Goal: Task Accomplishment & Management: Manage account settings

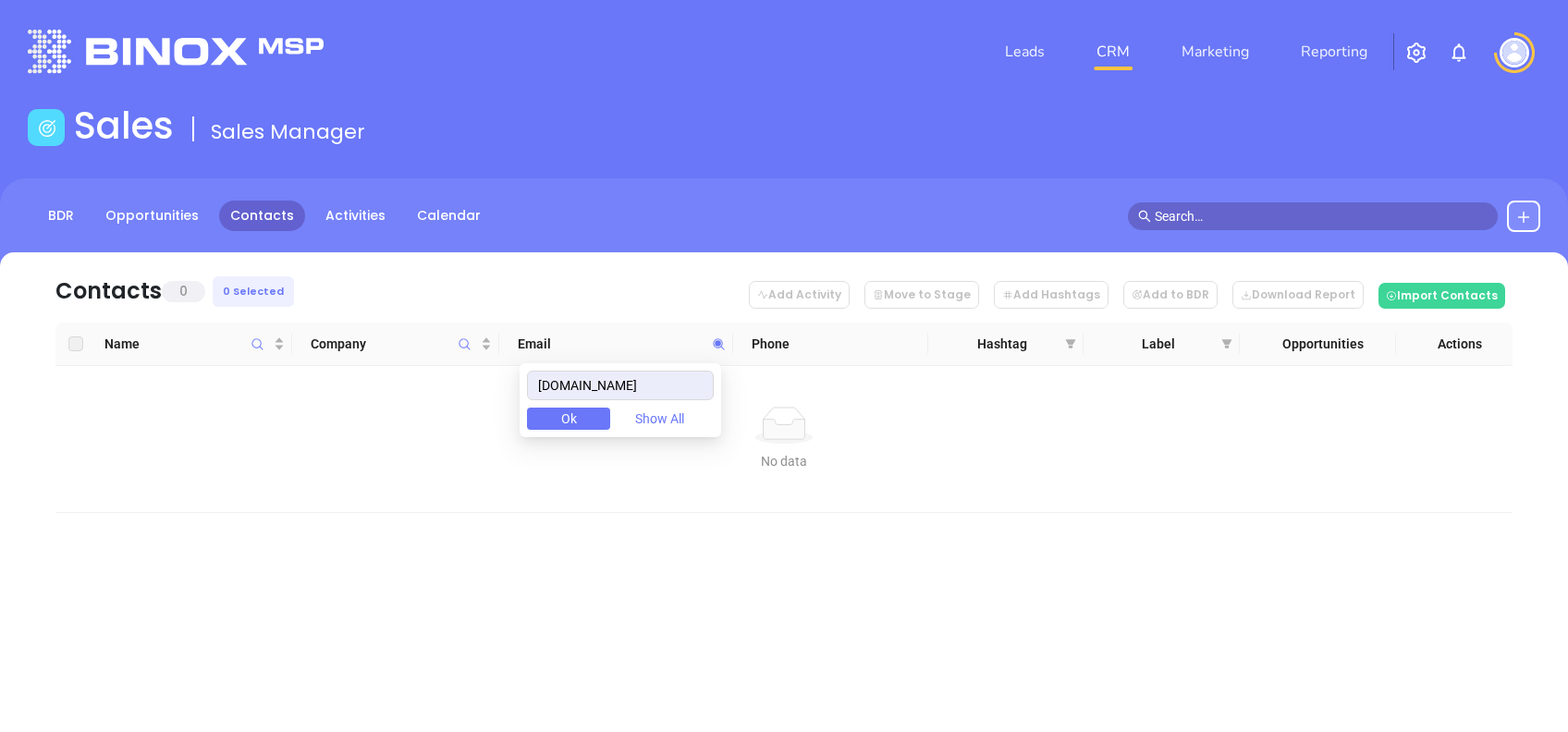
click at [432, 365] on body "Leads CRM Marketing Reporting Financial Leads Leads Sales Sales Manager BDR Opp…" at bounding box center [784, 366] width 1568 height 732
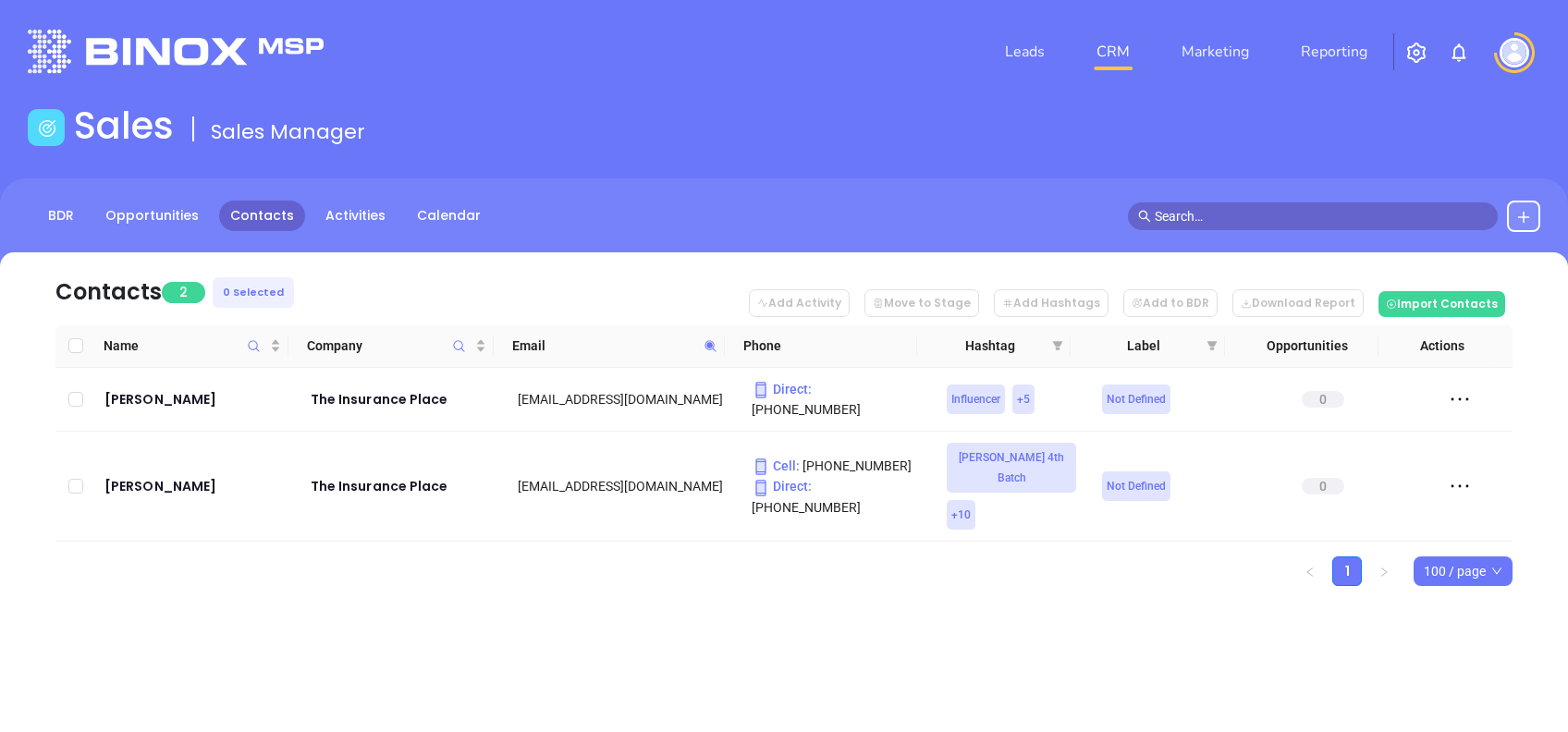
click at [716, 352] on span at bounding box center [711, 345] width 22 height 27
paste input "gmilife.com"
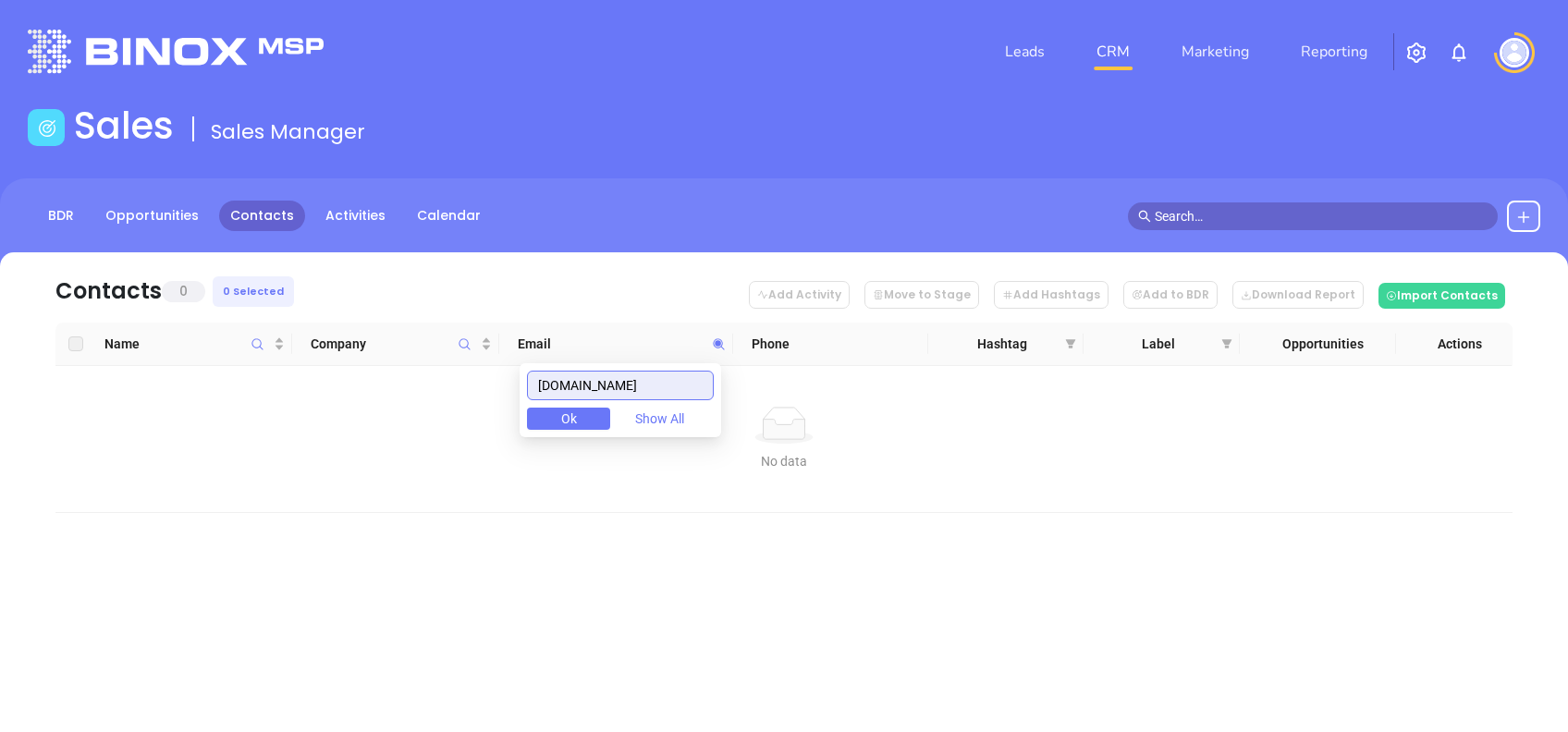
drag, startPoint x: 625, startPoint y: 380, endPoint x: 451, endPoint y: 405, distance: 175.8
click at [456, 405] on body "Leads CRM Marketing Reporting Financial Leads Leads Sales Sales Manager BDR Opp…" at bounding box center [784, 366] width 1568 height 732
paste input "nyc-insuranc"
drag, startPoint x: 681, startPoint y: 391, endPoint x: 350, endPoint y: 401, distance: 331.2
click at [358, 399] on body "Leads CRM Marketing Reporting Financial Leads Leads Sales Sales Manager BDR Opp…" at bounding box center [784, 366] width 1568 height 732
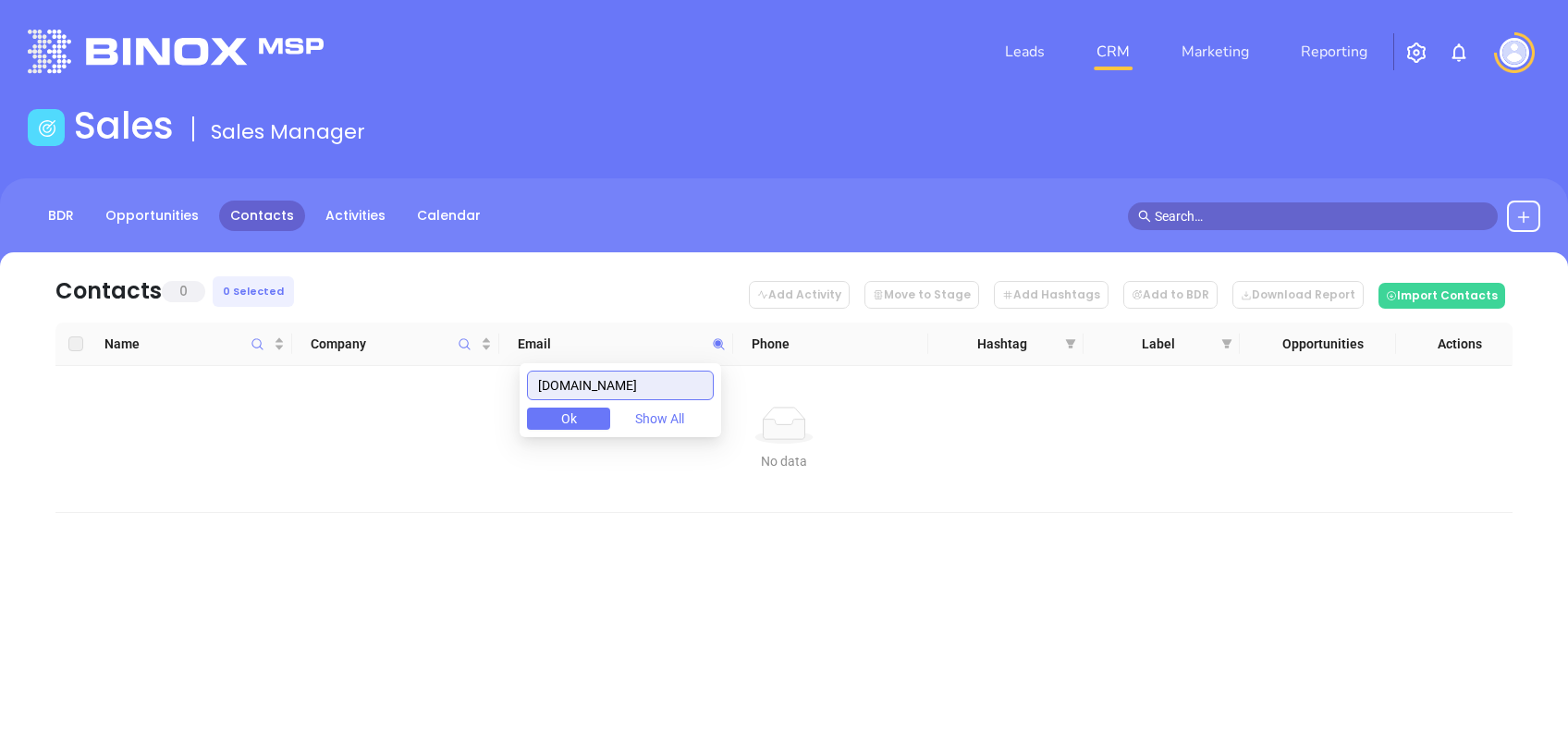
paste input "lacerdainsurances"
drag, startPoint x: 643, startPoint y: 388, endPoint x: 363, endPoint y: 417, distance: 281.5
click at [373, 418] on body "Leads CRM Marketing Reporting Financial Leads Leads Sales Sales Manager BDR Opp…" at bounding box center [784, 366] width 1568 height 732
paste input "barrood"
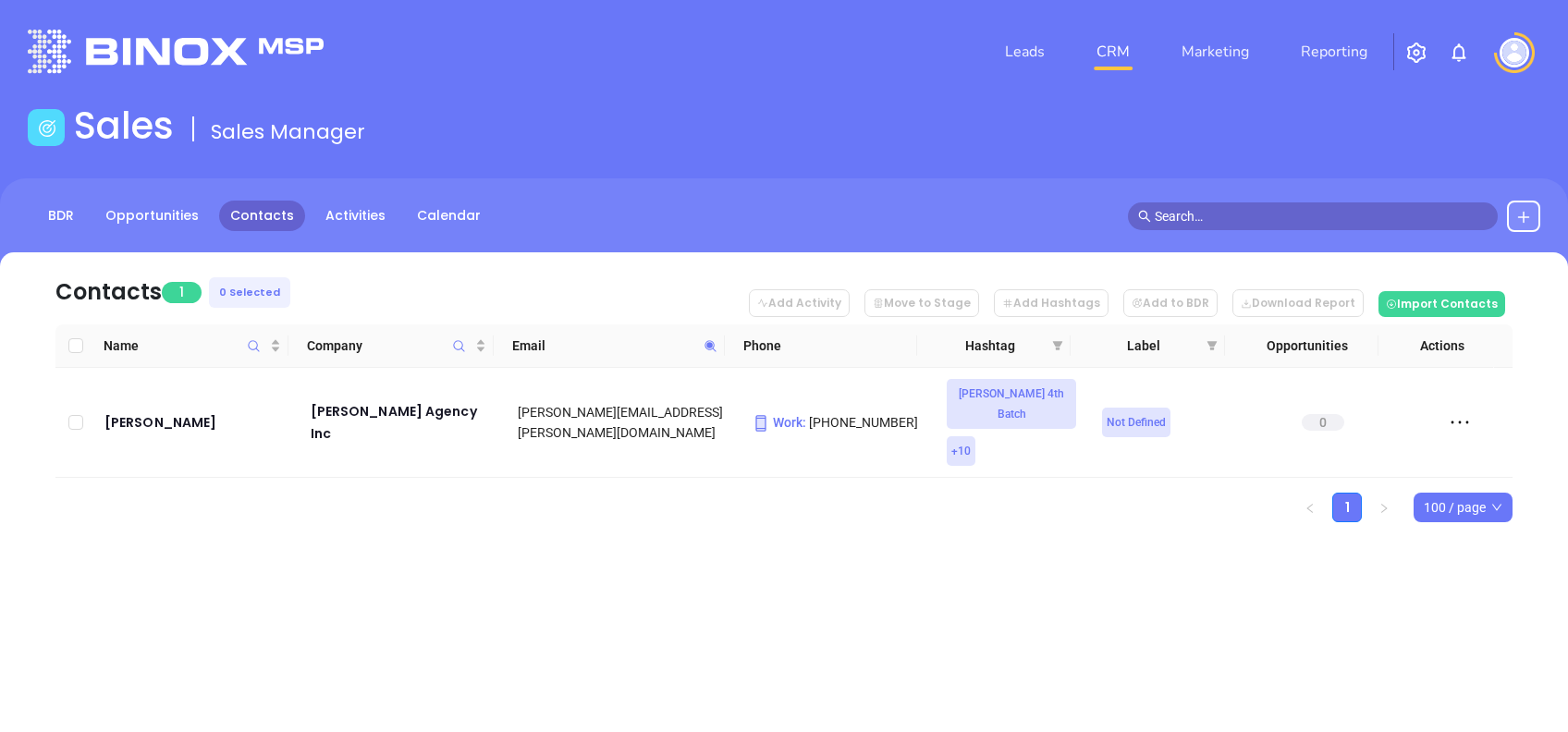
click at [715, 345] on icon at bounding box center [711, 346] width 14 height 14
paste input "alloneinsurance"
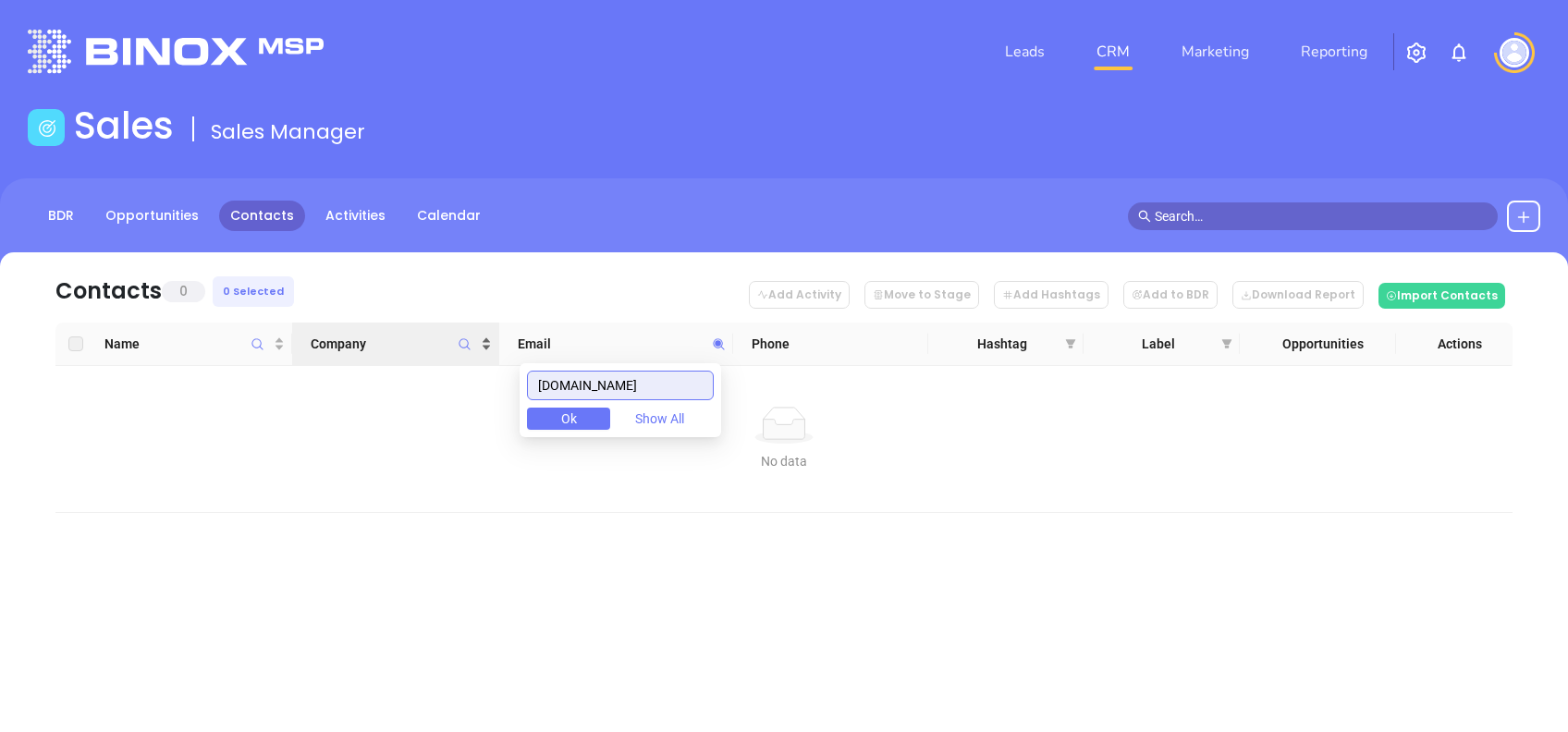
drag, startPoint x: 661, startPoint y: 389, endPoint x: 310, endPoint y: 349, distance: 353.3
click at [311, 349] on body "Leads CRM Marketing Reporting Financial Leads Leads Sales Sales Manager BDR Opp…" at bounding box center [784, 366] width 1568 height 732
paste input "mericanins"
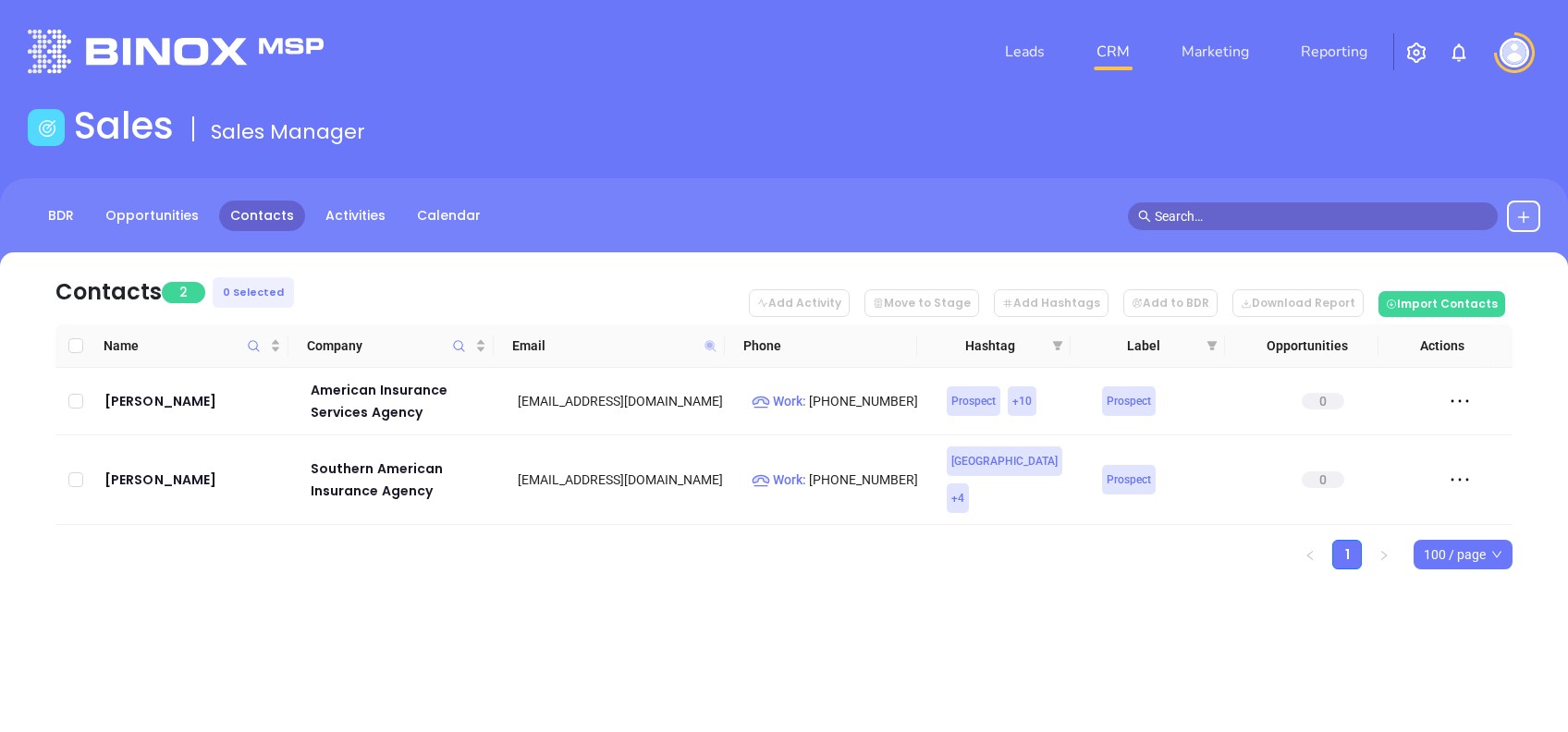
click at [707, 344] on icon at bounding box center [711, 346] width 11 height 11
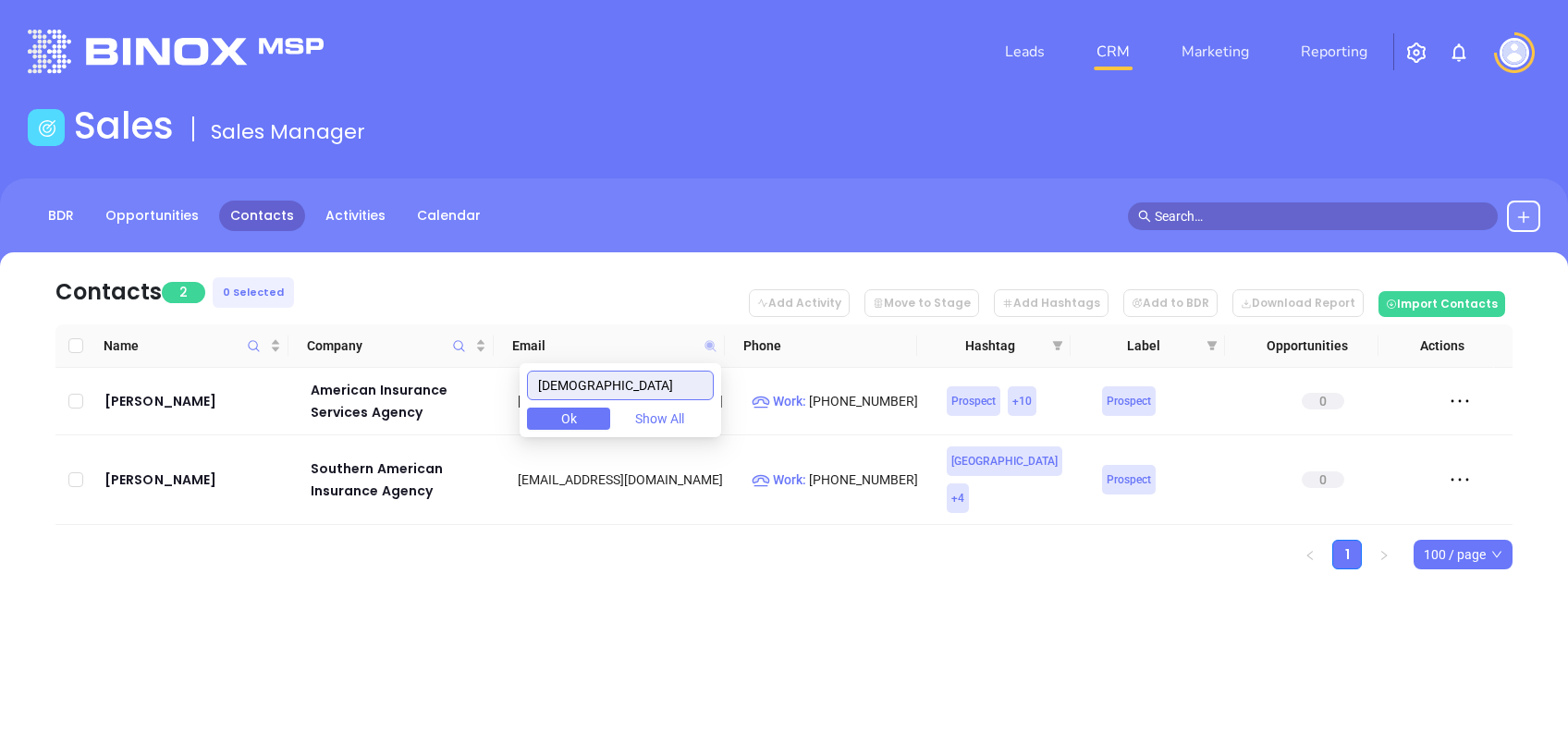
paste input "cnjinsurance"
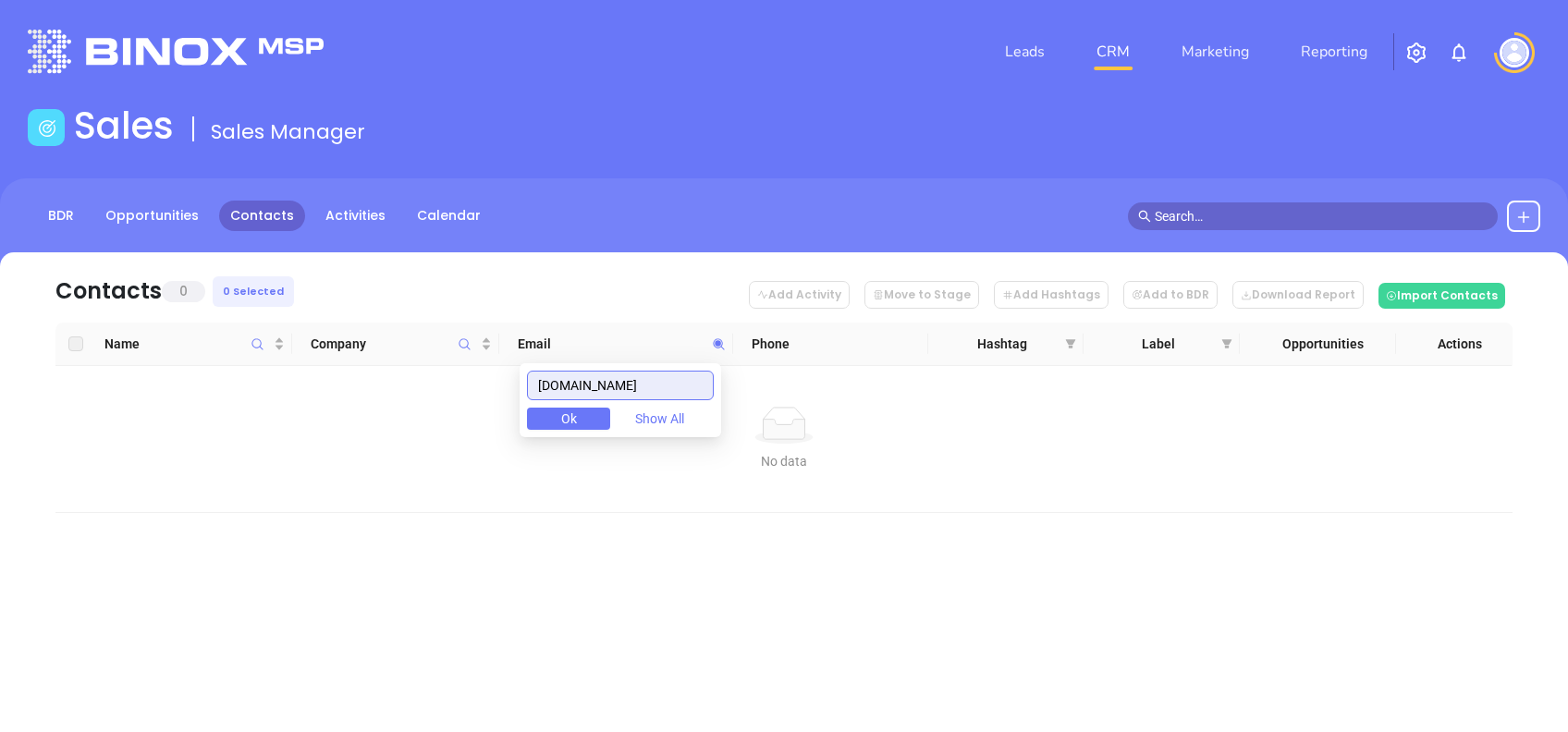
drag, startPoint x: 665, startPoint y: 384, endPoint x: 464, endPoint y: 391, distance: 201.1
click at [471, 390] on body "Leads CRM Marketing Reporting Financial Leads Leads Sales Sales Manager BDR Opp…" at bounding box center [784, 366] width 1568 height 732
paste input "entraljerseyins"
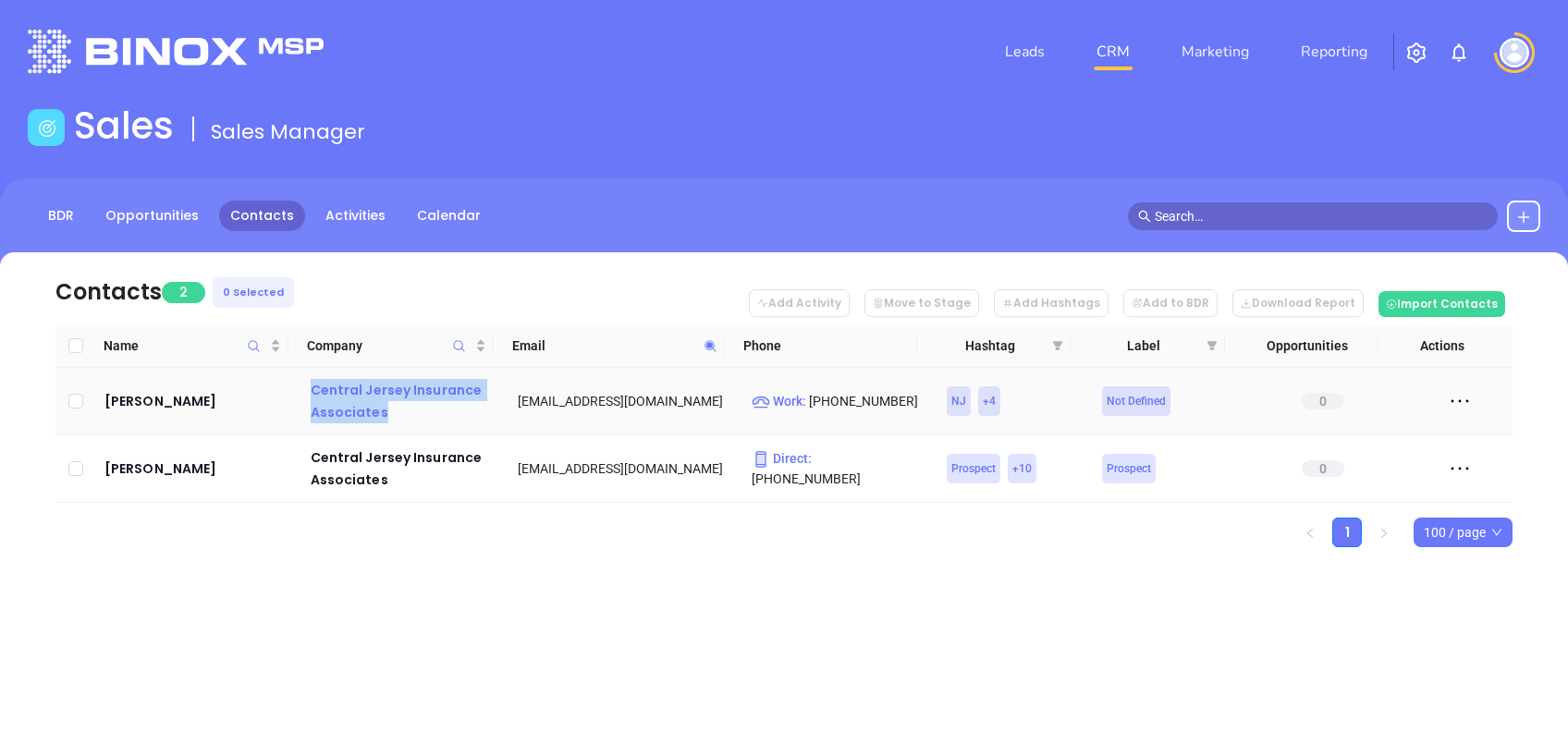
drag, startPoint x: 288, startPoint y: 432, endPoint x: 385, endPoint y: 412, distance: 99.0
click at [385, 412] on tr "Gregg Barrett Central Jersey Insurance Associates gbarrett@centraljerseyins.com…" at bounding box center [784, 400] width 1457 height 67
copy tr "Central Jersey Insurance Associates"
click at [707, 351] on icon at bounding box center [711, 346] width 14 height 14
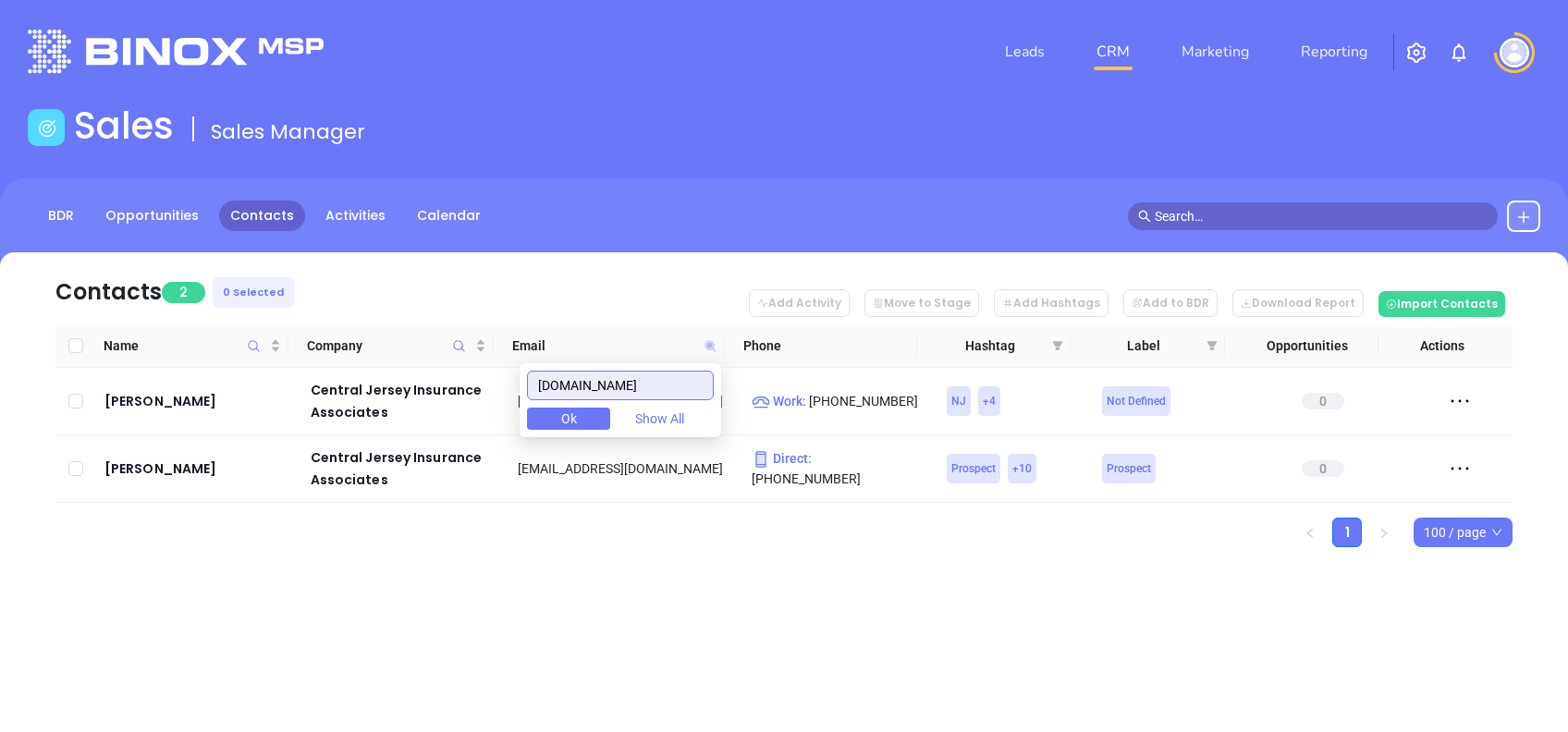
paste input "njgroupservice"
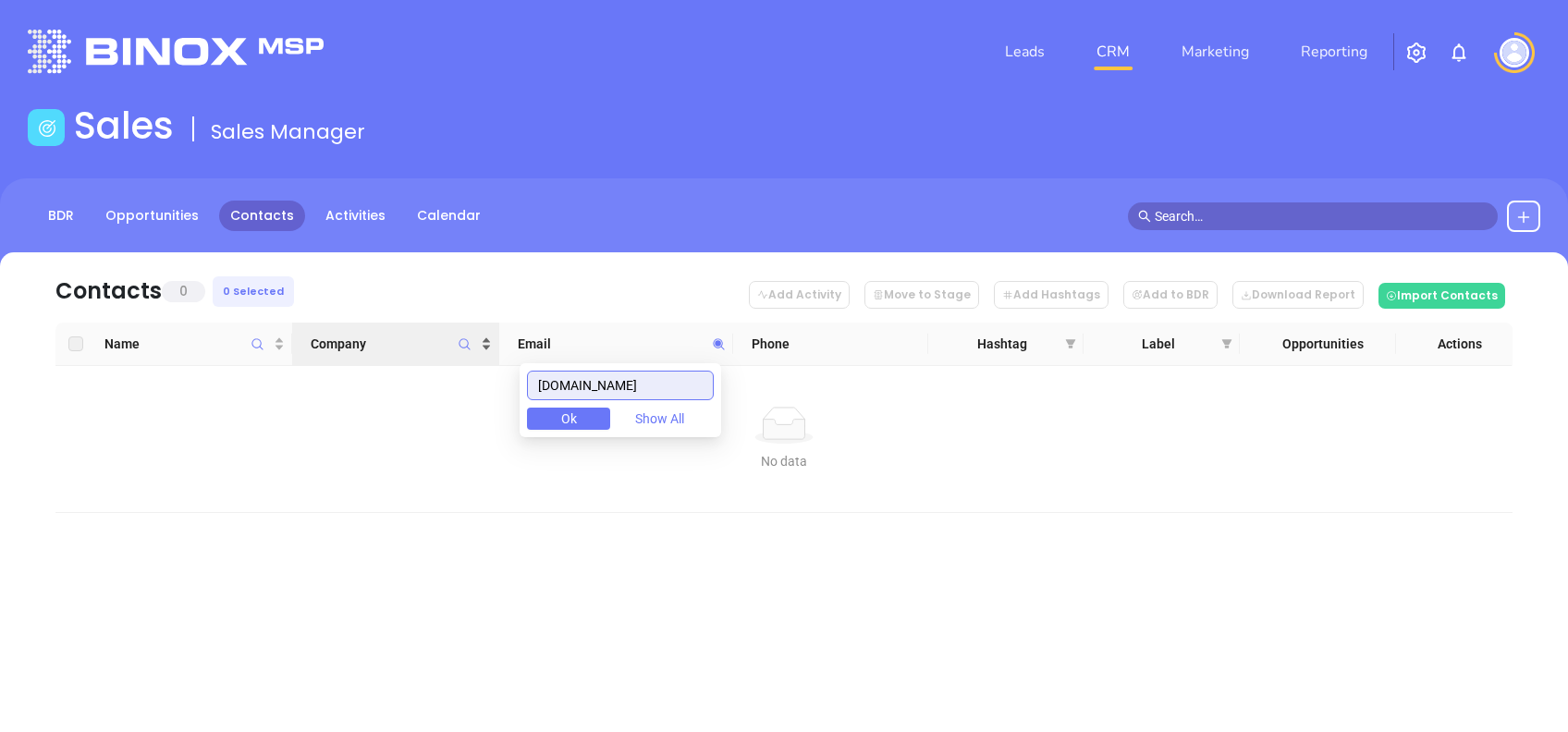
drag, startPoint x: 693, startPoint y: 385, endPoint x: 413, endPoint y: 345, distance: 282.8
click at [413, 345] on body "Leads CRM Marketing Reporting Financial Leads Leads Sales Sales Manager BDR Opp…" at bounding box center [784, 366] width 1568 height 732
paste input "johnbwright"
drag, startPoint x: 623, startPoint y: 383, endPoint x: 383, endPoint y: 385, distance: 240.0
click at [410, 387] on body "Leads CRM Marketing Reporting Financial Leads Leads Sales Sales Manager BDR Opp…" at bounding box center [784, 366] width 1568 height 732
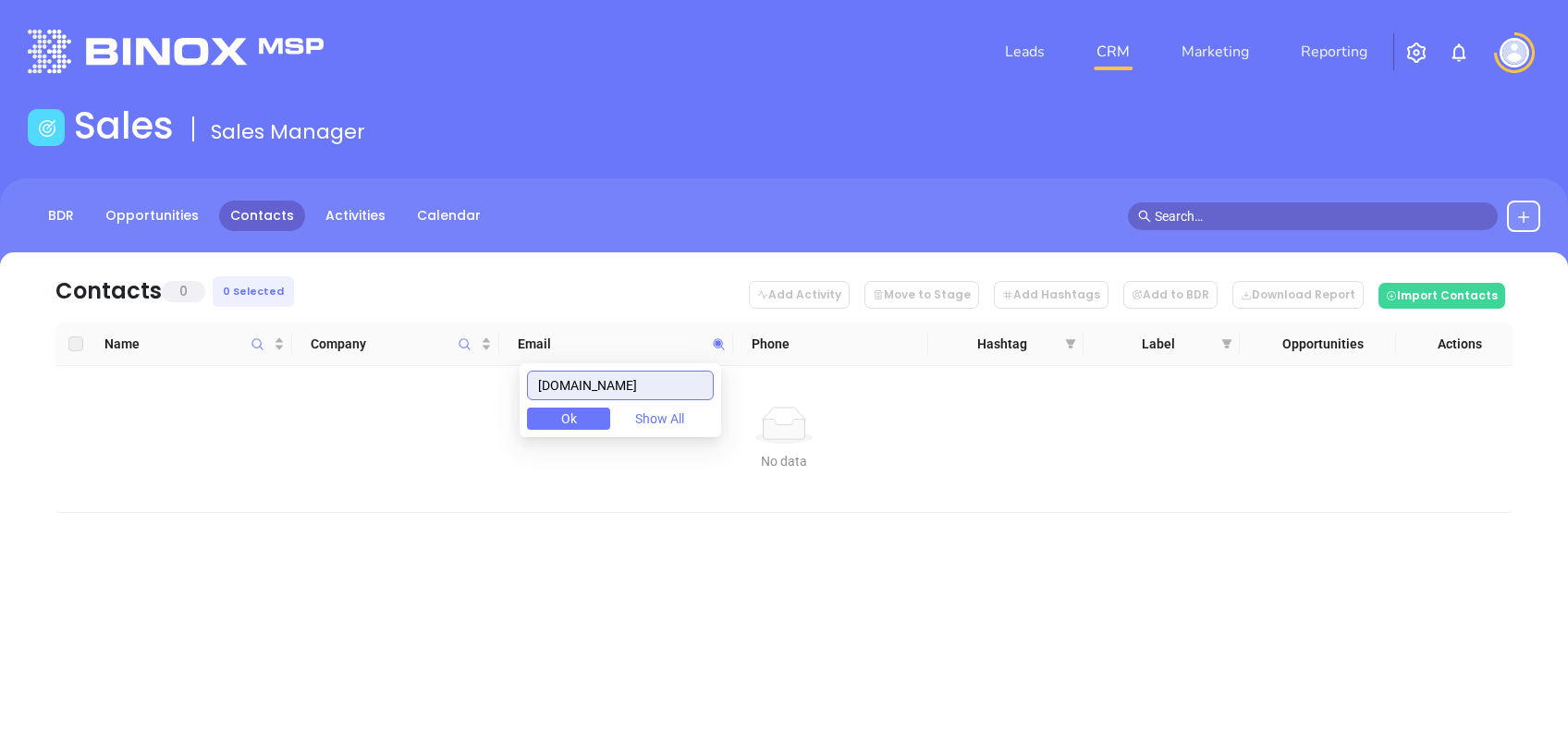
paste input "sodeninsurance"
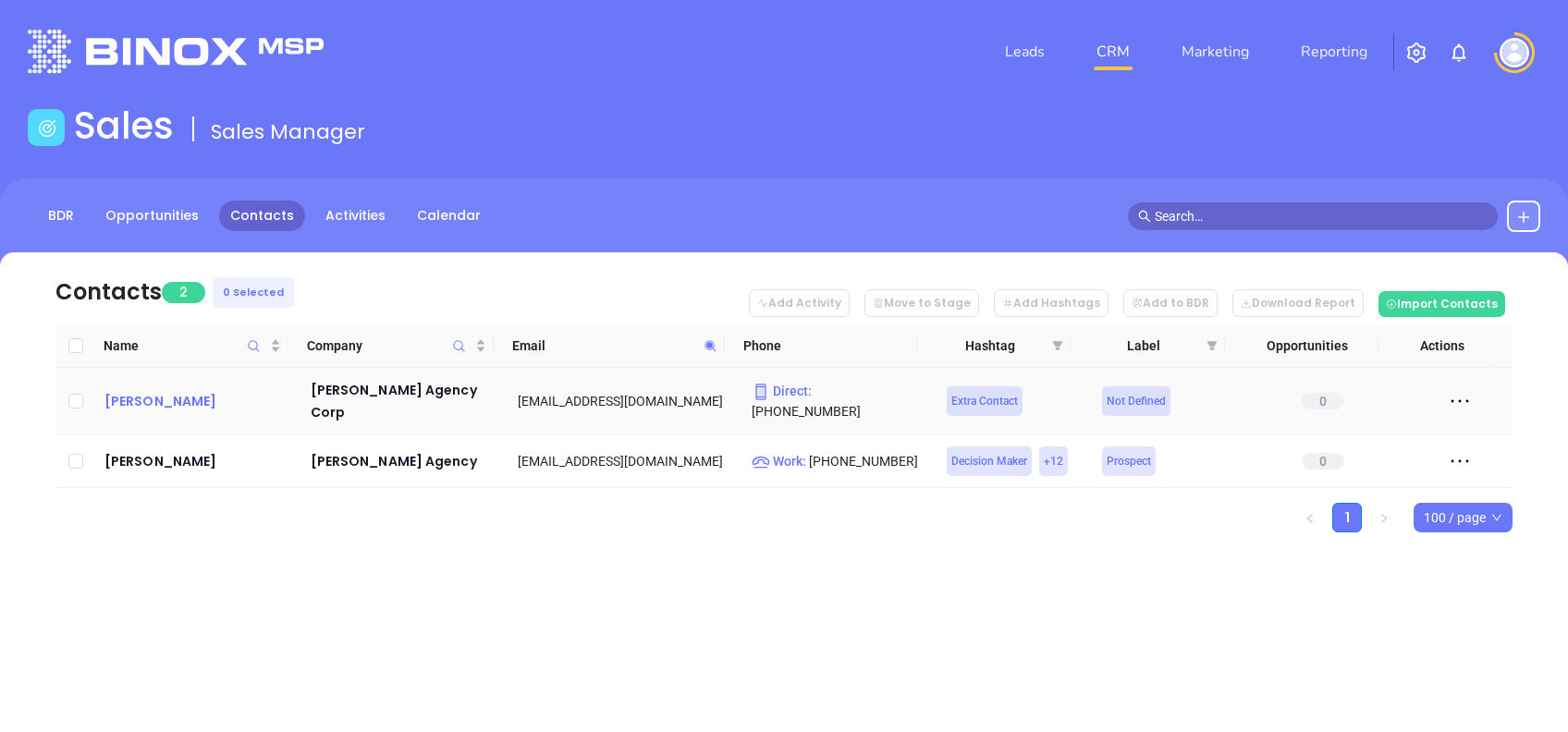
drag, startPoint x: 165, startPoint y: 388, endPoint x: 144, endPoint y: 398, distance: 23.3
click at [716, 346] on icon at bounding box center [711, 346] width 14 height 14
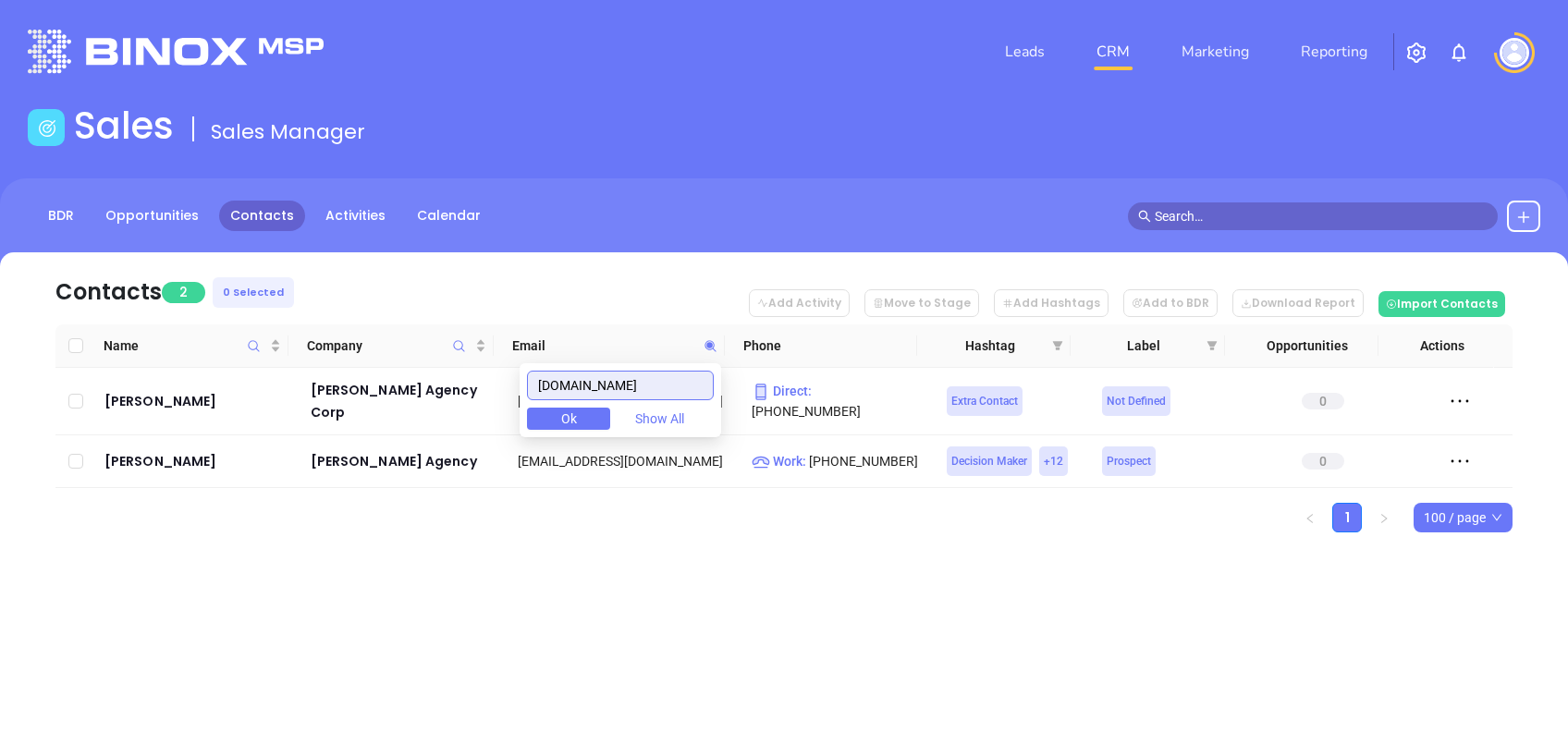
paste input "puharicassociates"
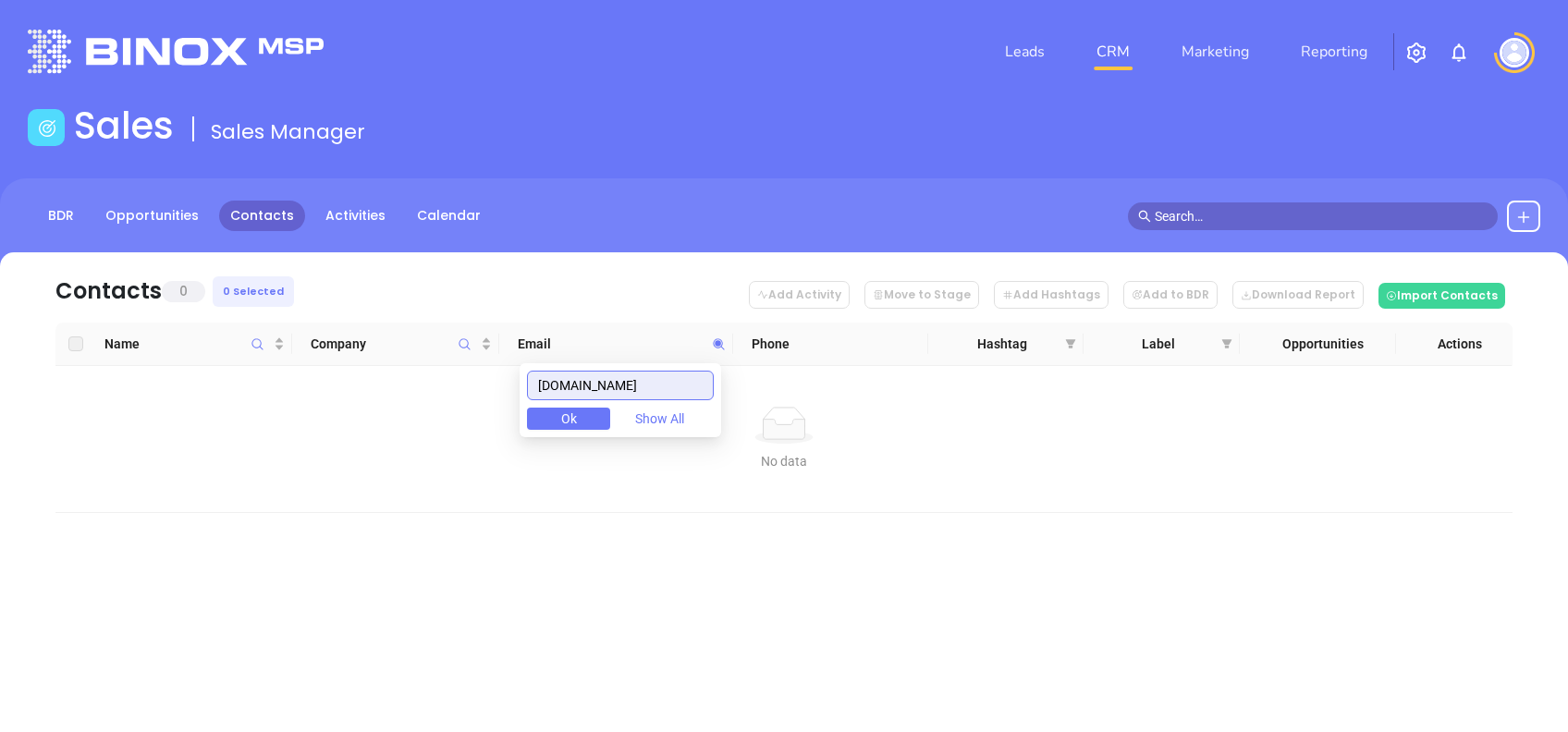
drag, startPoint x: 698, startPoint y: 383, endPoint x: 381, endPoint y: 424, distance: 319.6
click at [386, 421] on body "Leads CRM Marketing Reporting Financial Leads Leads Sales Sales Manager BDR Opp…" at bounding box center [784, 366] width 1568 height 732
paste input "cbs-insurance.net"
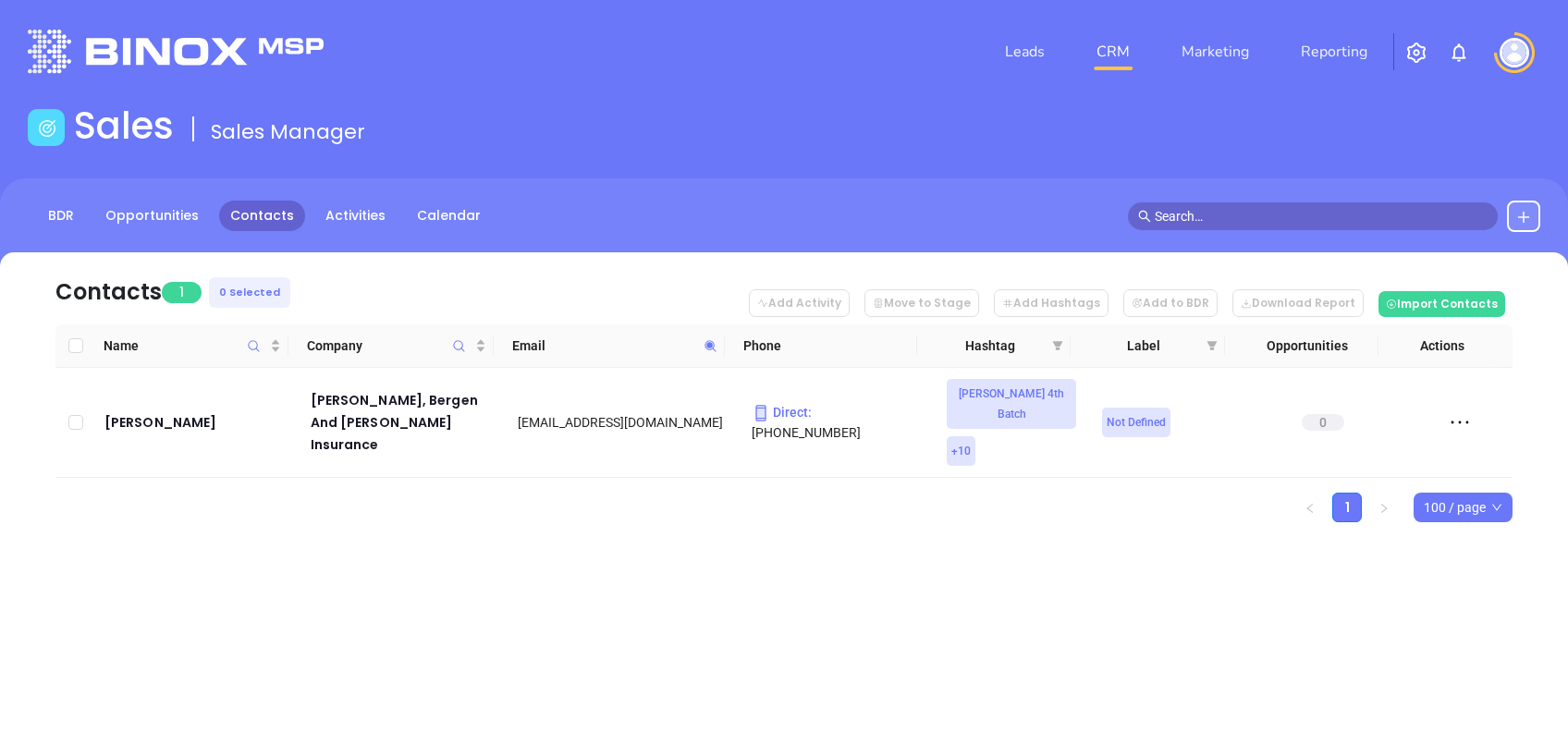
click at [708, 353] on span at bounding box center [711, 345] width 22 height 27
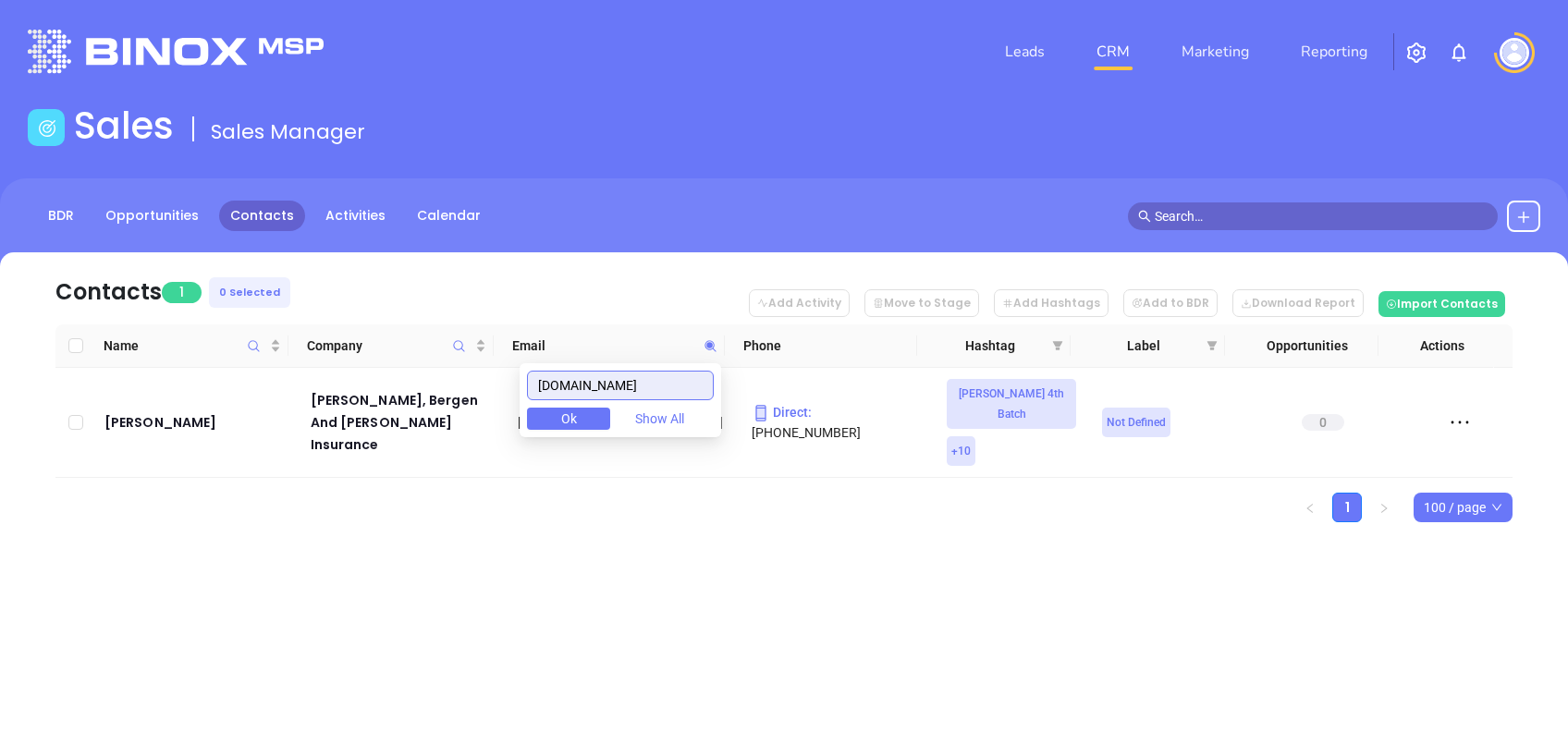
paste input "hawesmcafee.com"
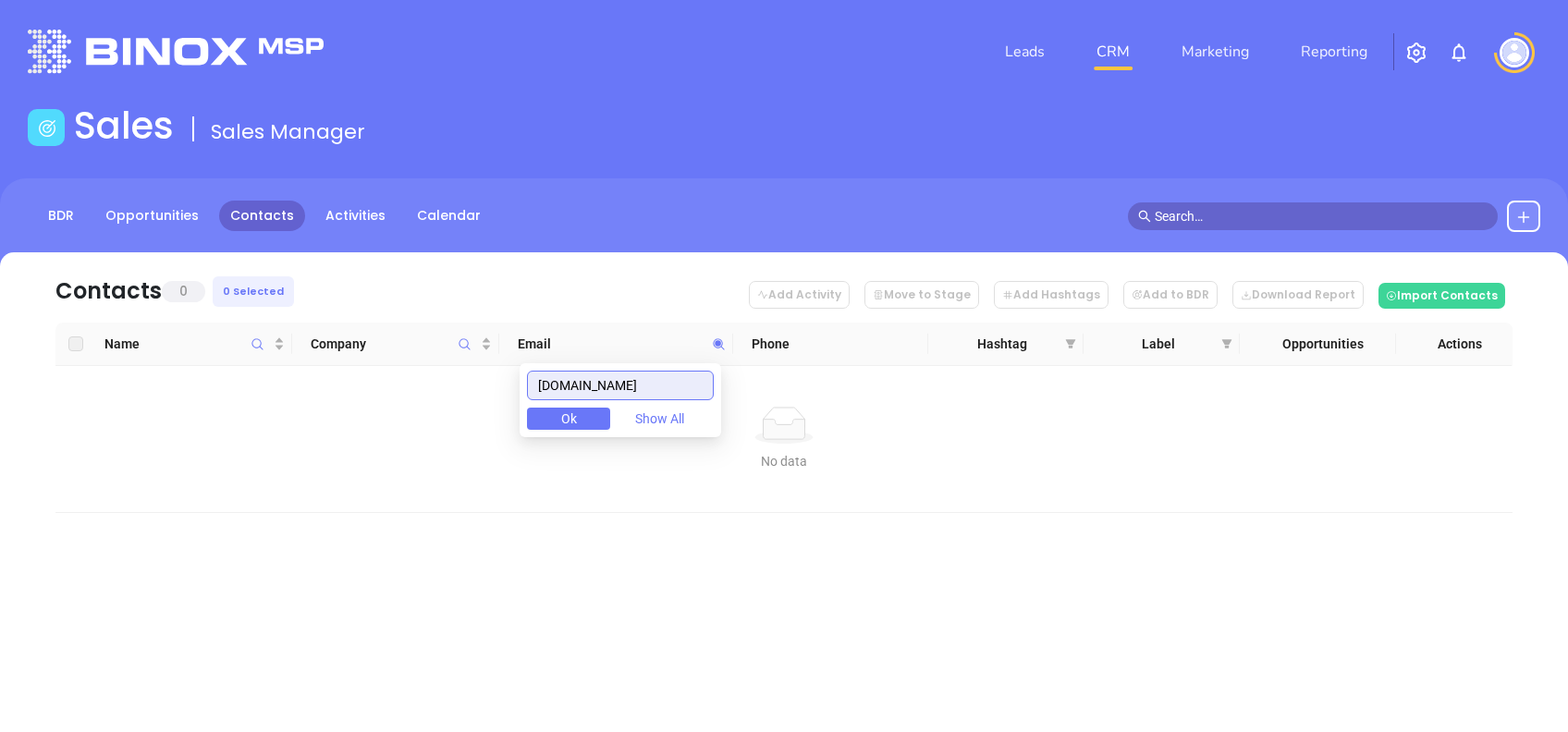
type input "hawesmcafee.com"
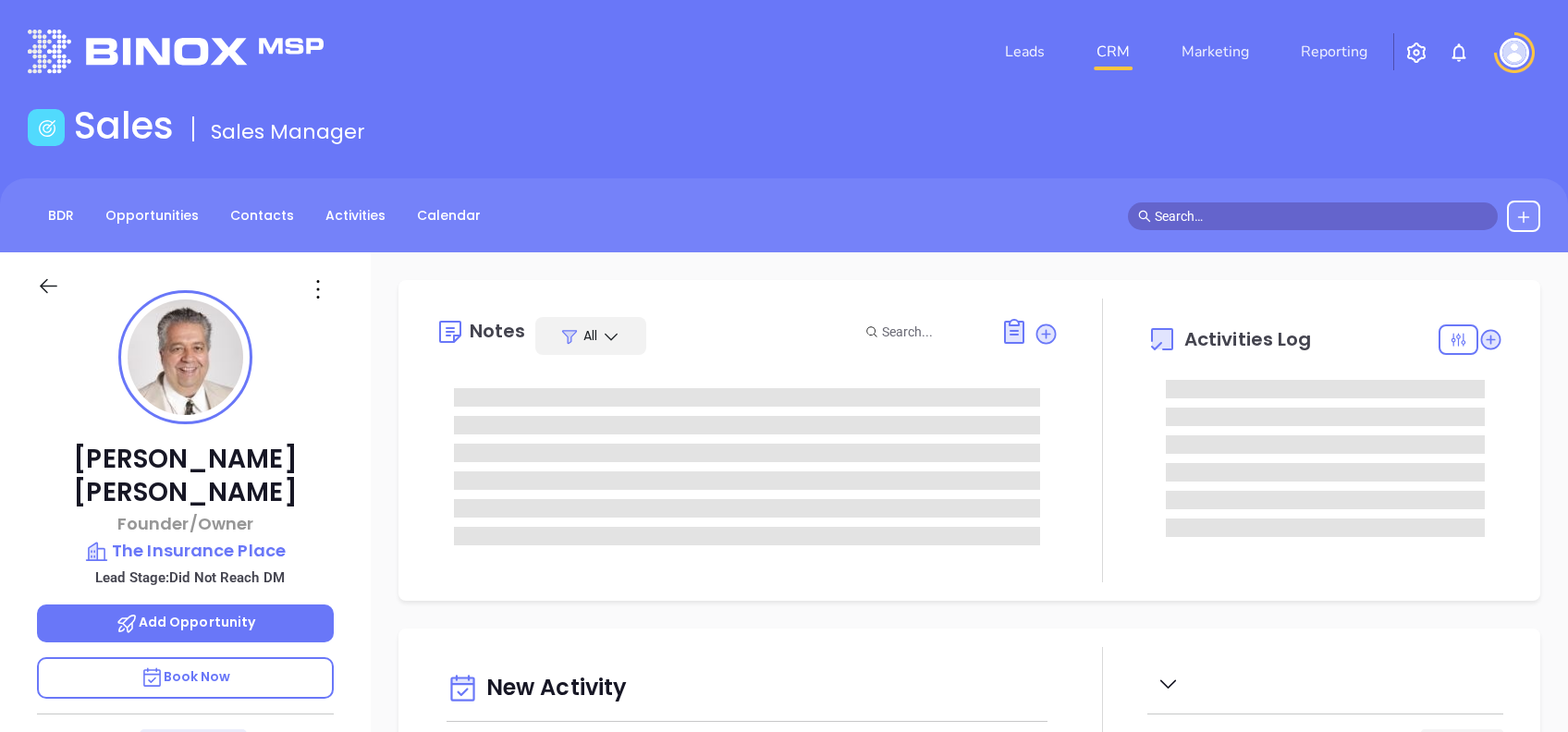
type input "[DATE]"
type input "[PERSON_NAME]"
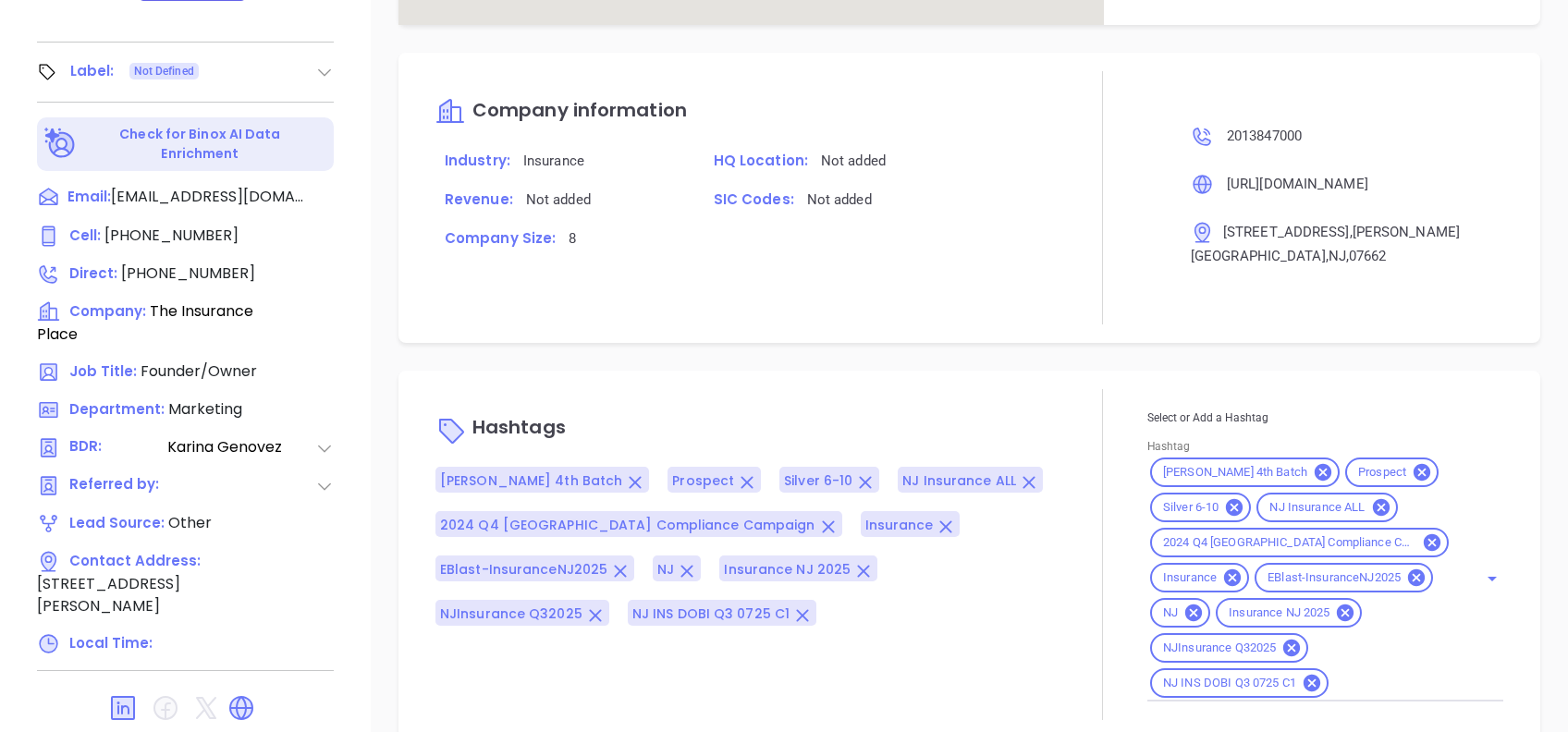
scroll to position [1345, 0]
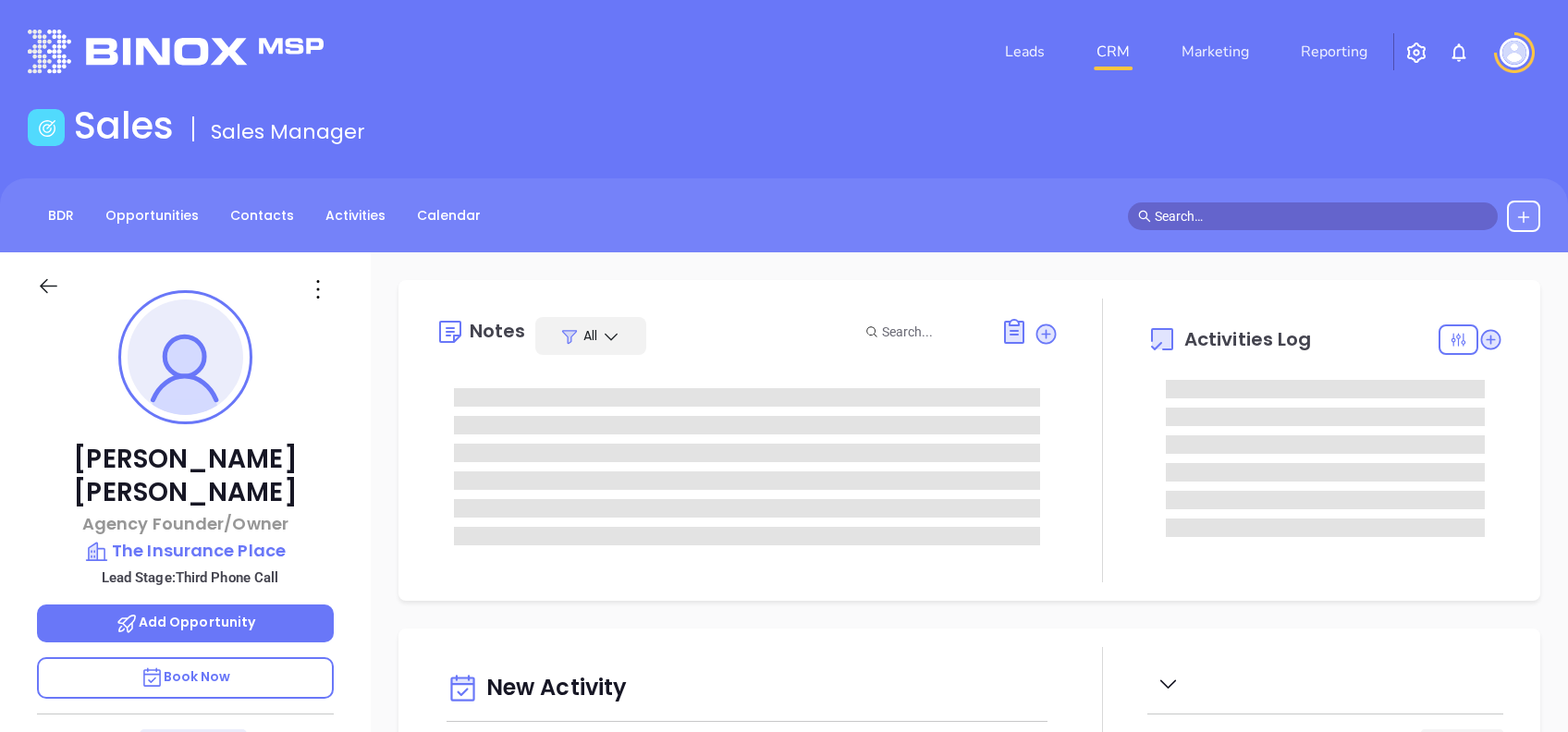
type input "[DATE]"
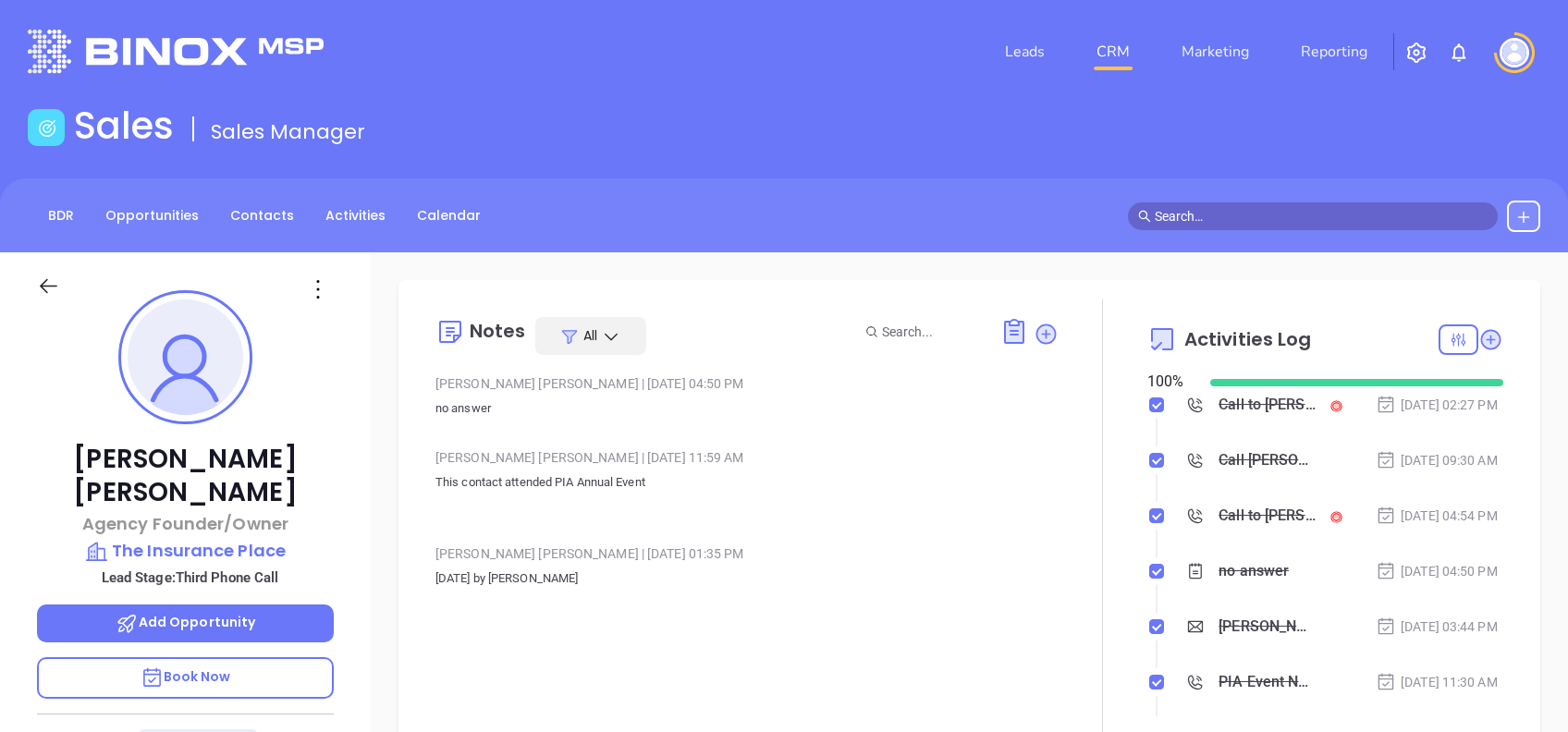
type input "[PERSON_NAME]"
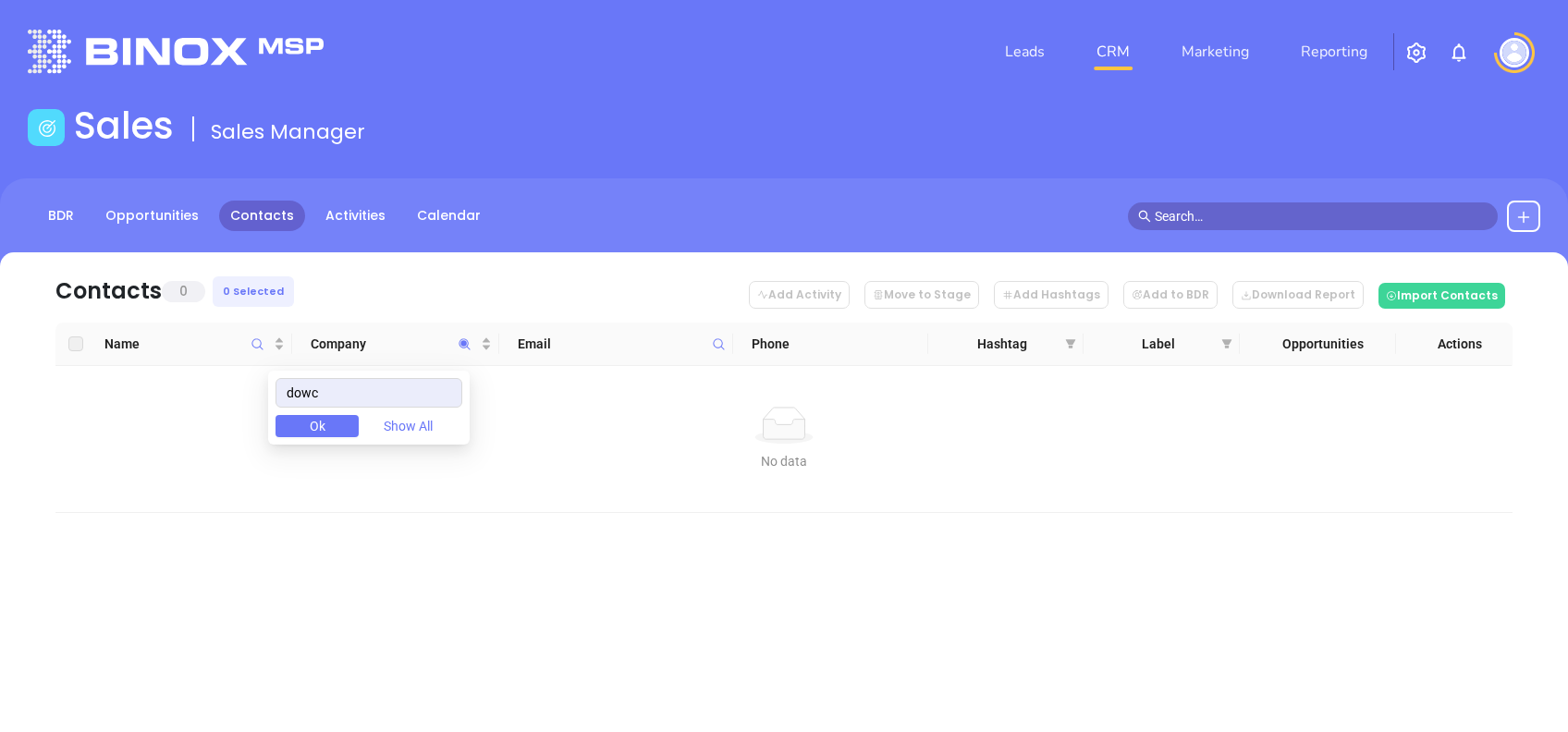
drag, startPoint x: 322, startPoint y: 400, endPoint x: 220, endPoint y: 422, distance: 104.3
click at [220, 422] on body "Leads CRM Marketing Reporting Financial Leads Leads Sales Sales Manager BDR Opp…" at bounding box center [784, 366] width 1568 height 732
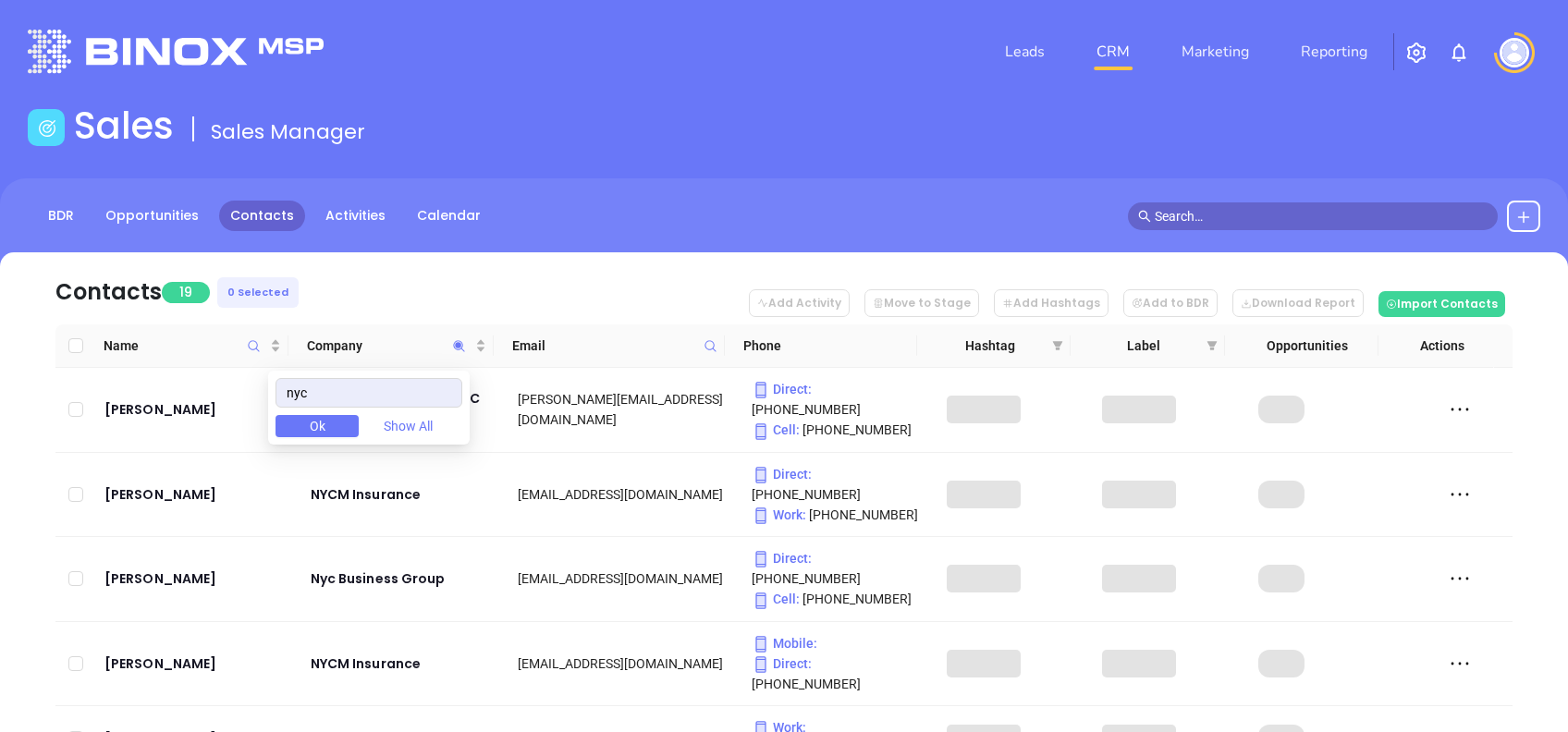
click at [361, 299] on nav "Contacts 19 0 Selected Add Activity Move to Stage Add Hashtags Add to BDR Downl…" at bounding box center [784, 288] width 1457 height 72
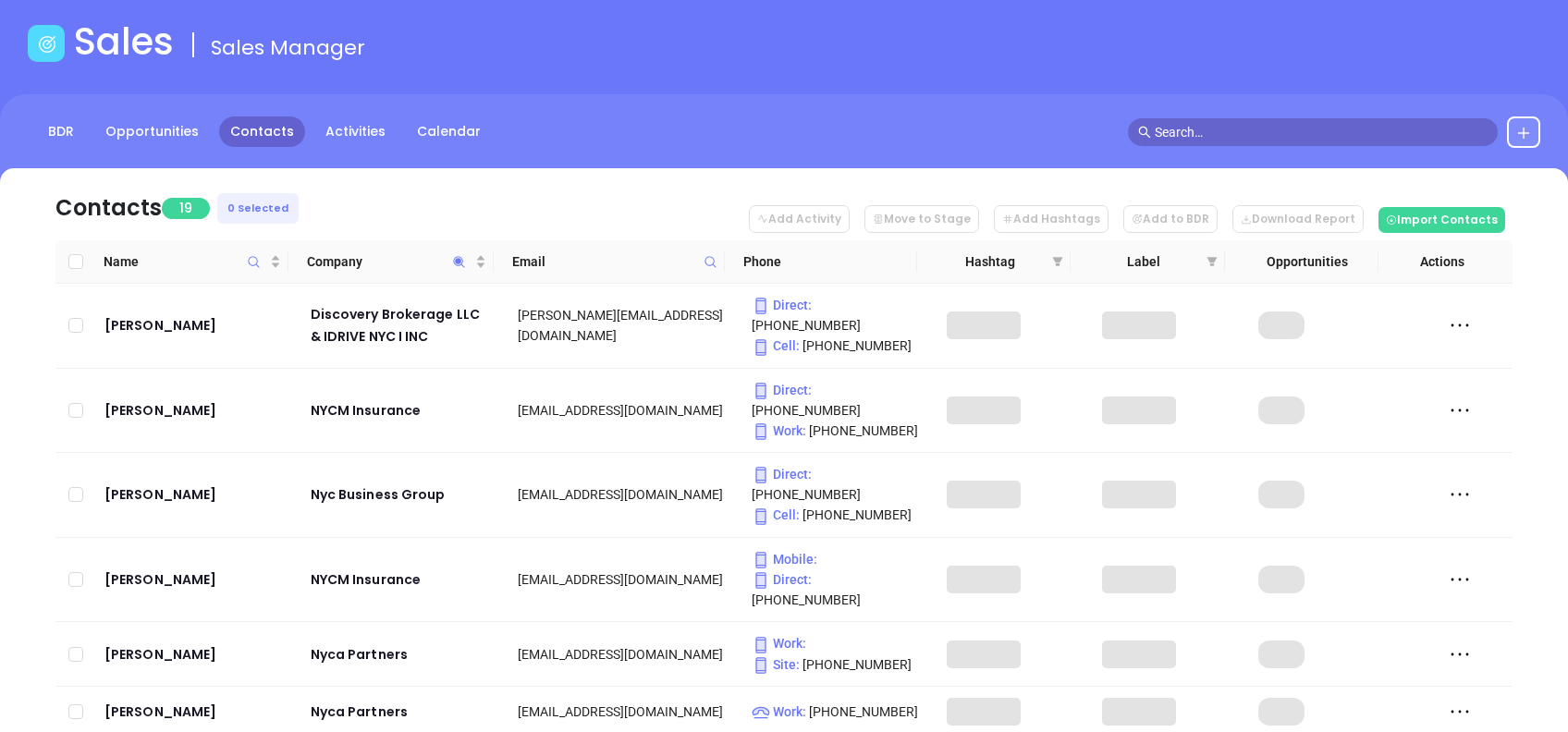
scroll to position [123, 0]
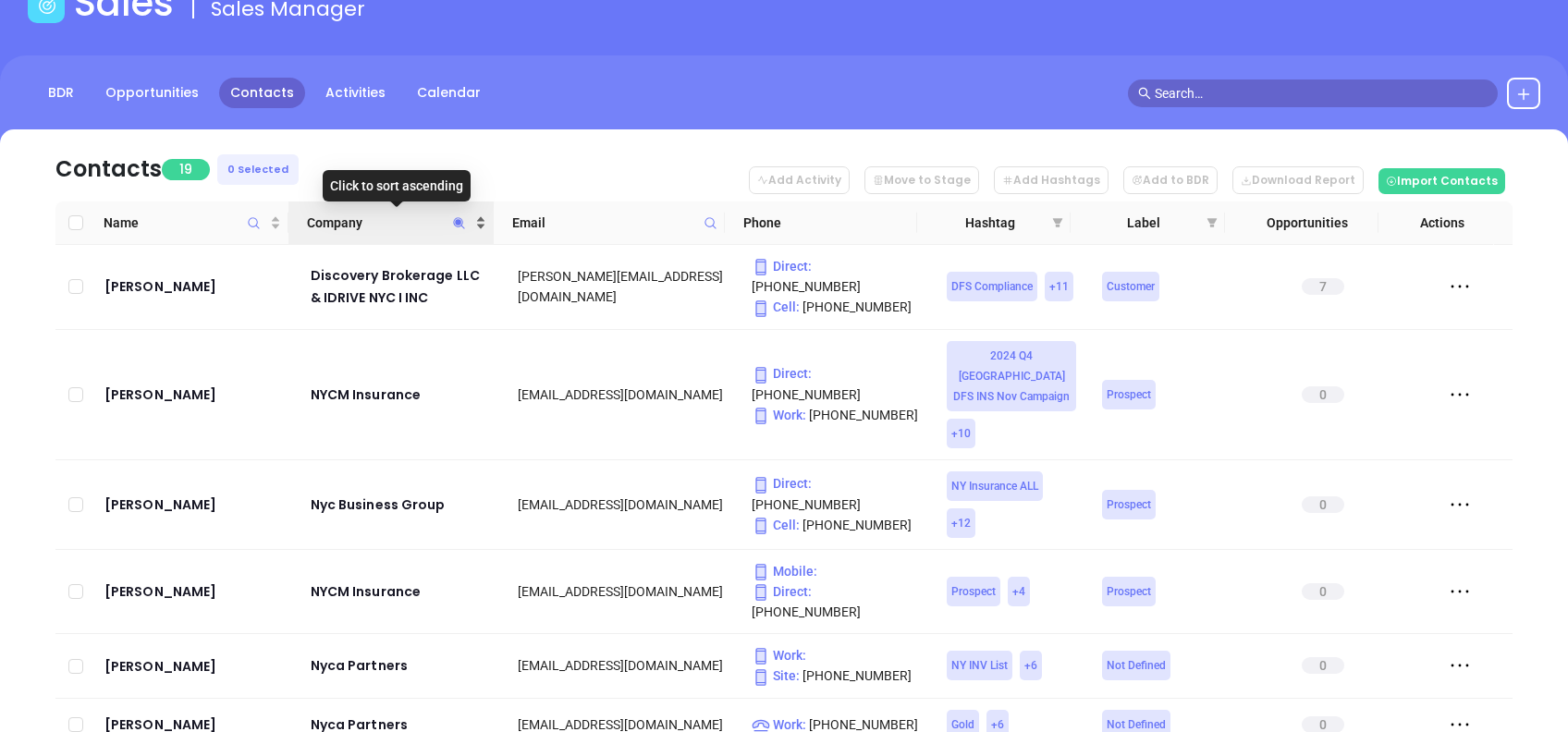
click at [395, 224] on span "Company" at bounding box center [389, 223] width 164 height 21
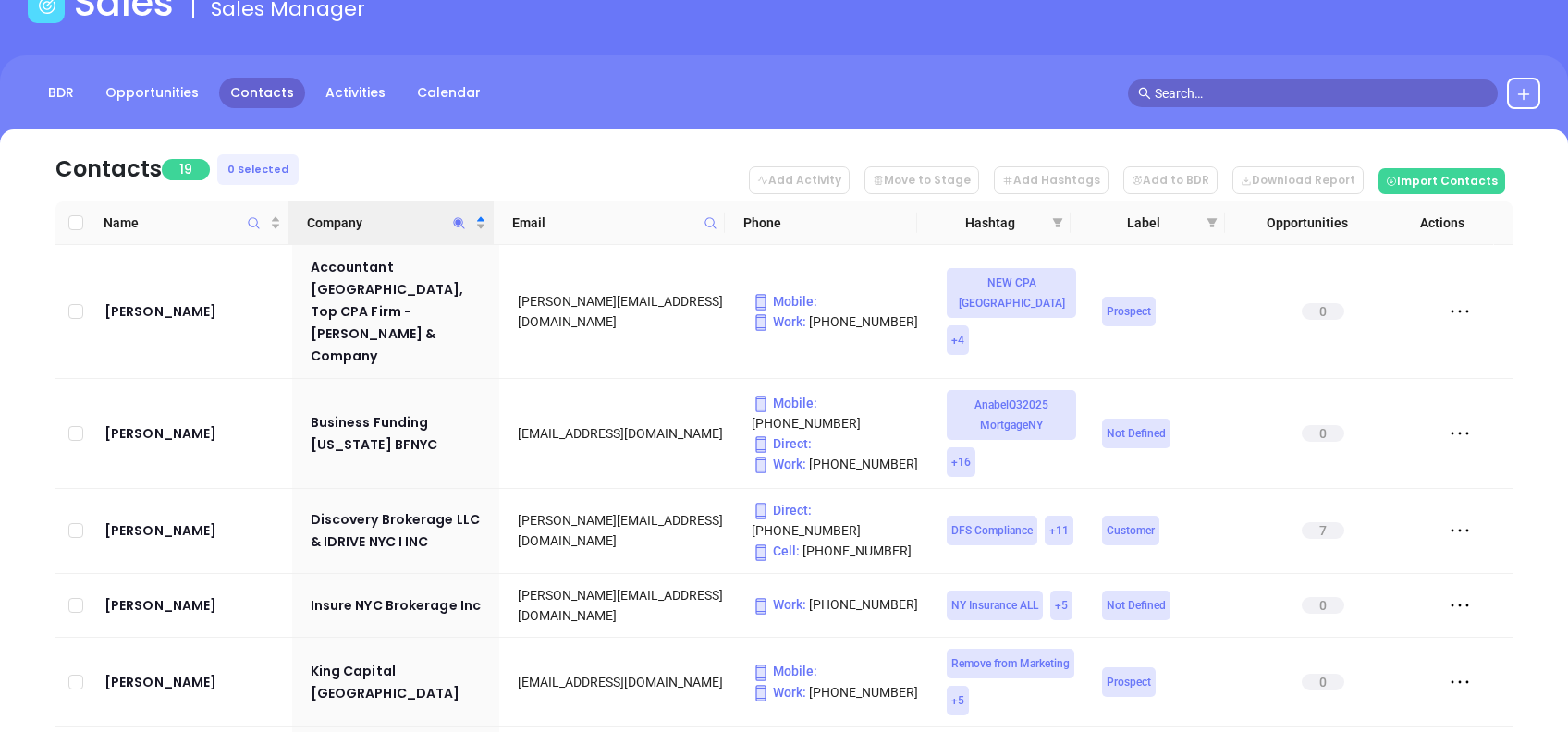
click at [494, 162] on nav "Contacts 19 0 Selected Add Activity Move to Stage Add Hashtags Add to BDR Downl…" at bounding box center [784, 165] width 1457 height 72
click at [450, 127] on div "BDR Opportunities Contacts Activities Calendar" at bounding box center [784, 102] width 1568 height 93
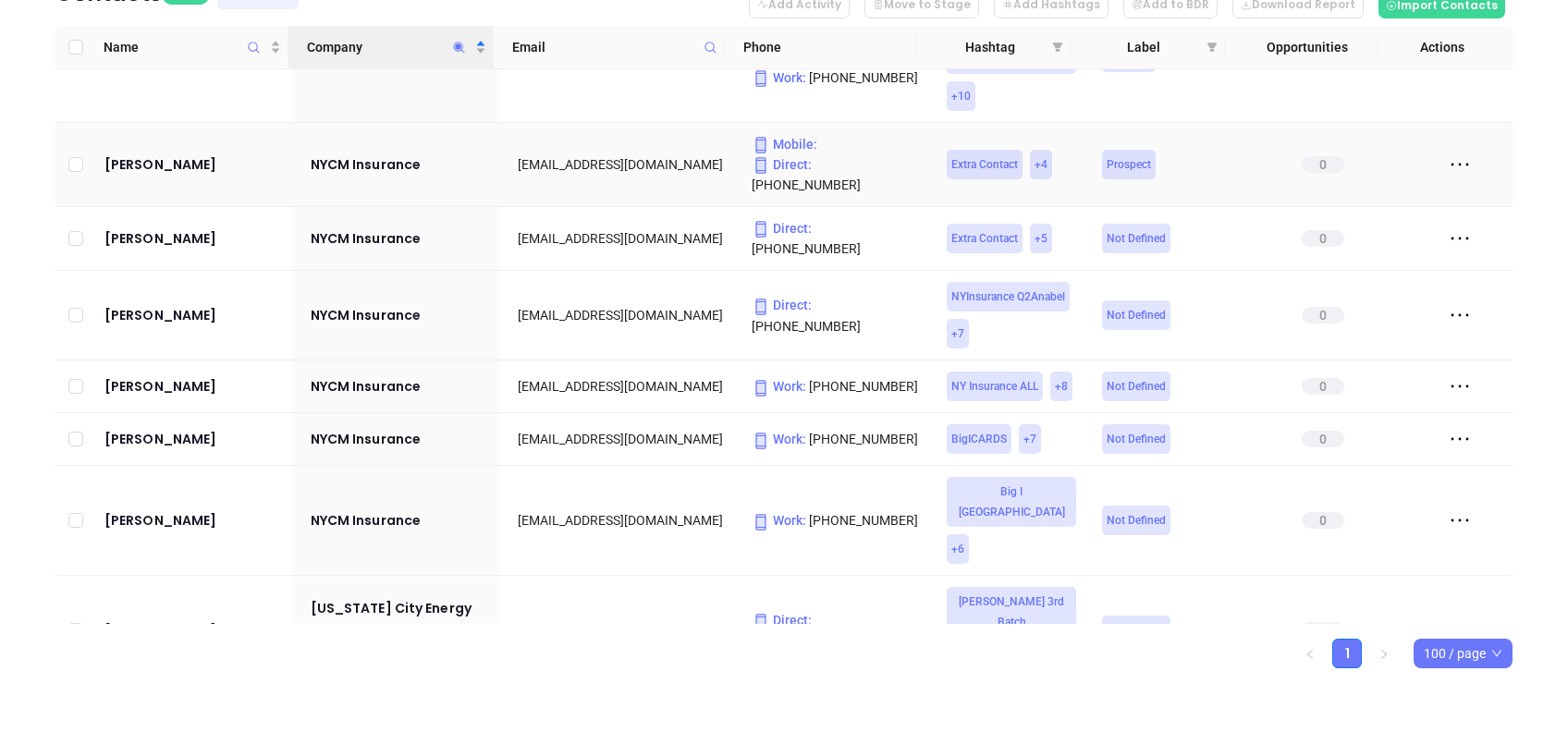
scroll to position [616, 0]
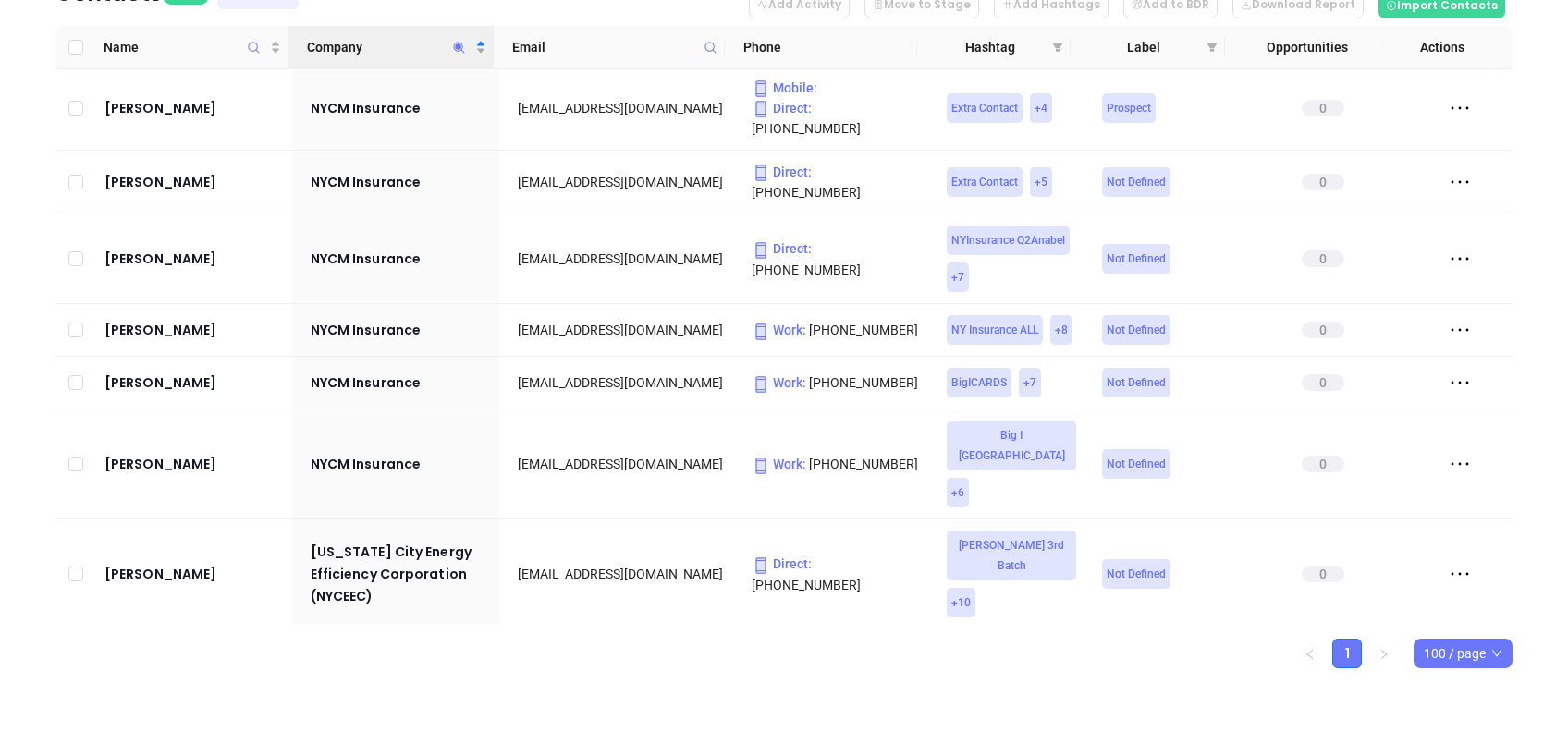
click at [452, 38] on span "Company" at bounding box center [459, 46] width 22 height 43
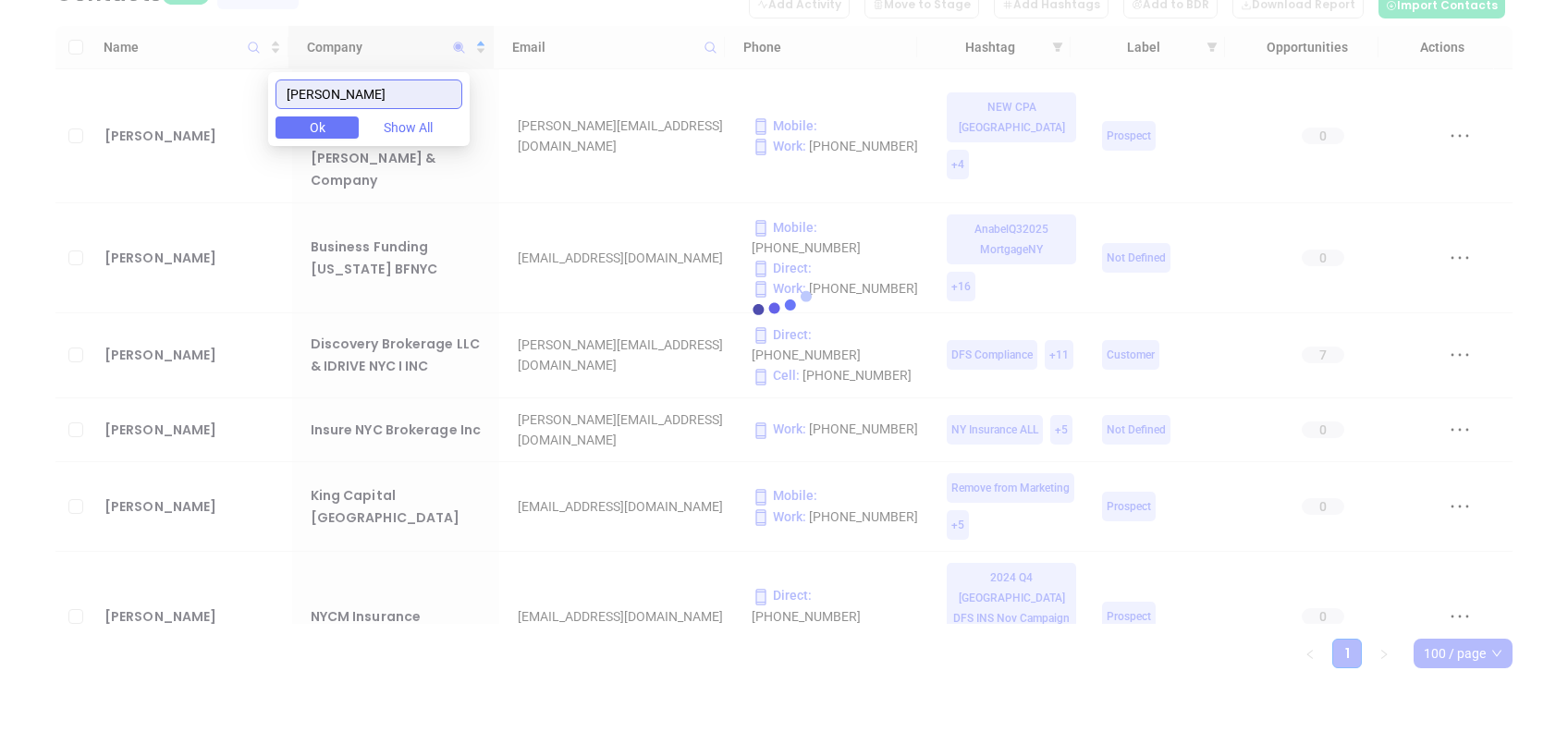
scroll to position [0, 0]
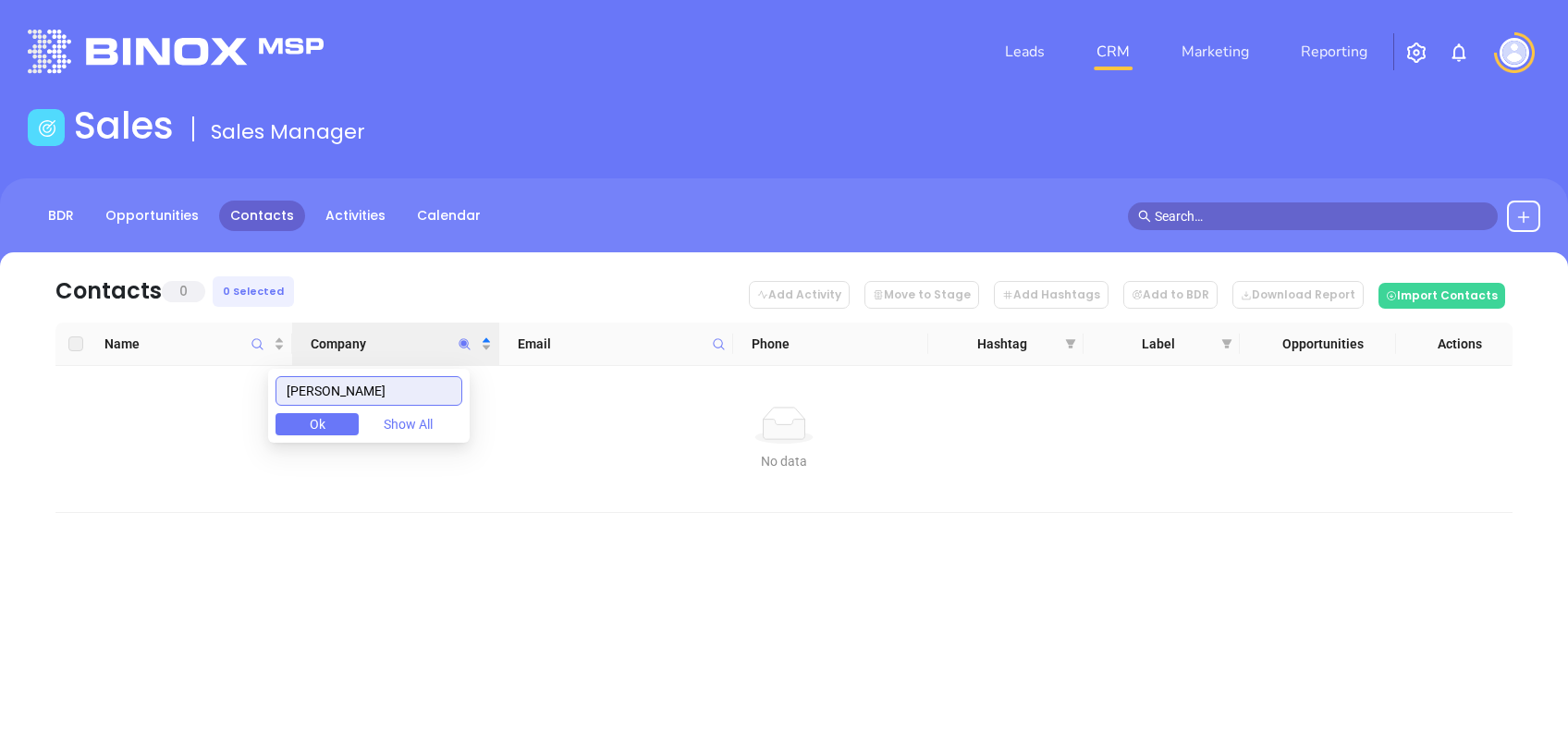
drag, startPoint x: 355, startPoint y: 393, endPoint x: 208, endPoint y: 400, distance: 147.2
click at [208, 400] on body "Leads CRM Marketing Reporting Financial Leads Leads Sales Sales Manager BDR Opp…" at bounding box center [784, 366] width 1568 height 732
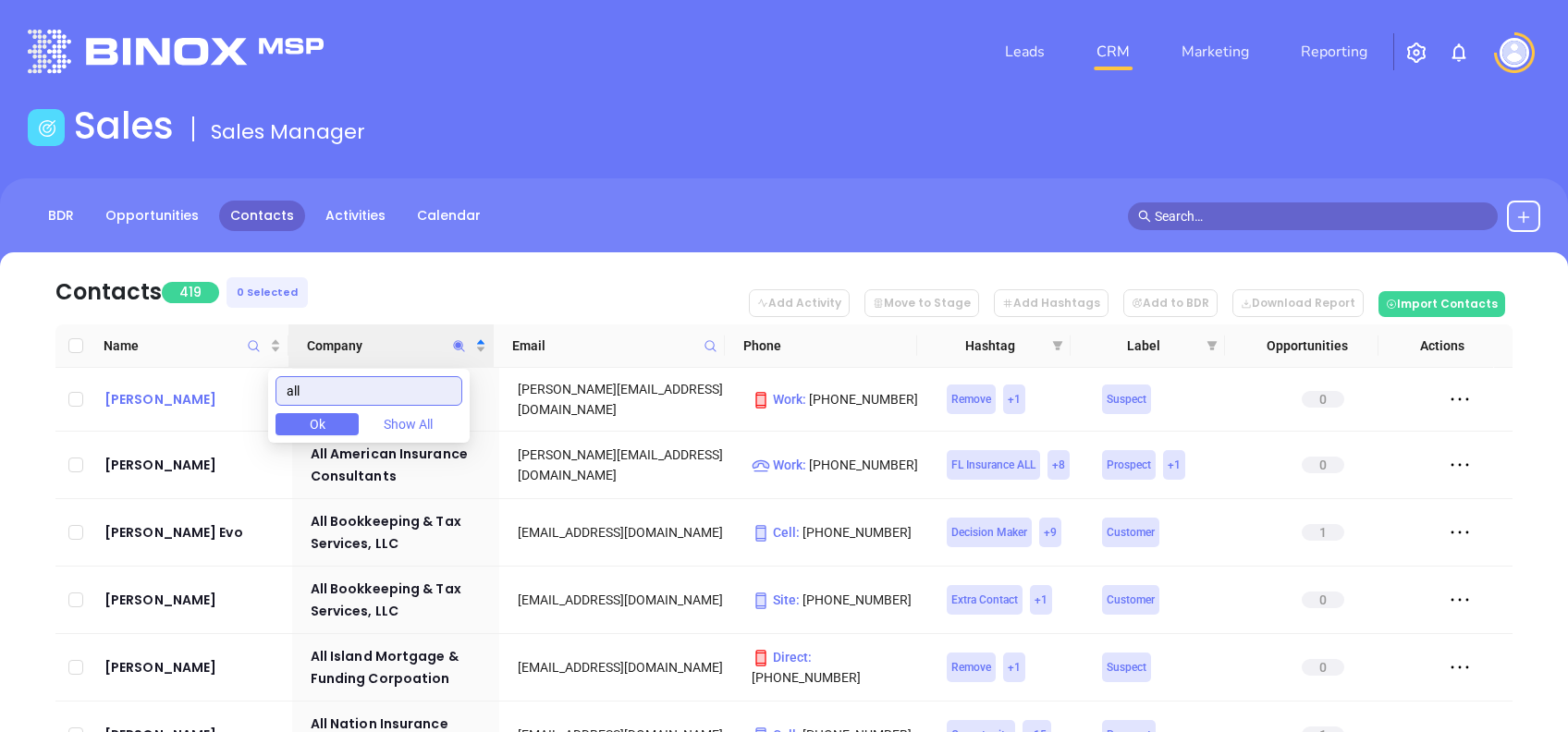
drag, startPoint x: 321, startPoint y: 388, endPoint x: 267, endPoint y: 396, distance: 54.6
click at [267, 395] on body "Leads CRM Marketing Reporting Financial Leads Leads Sales Sales Manager BDR Opp…" at bounding box center [784, 366] width 1568 height 732
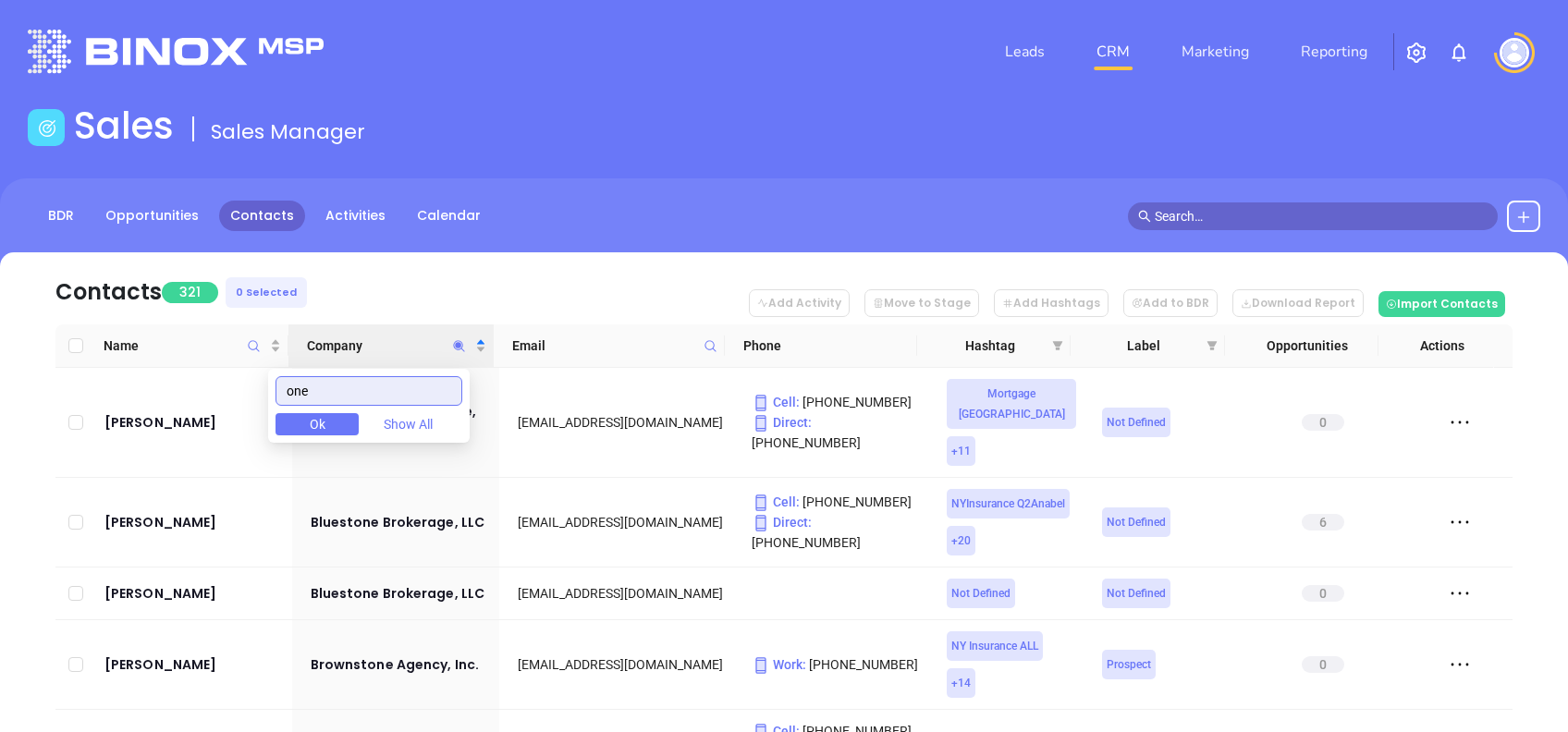
type input "one"
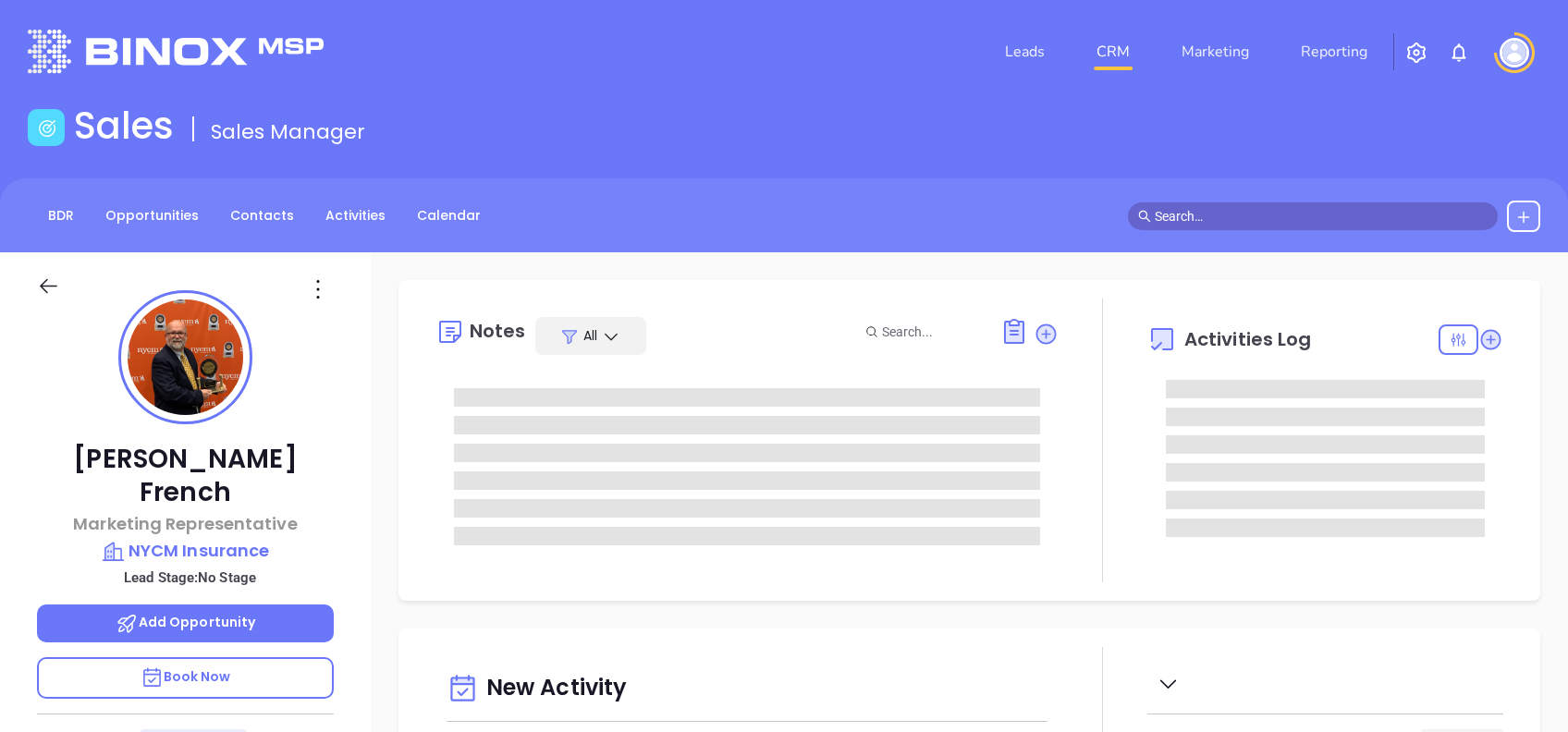
type input "[DATE]"
type input "[PERSON_NAME]"
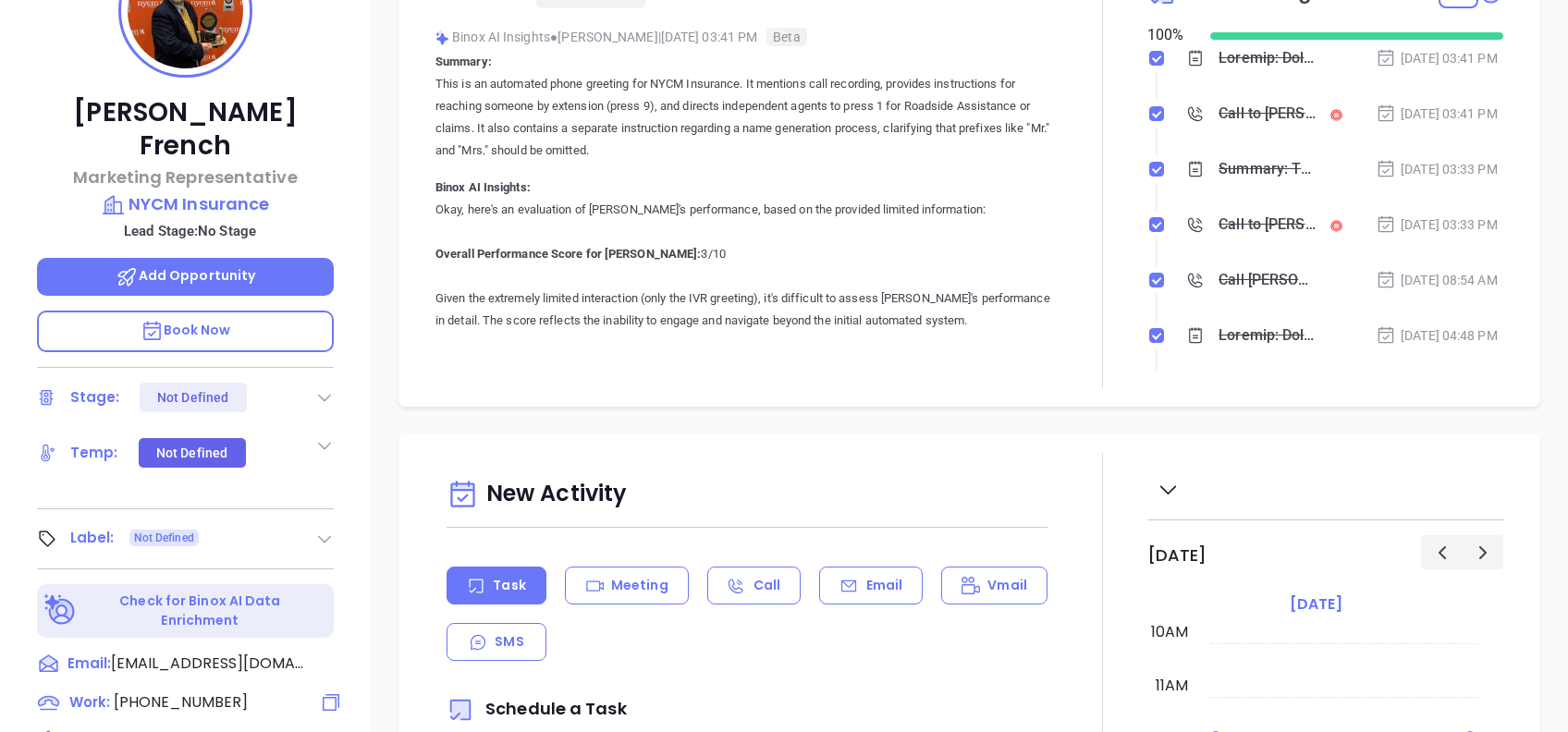
scroll to position [813, 0]
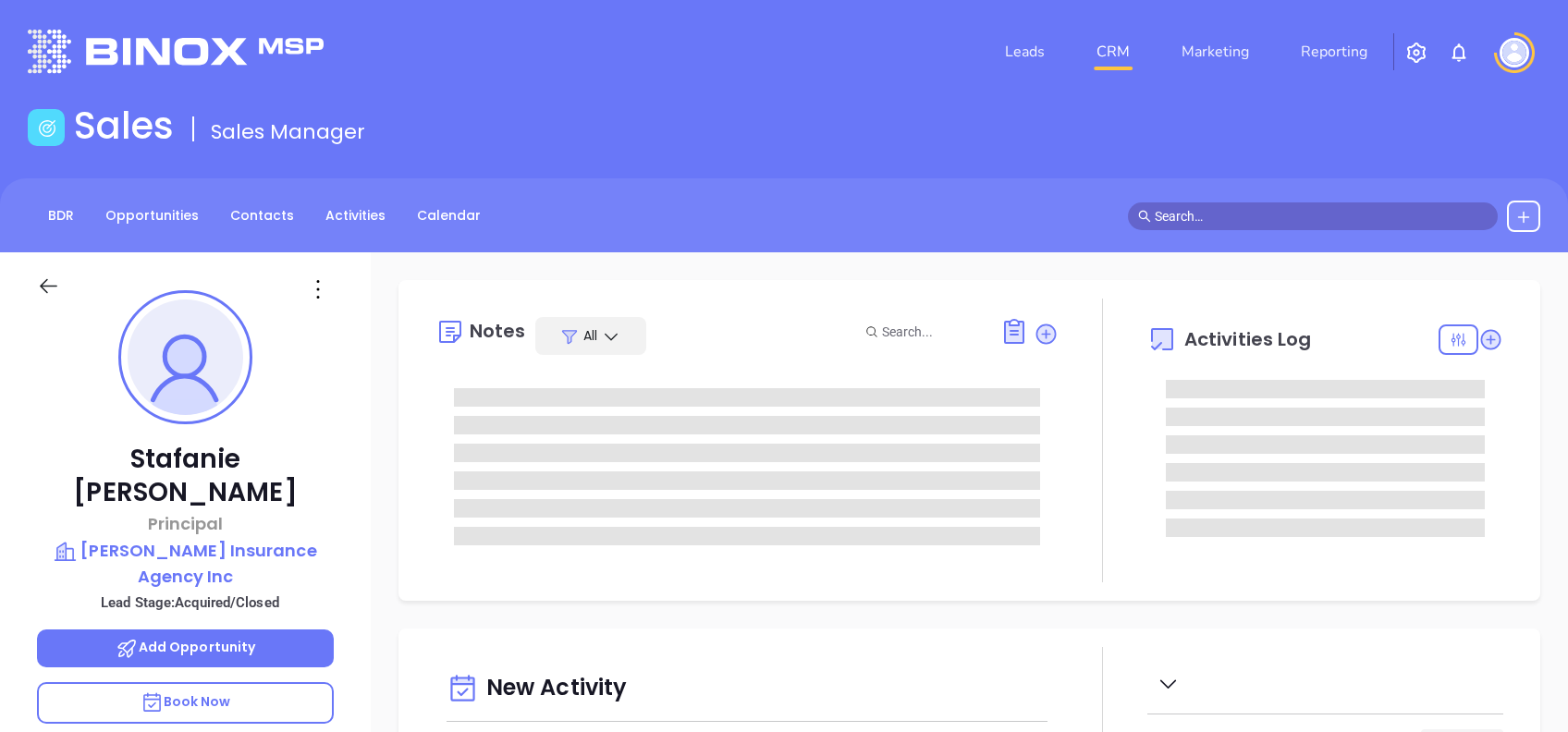
type input "[DATE]"
type input "[PERSON_NAME]"
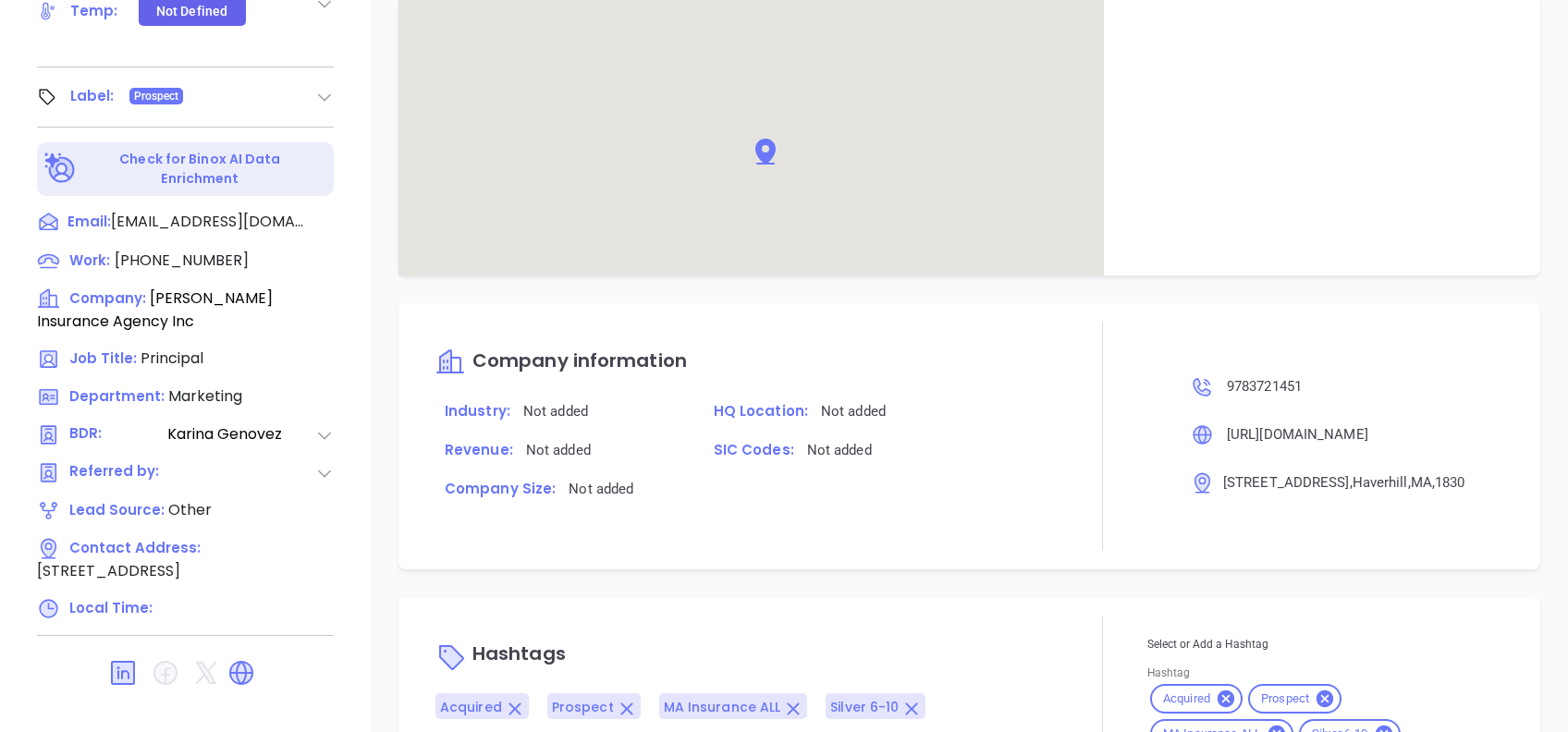
scroll to position [1285, 0]
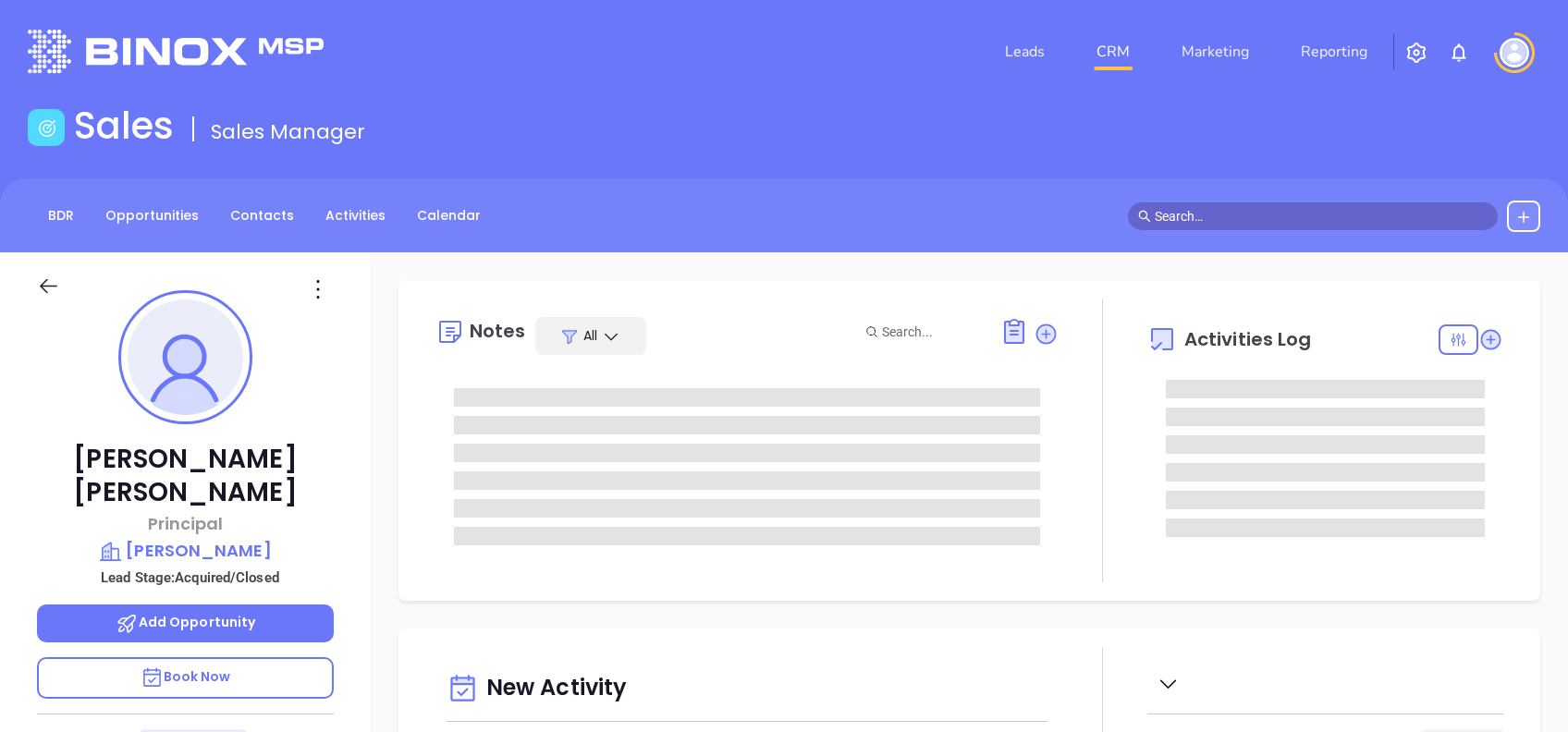
type input "[DATE]"
type input "[PERSON_NAME]"
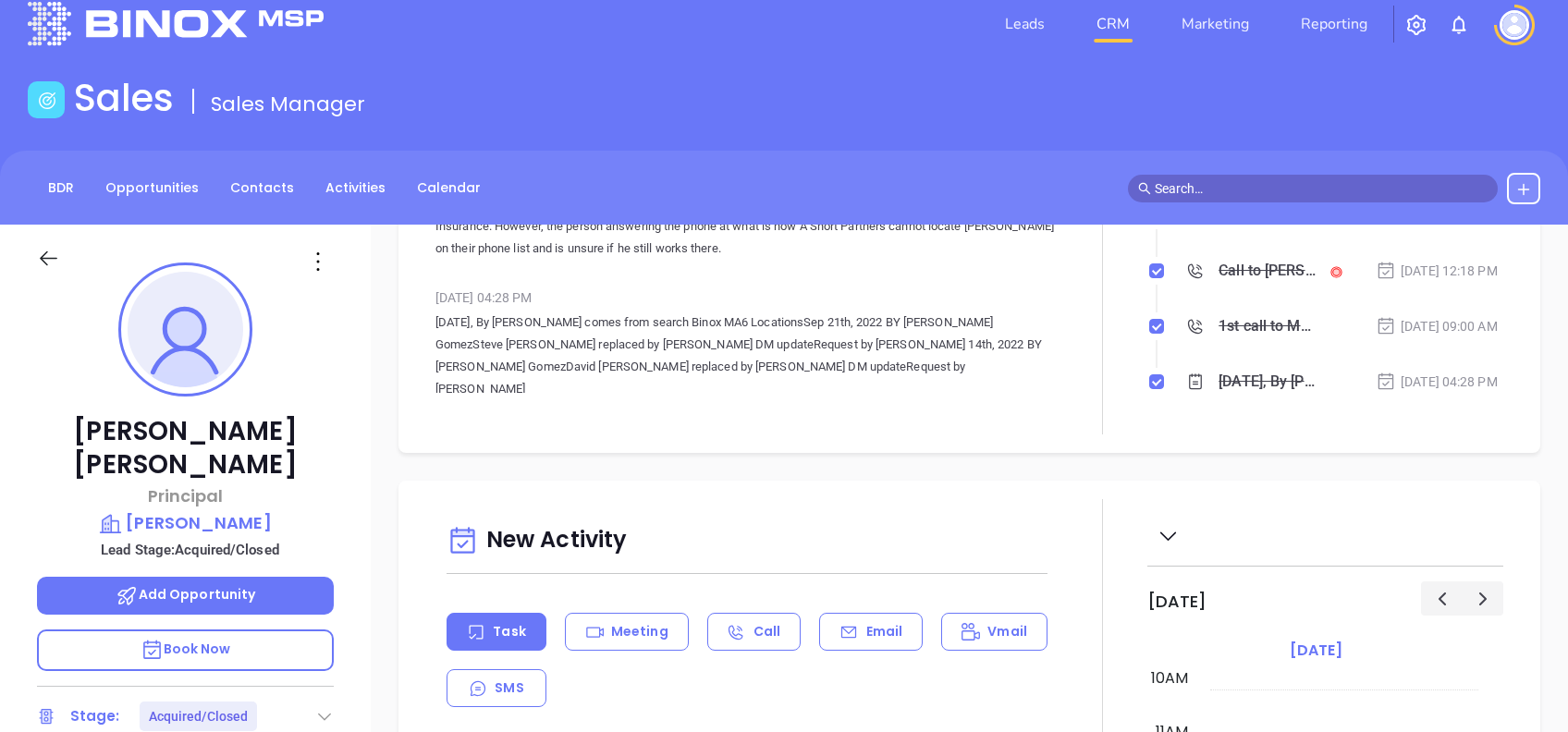
scroll to position [274, 0]
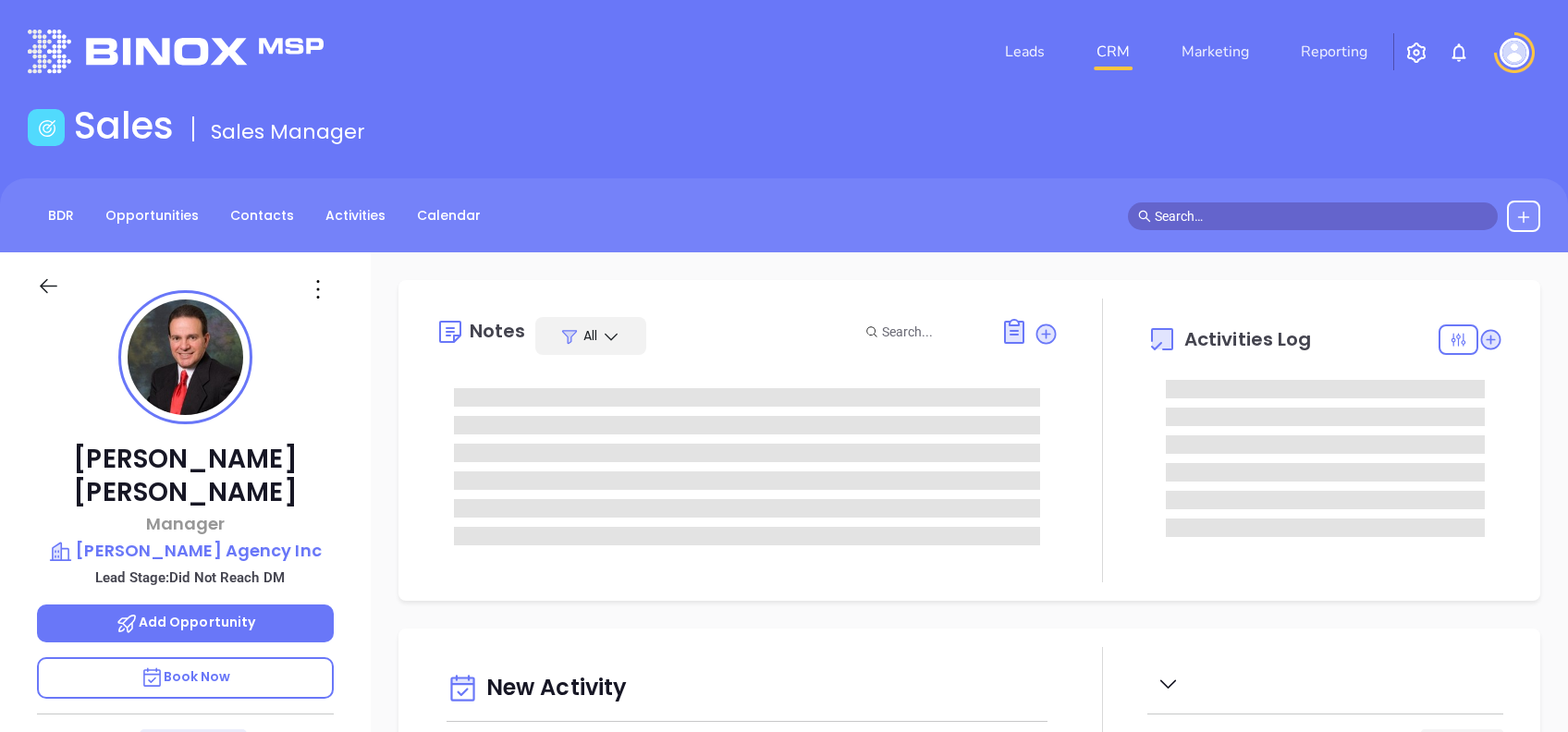
type input "[DATE]"
type input "[PERSON_NAME]"
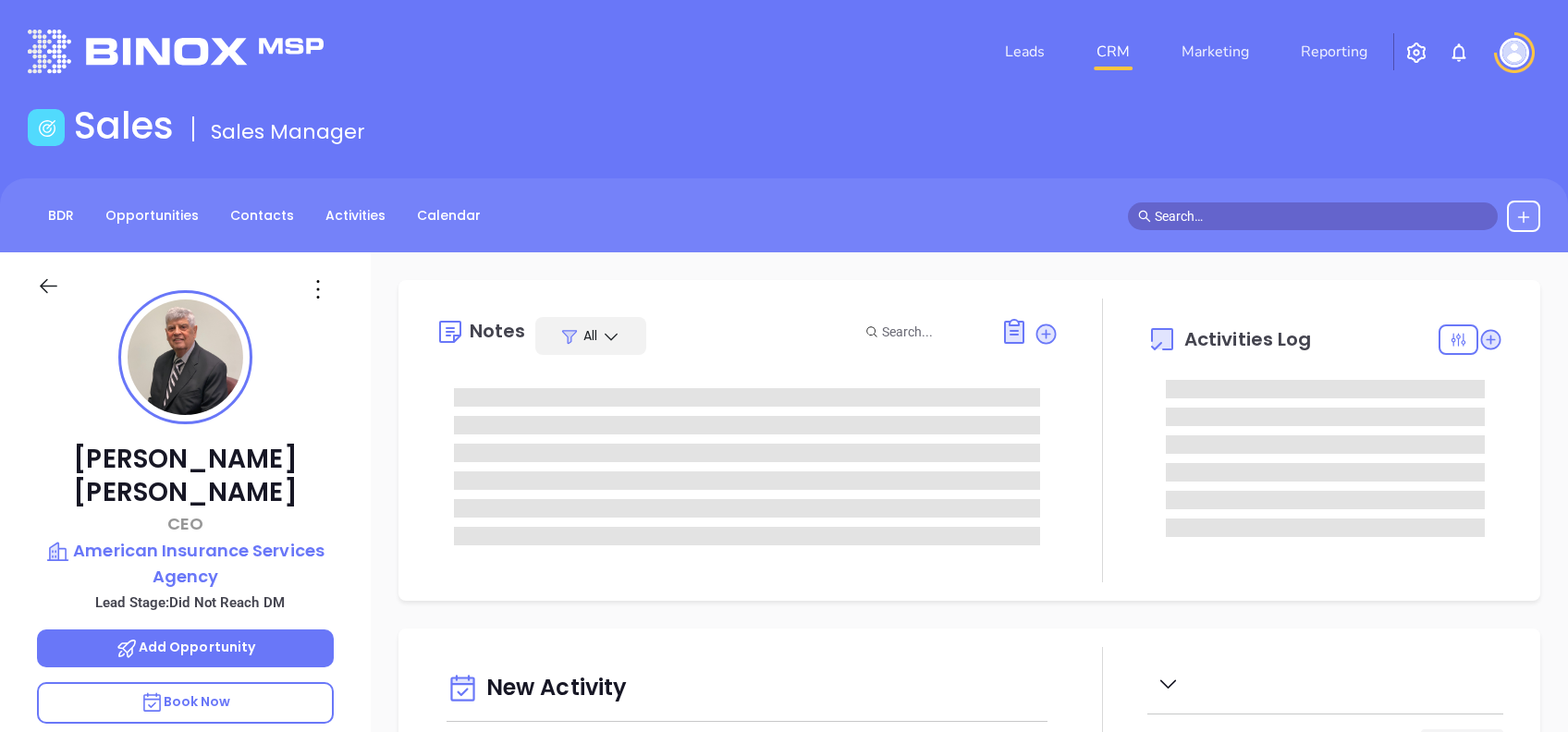
type input "[DATE]"
type input "[PERSON_NAME]"
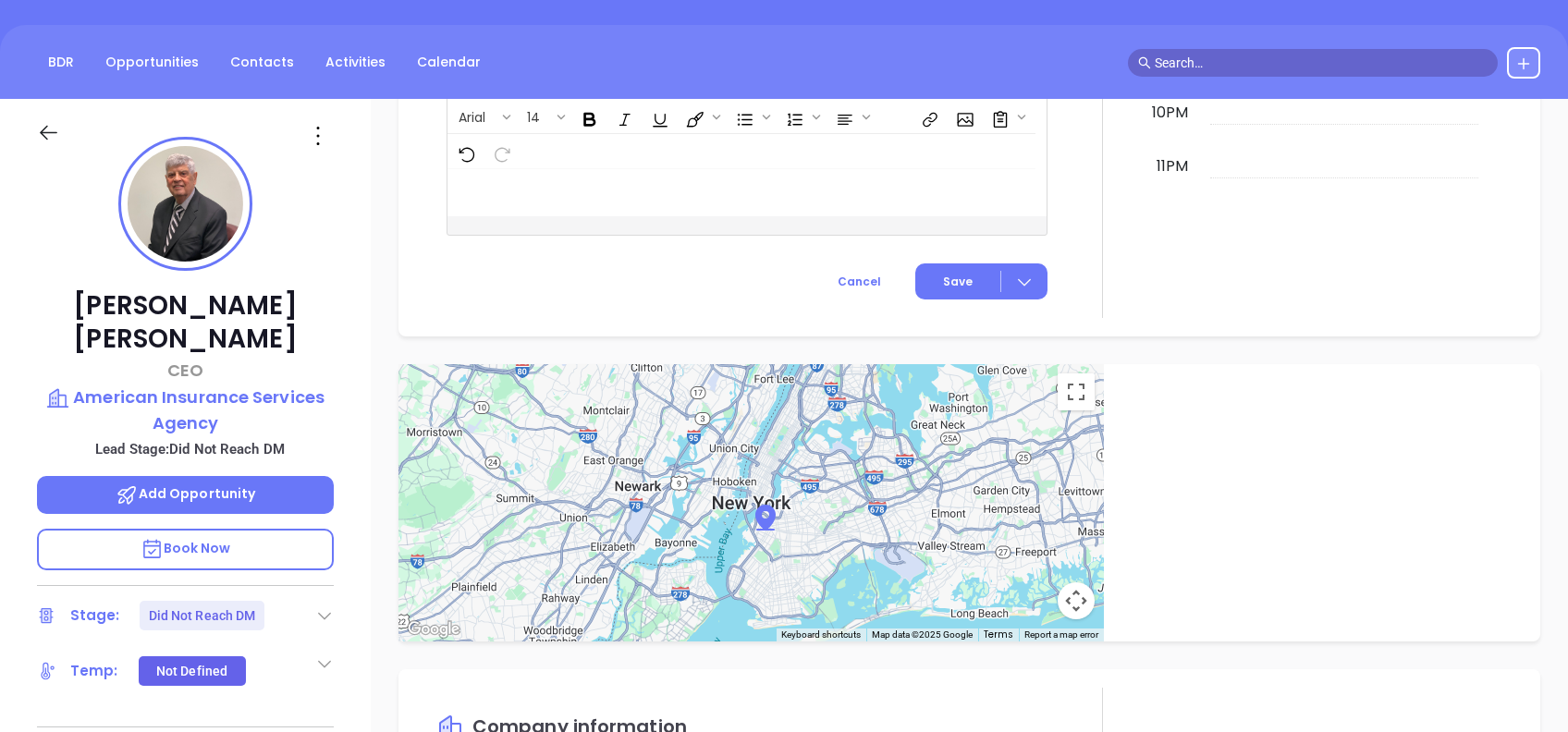
scroll to position [143, 0]
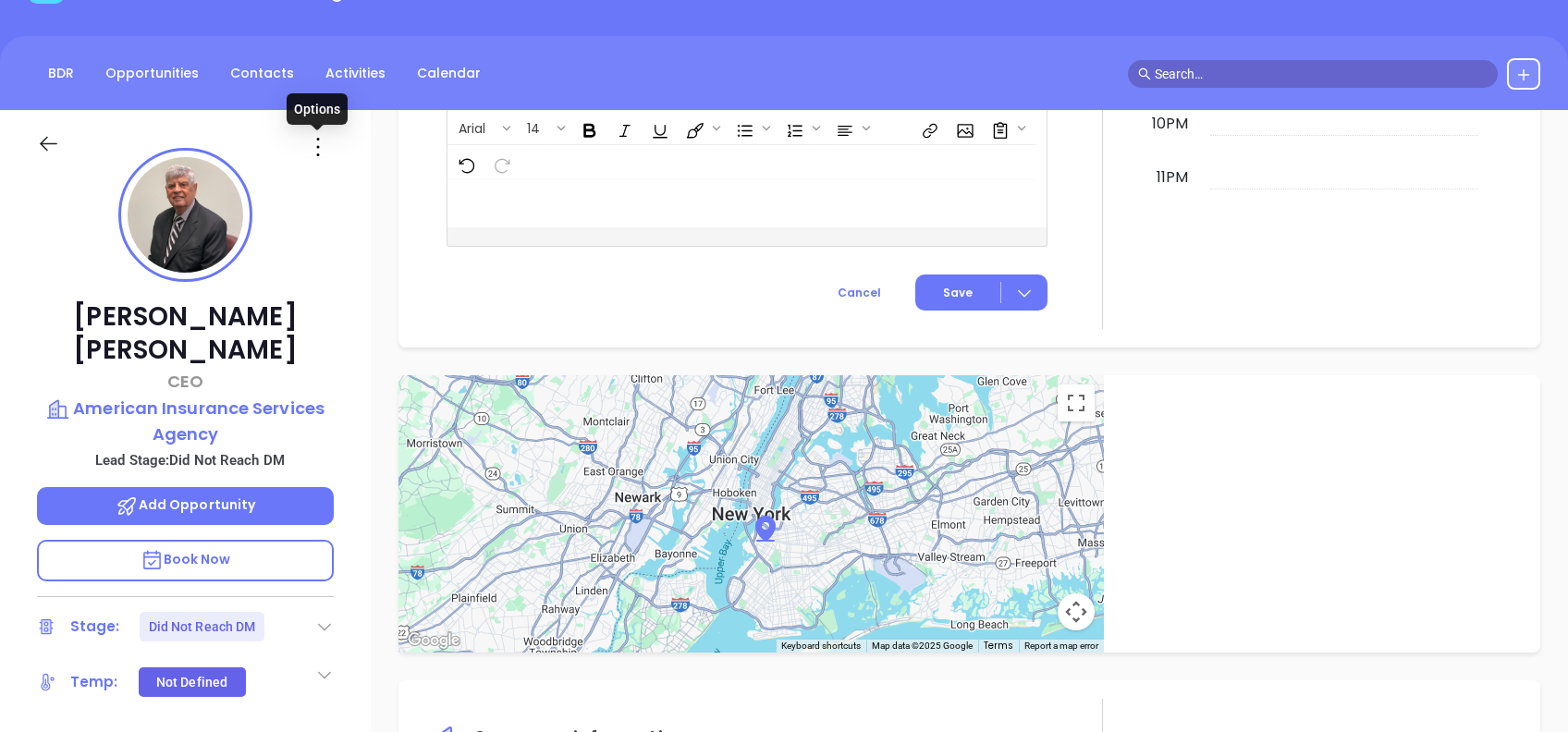
click at [314, 155] on icon at bounding box center [318, 146] width 29 height 29
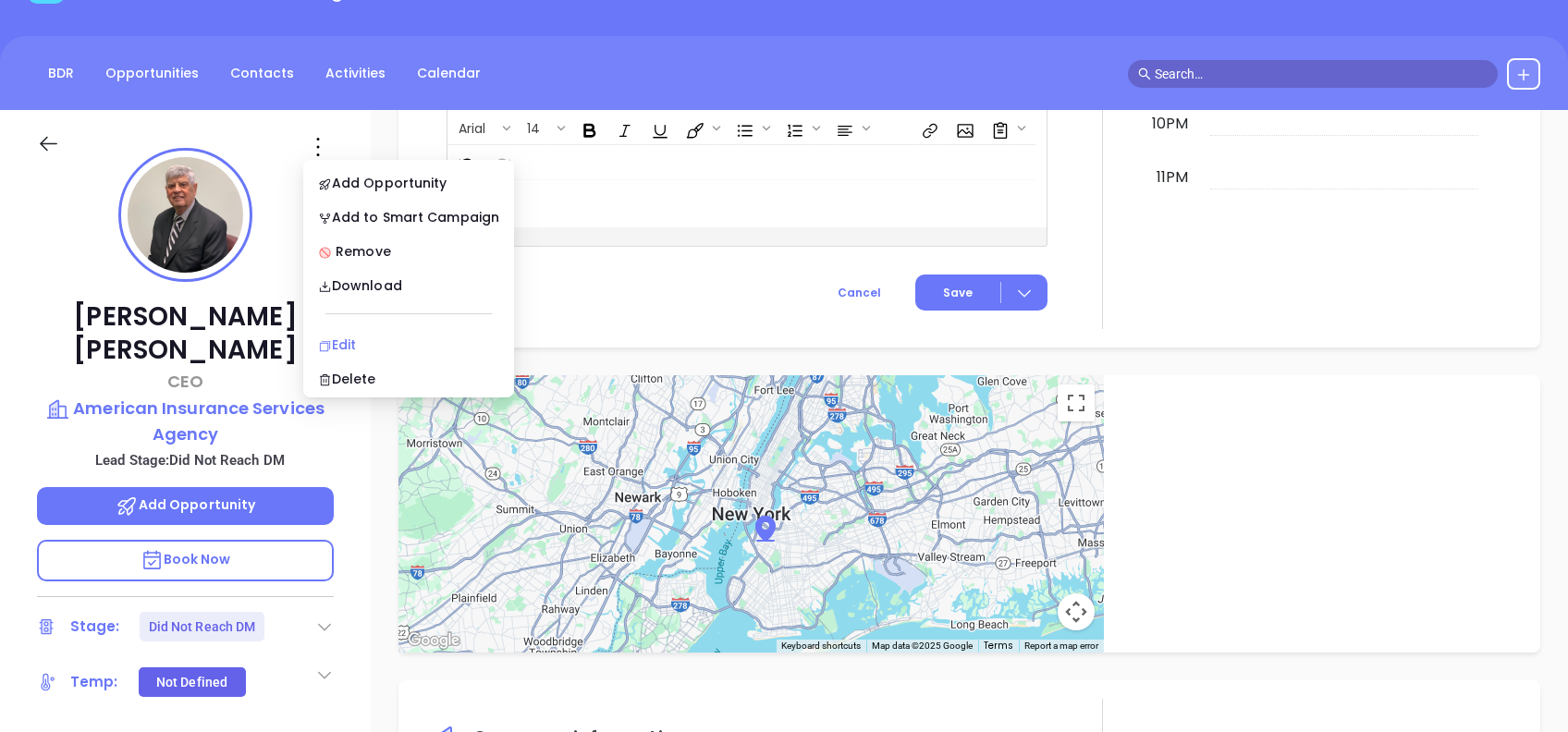
click at [370, 339] on div "Edit" at bounding box center [409, 345] width 181 height 21
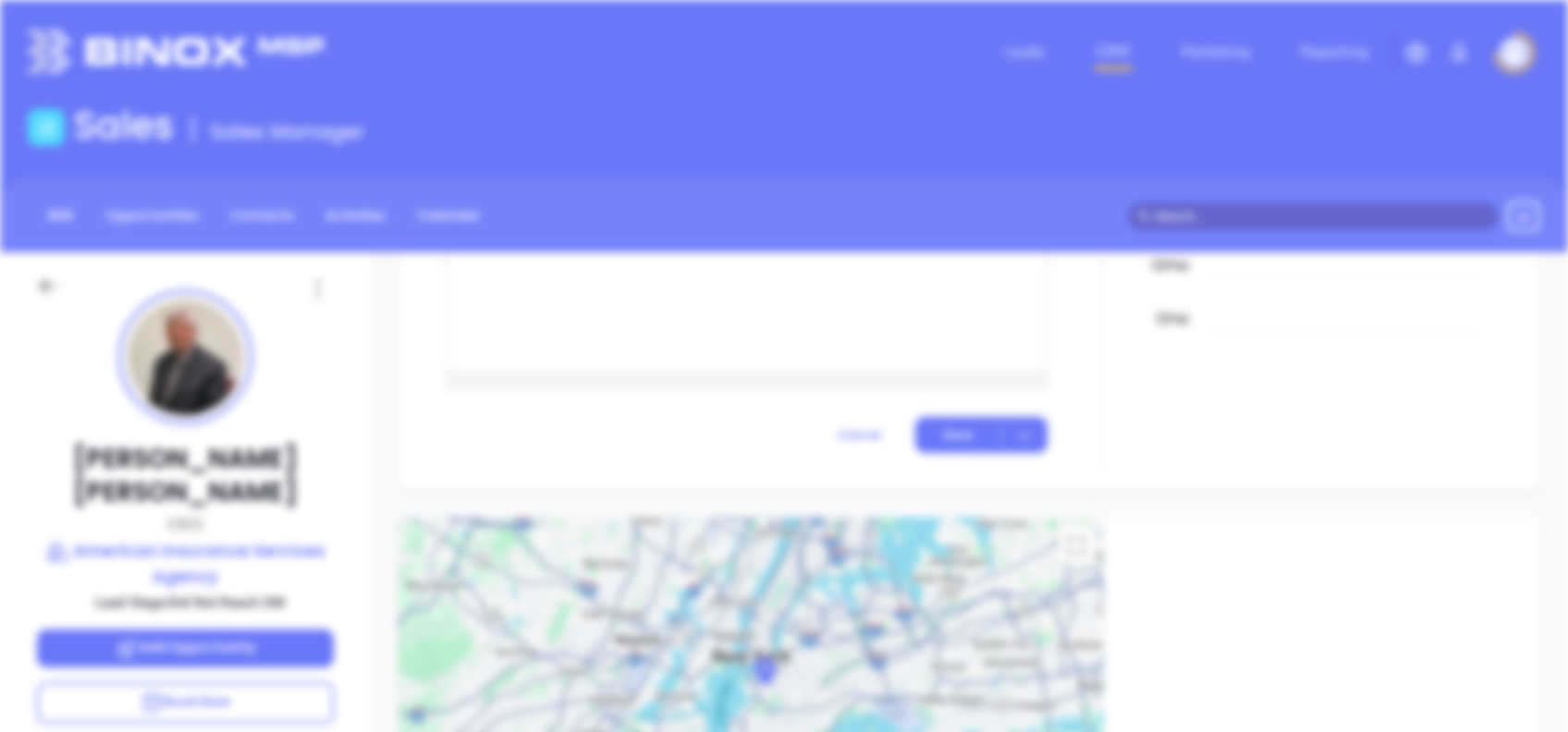
scroll to position [0, 0]
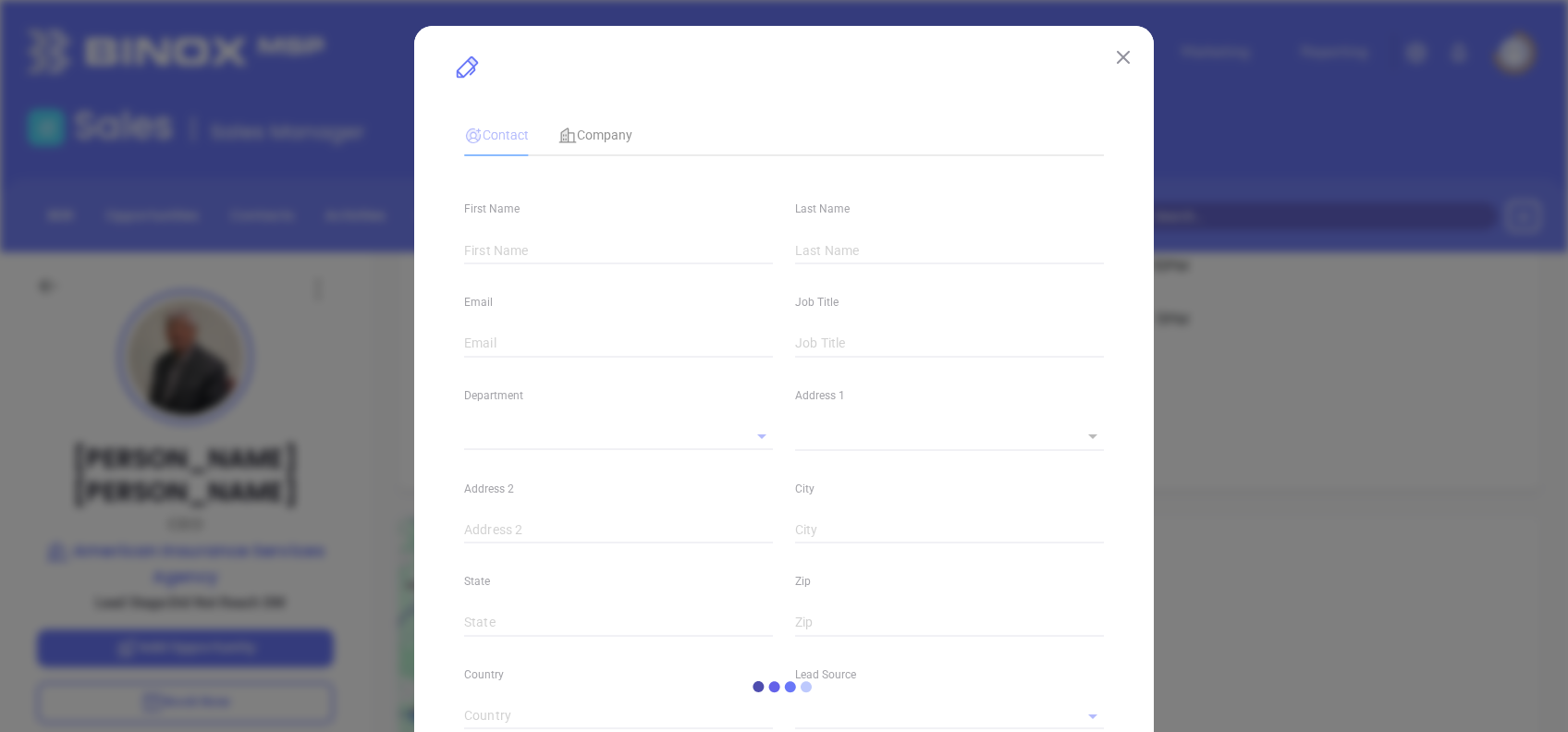
type input "Nick"
type input "Sanfilippo"
type input "nick@americanins.com"
type input "CEO"
type input "1"
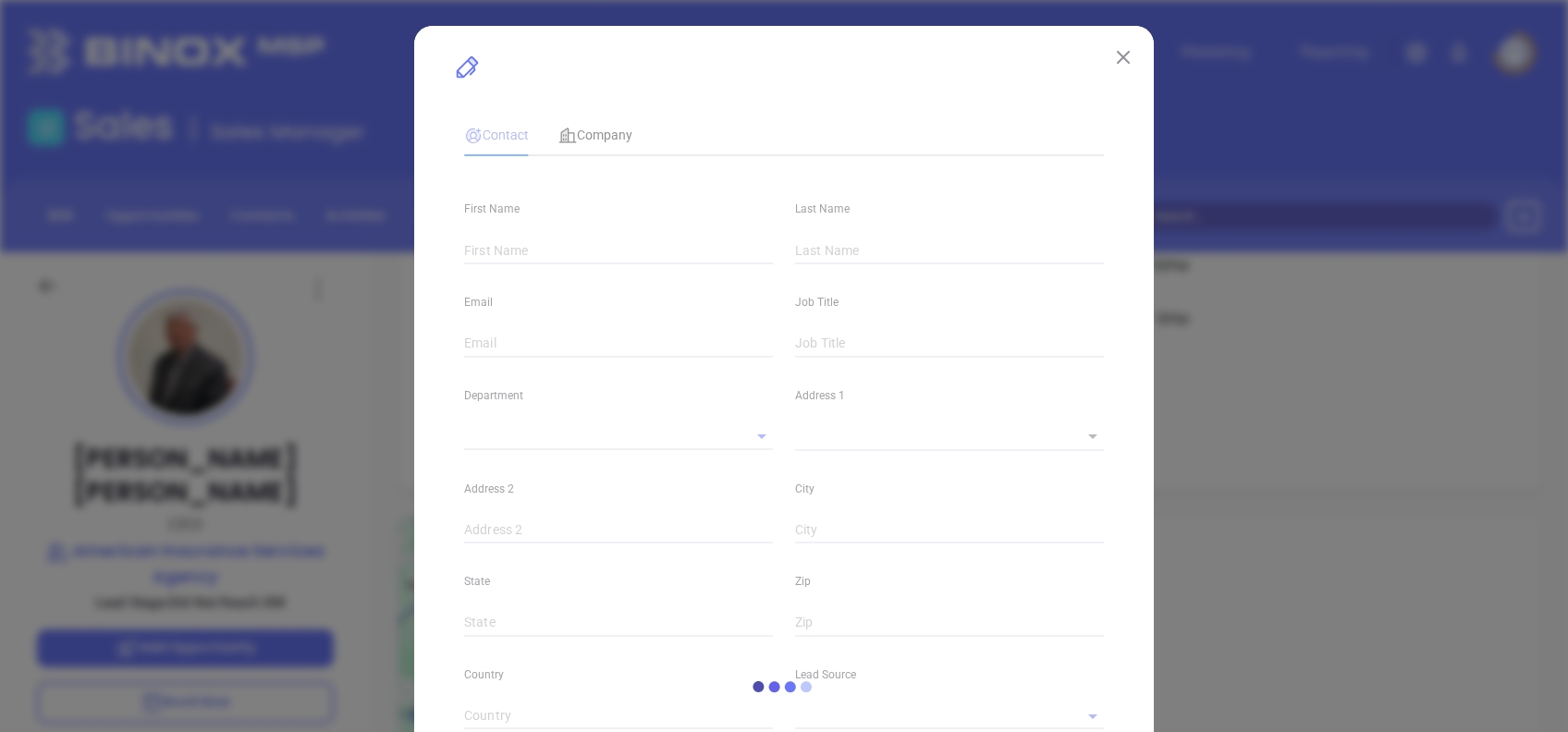
type input "www.linkedin.com/in/nick-sanfilippo-5ab8181a/"
type input "Marketing"
type input "Other"
type input "Karina Genovez"
type input "Did Not Reach DM"
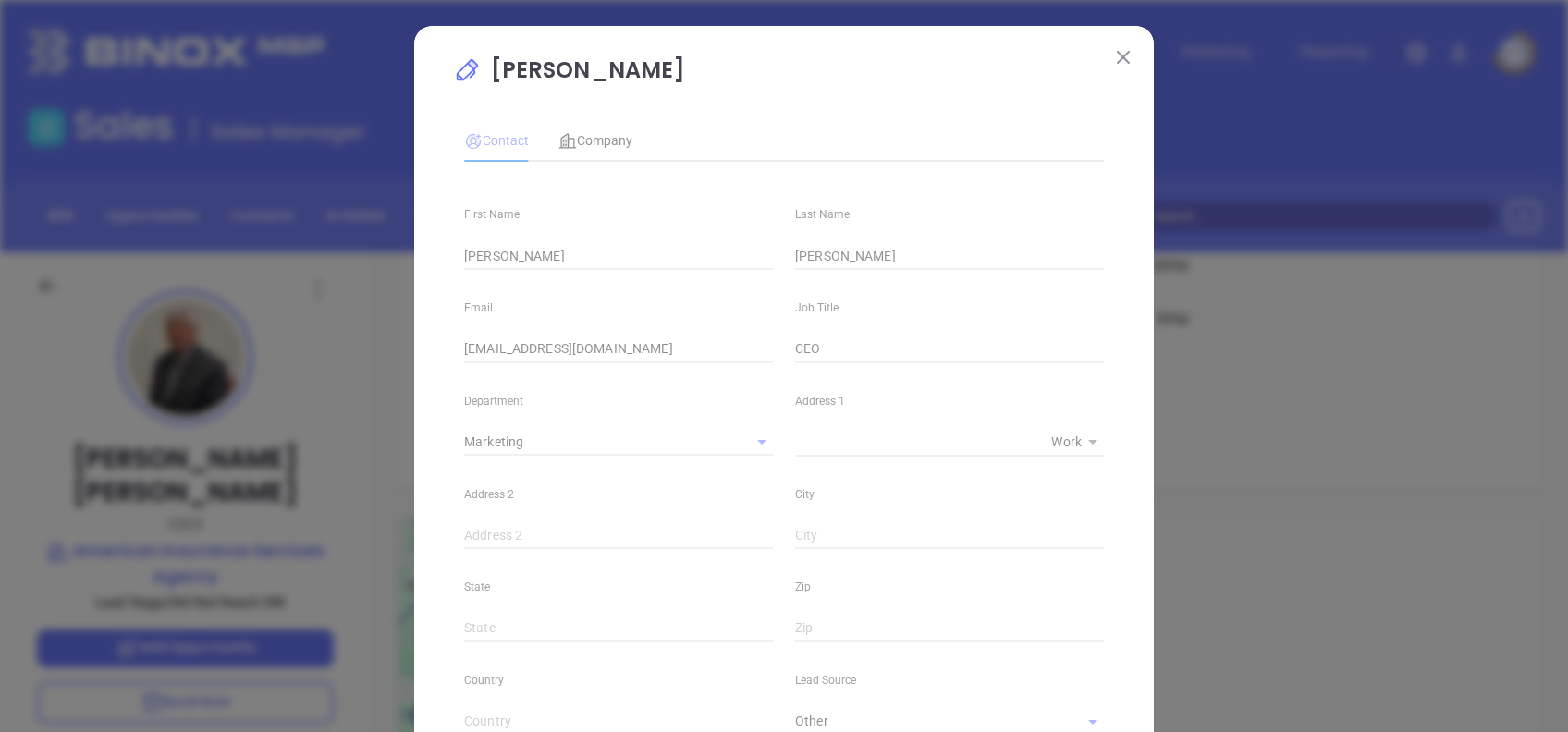
type input "(732) 680-4444"
type input "1"
click at [602, 147] on span "Company" at bounding box center [595, 141] width 74 height 15
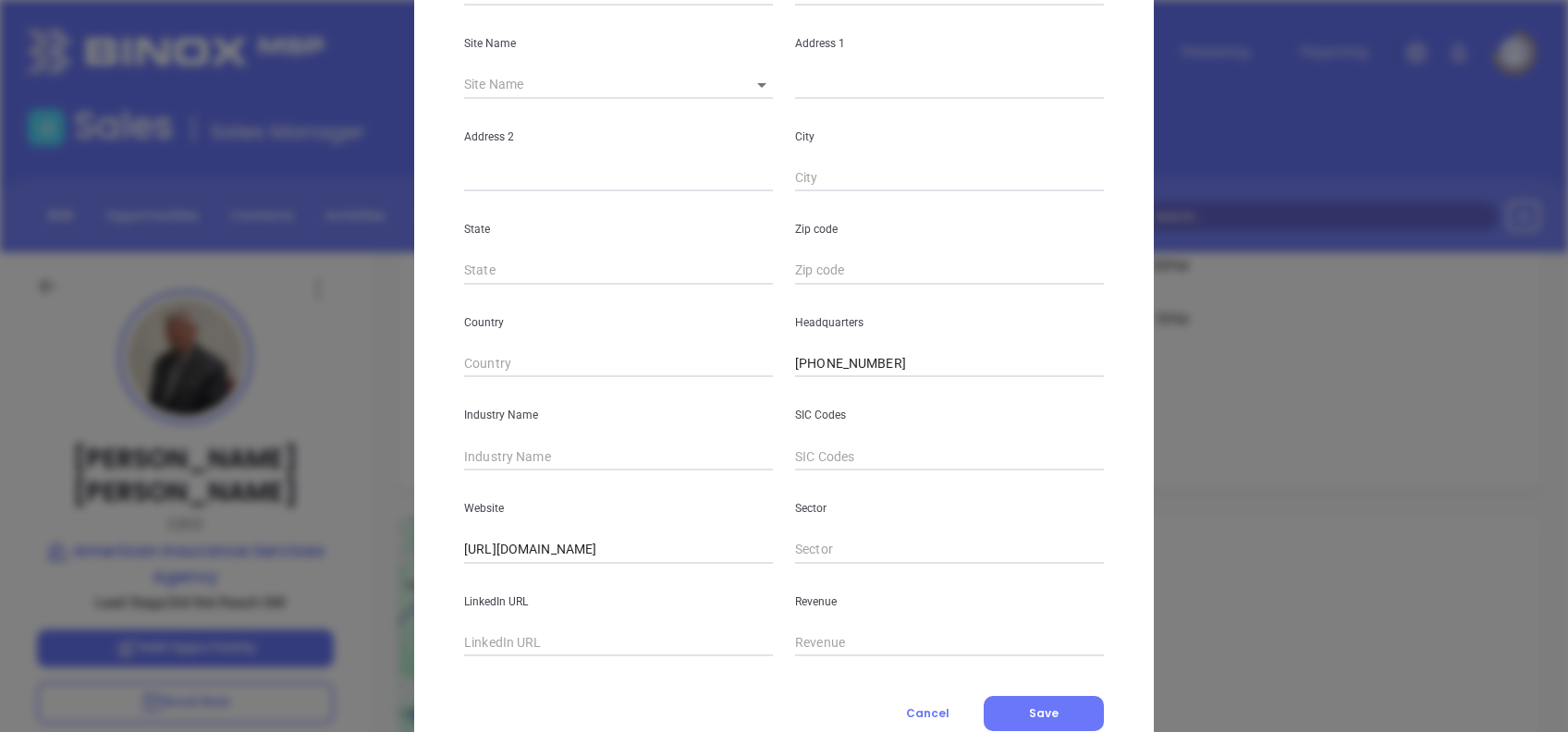
scroll to position [328, 0]
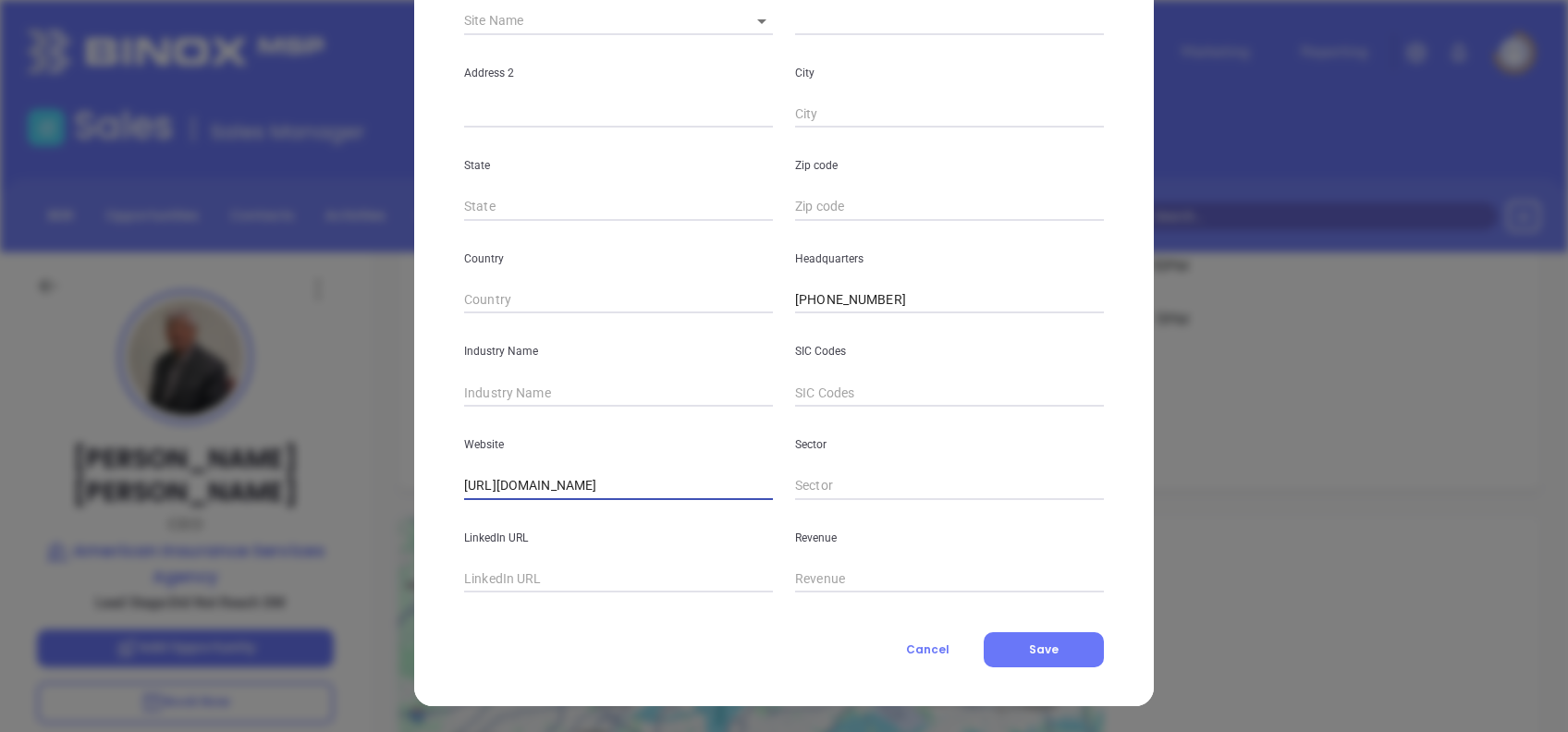
drag, startPoint x: 584, startPoint y: 494, endPoint x: 338, endPoint y: 536, distance: 249.6
click at [349, 532] on div "Nick Sanfilippo Contact Company First Name Nick Last Name Sanfilippo Email nick…" at bounding box center [784, 366] width 1568 height 732
click at [534, 383] on input "text" at bounding box center [618, 392] width 309 height 27
type input "Insurance"
click at [602, 570] on input "text" at bounding box center [618, 579] width 309 height 27
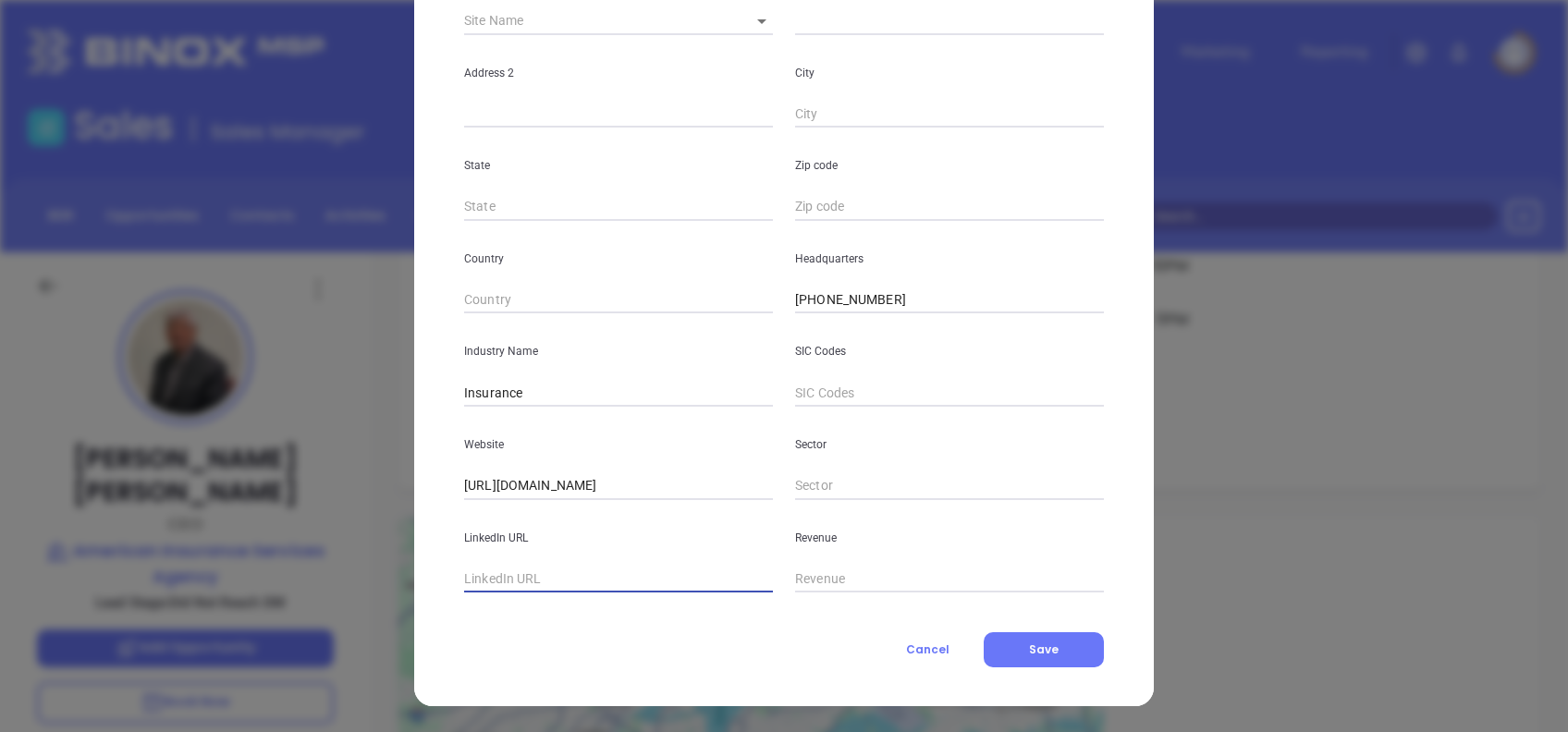
paste input "www.linkedin.com/company/american-insurance-services-agency/"
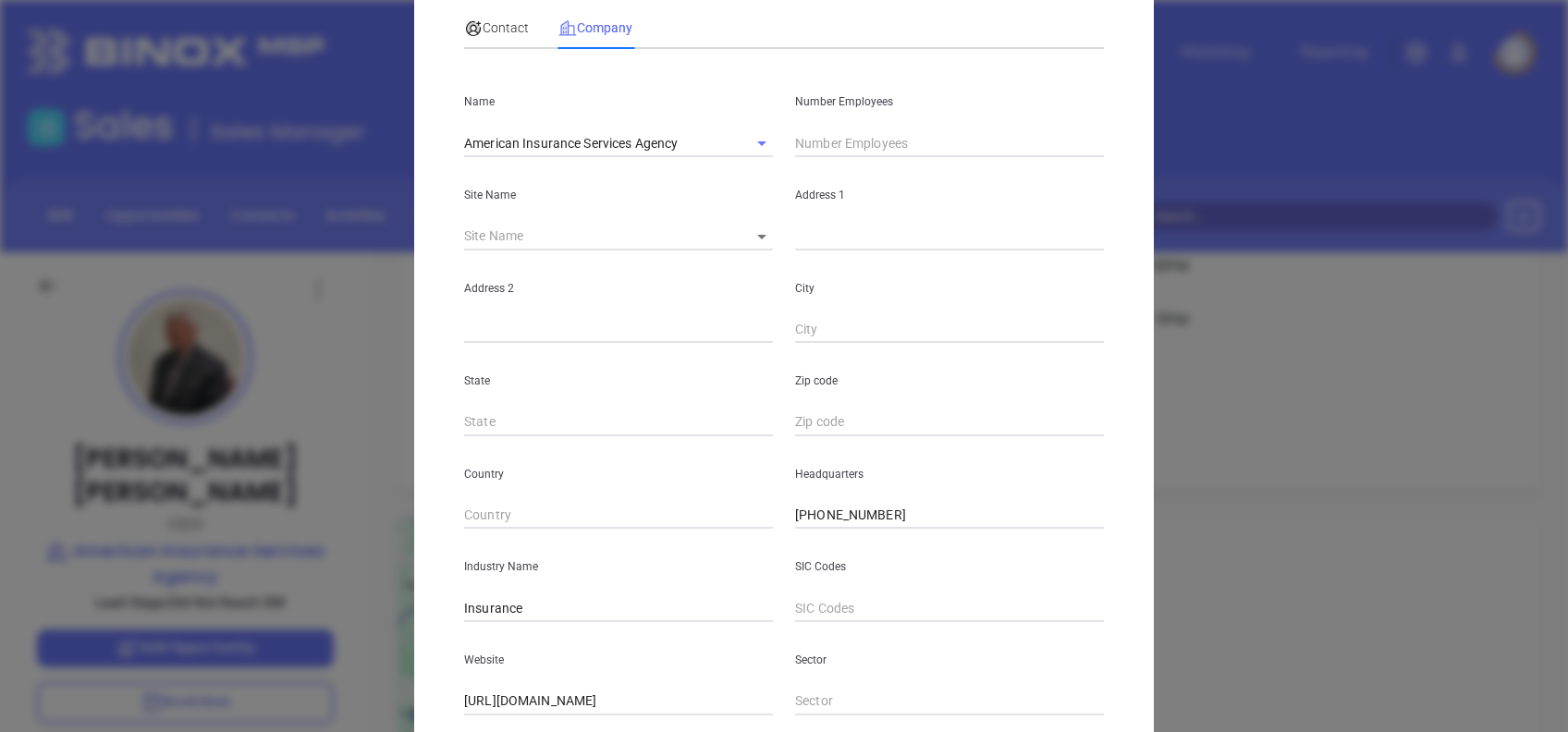
scroll to position [0, 0]
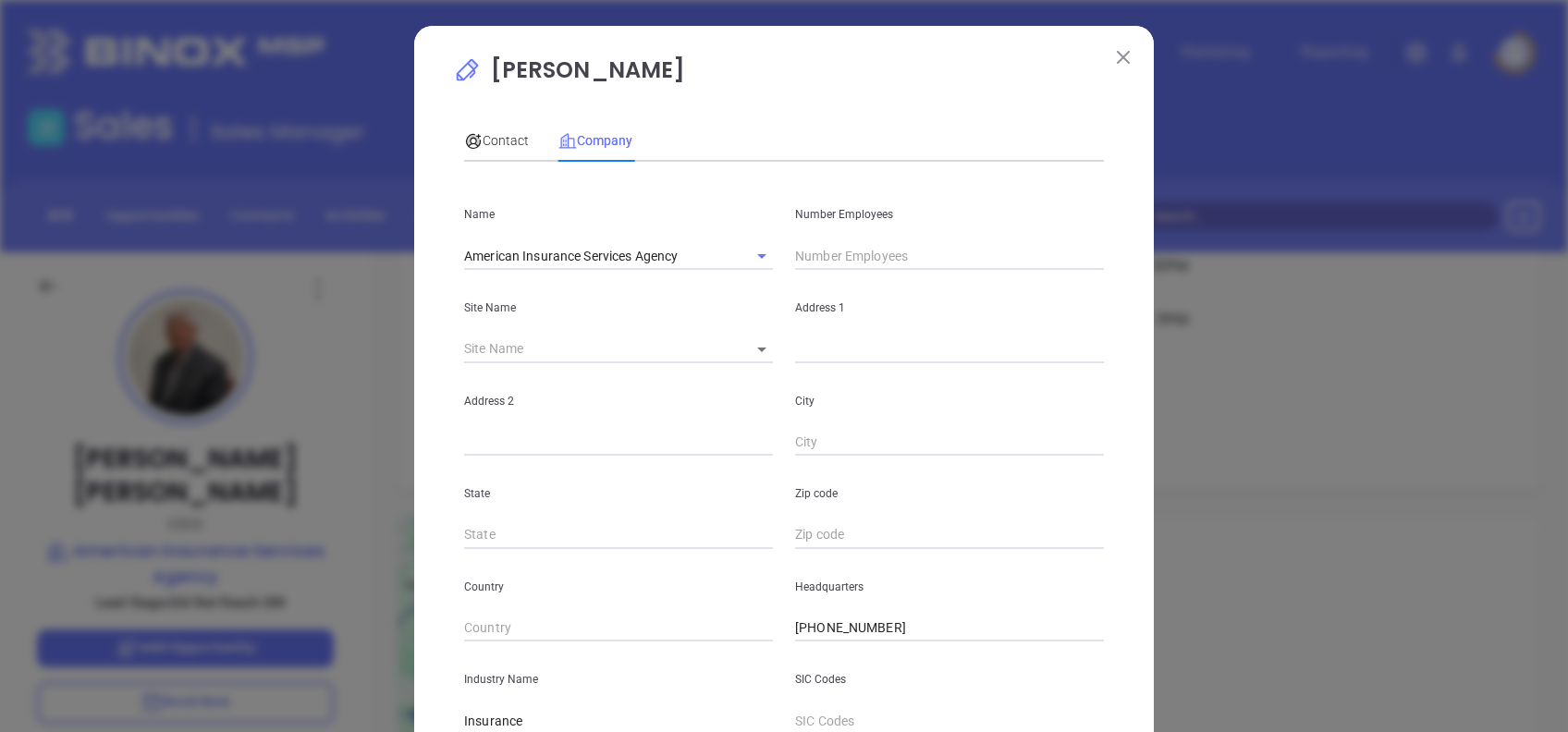
type input "www.linkedin.com/company/american-insurance-services-agency/"
click at [848, 259] on input "text" at bounding box center [949, 255] width 309 height 27
type input "14"
click at [870, 128] on div "Contact Company" at bounding box center [784, 140] width 640 height 43
click at [521, 141] on div "Contact Company" at bounding box center [548, 140] width 168 height 43
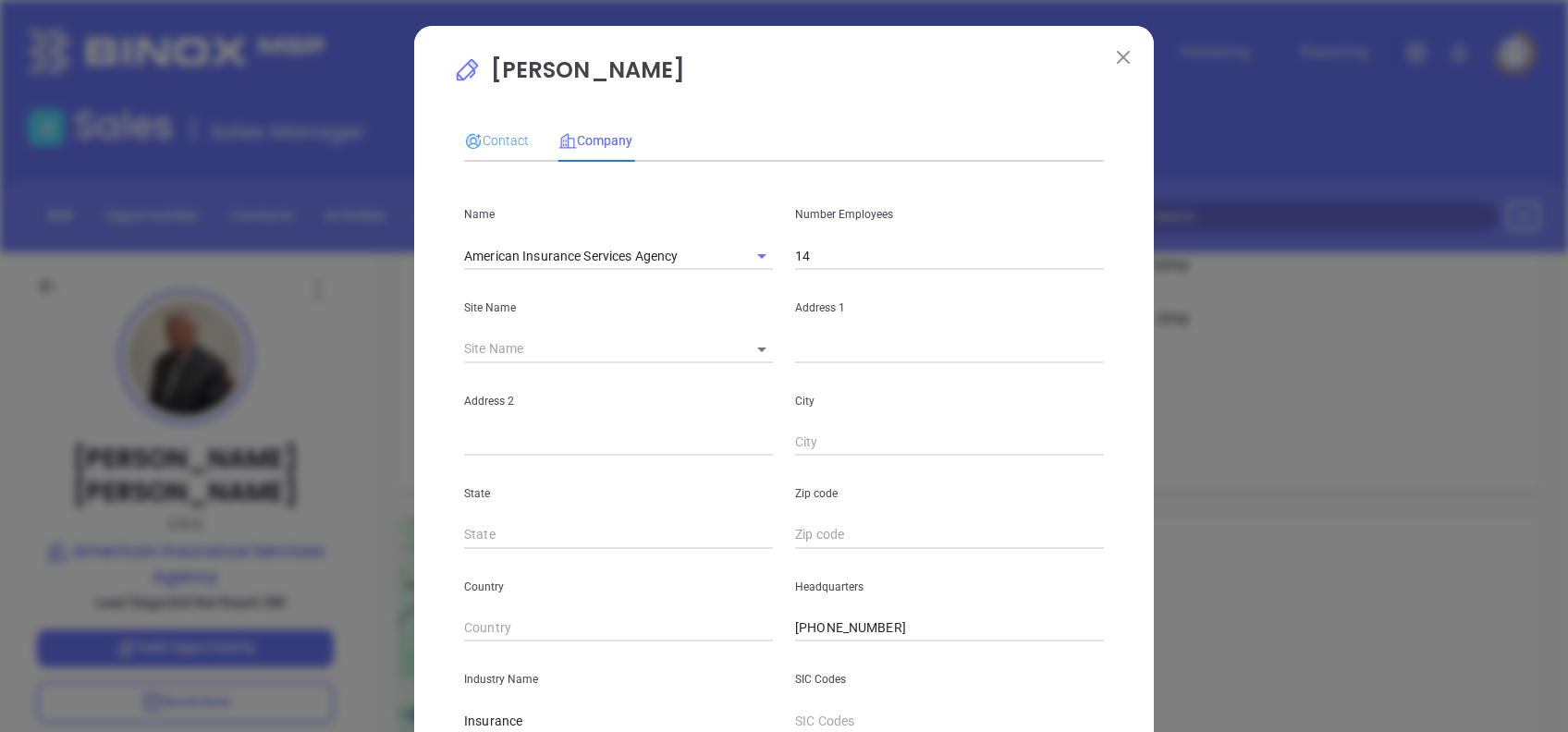
click at [492, 126] on div "Contact" at bounding box center [496, 140] width 64 height 43
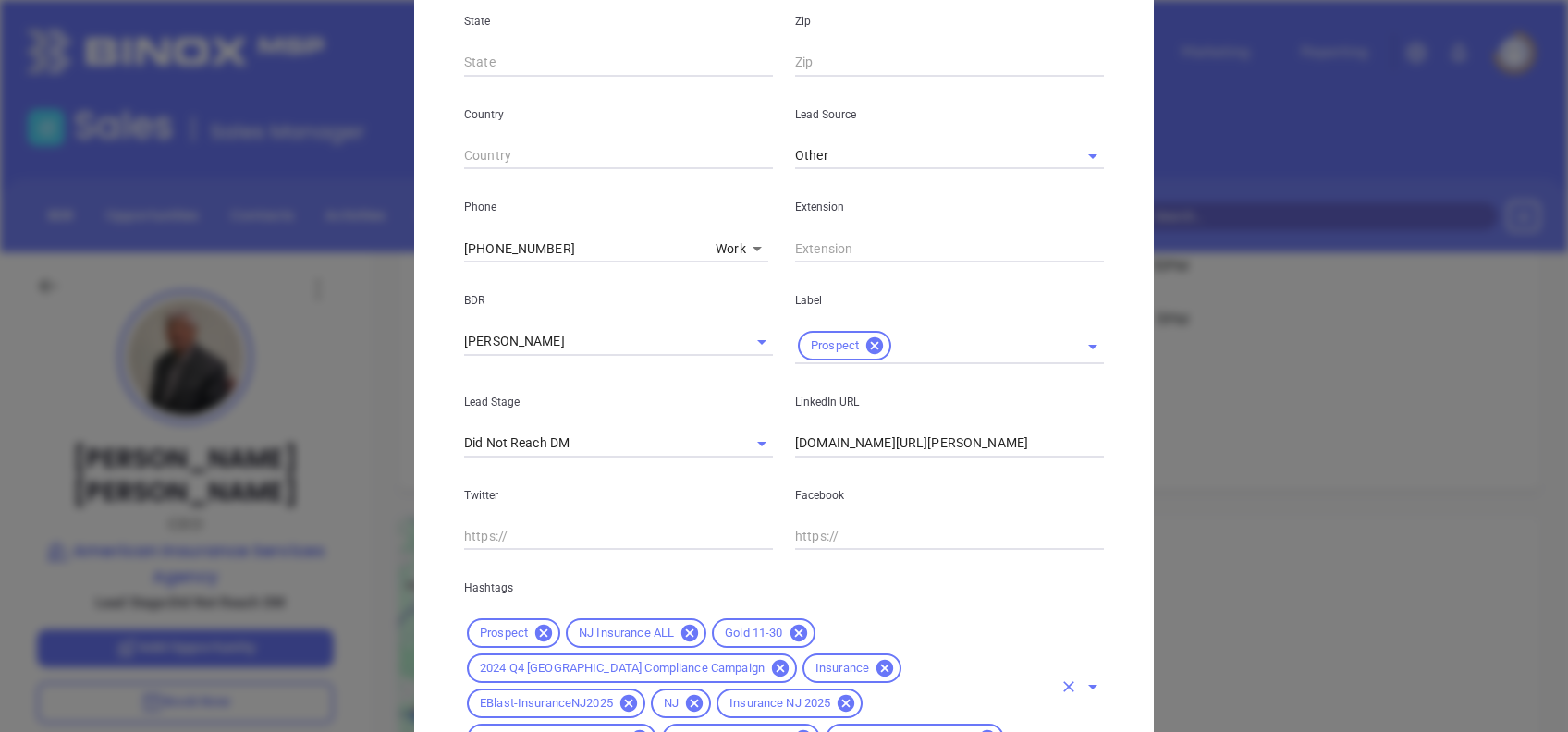
scroll to position [730, 0]
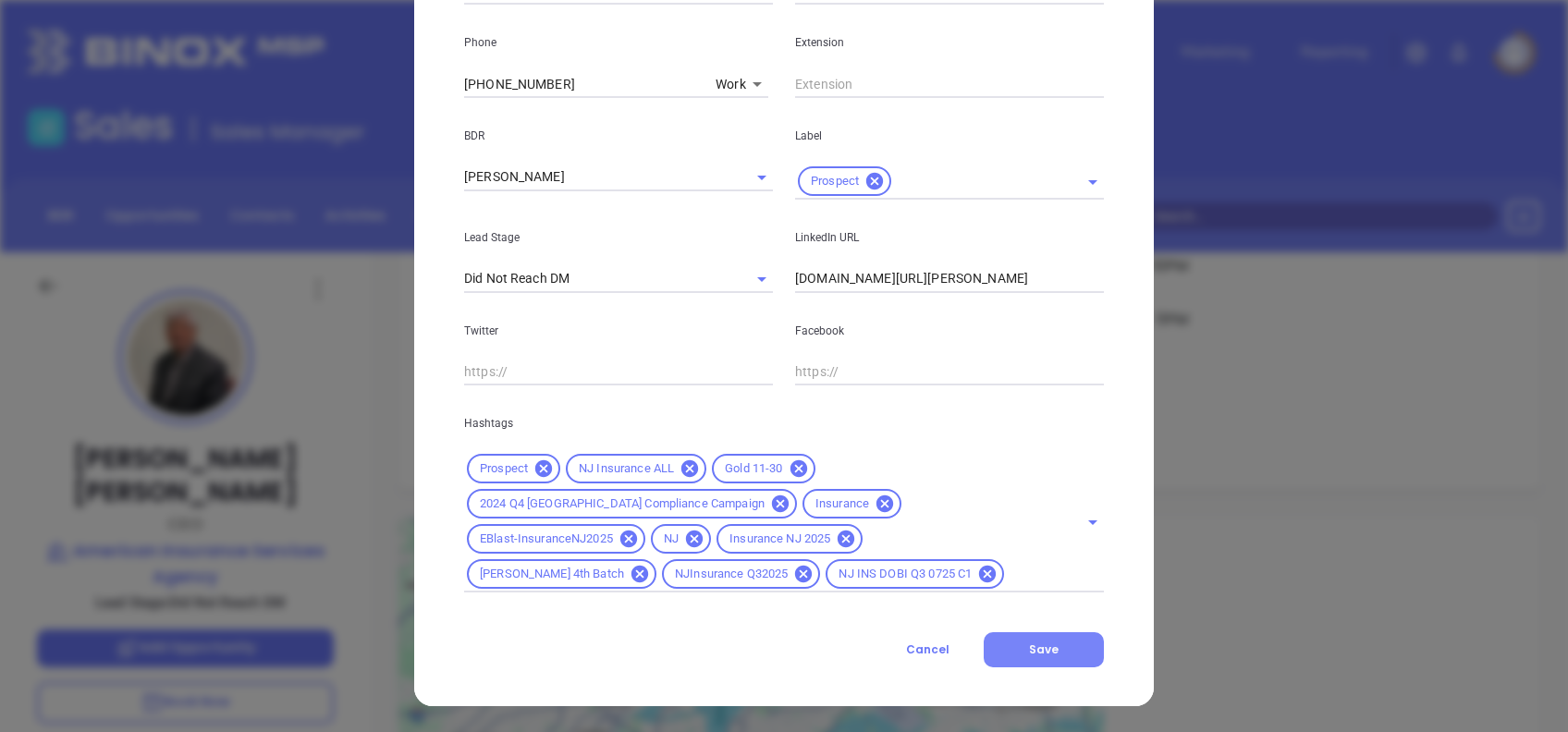
click at [1013, 636] on button "Save" at bounding box center [1043, 649] width 120 height 35
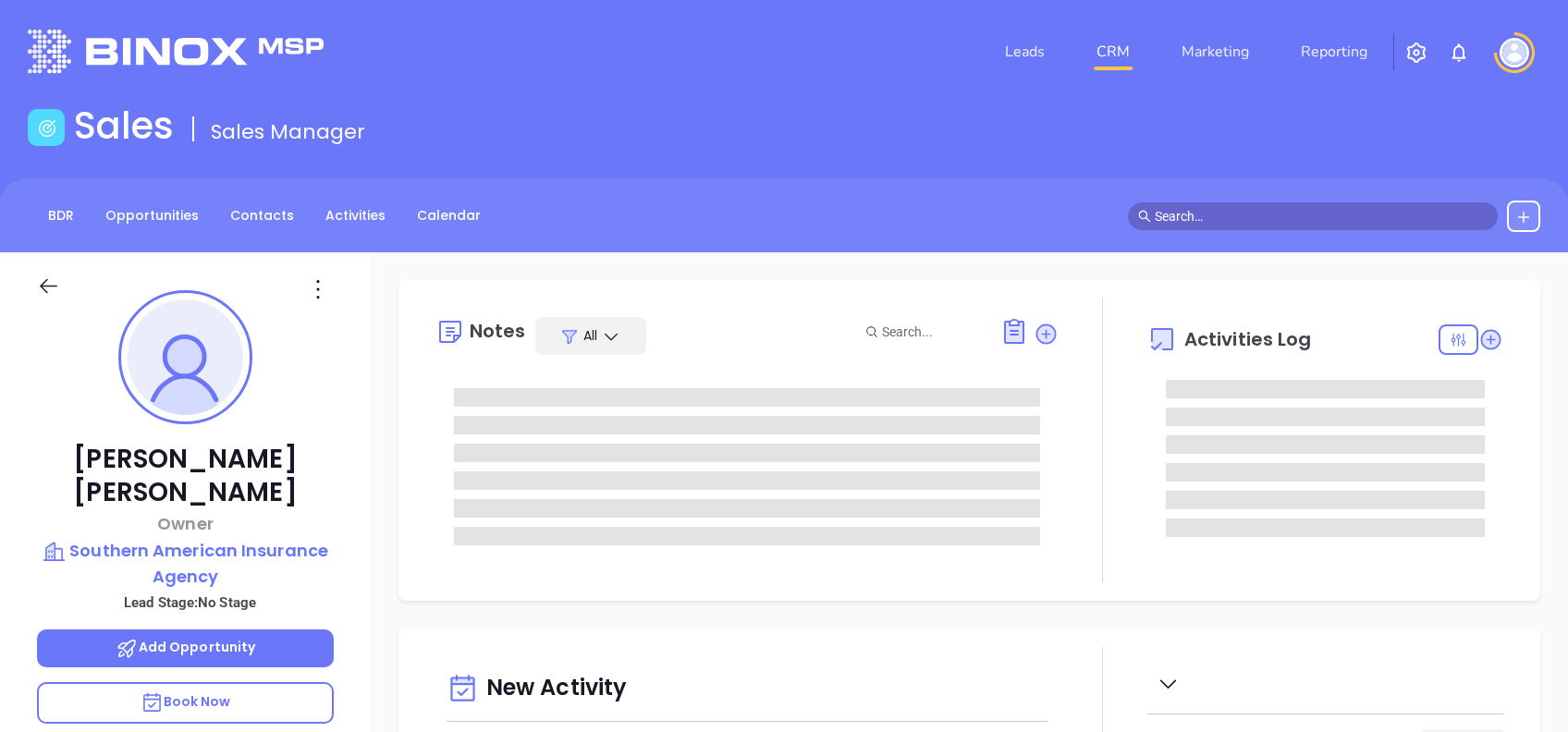
type input "[DATE]"
type input "[PERSON_NAME]"
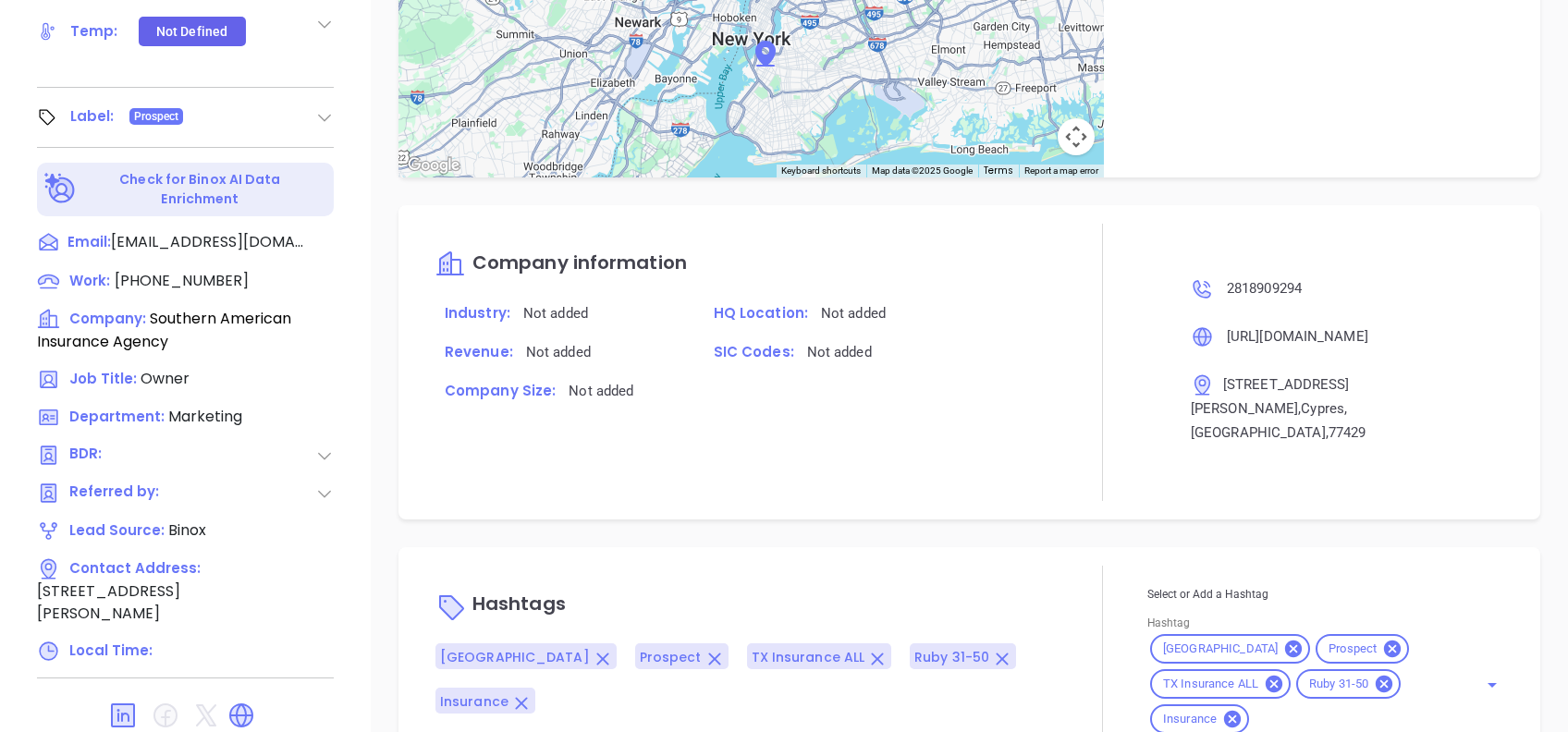
scroll to position [813, 0]
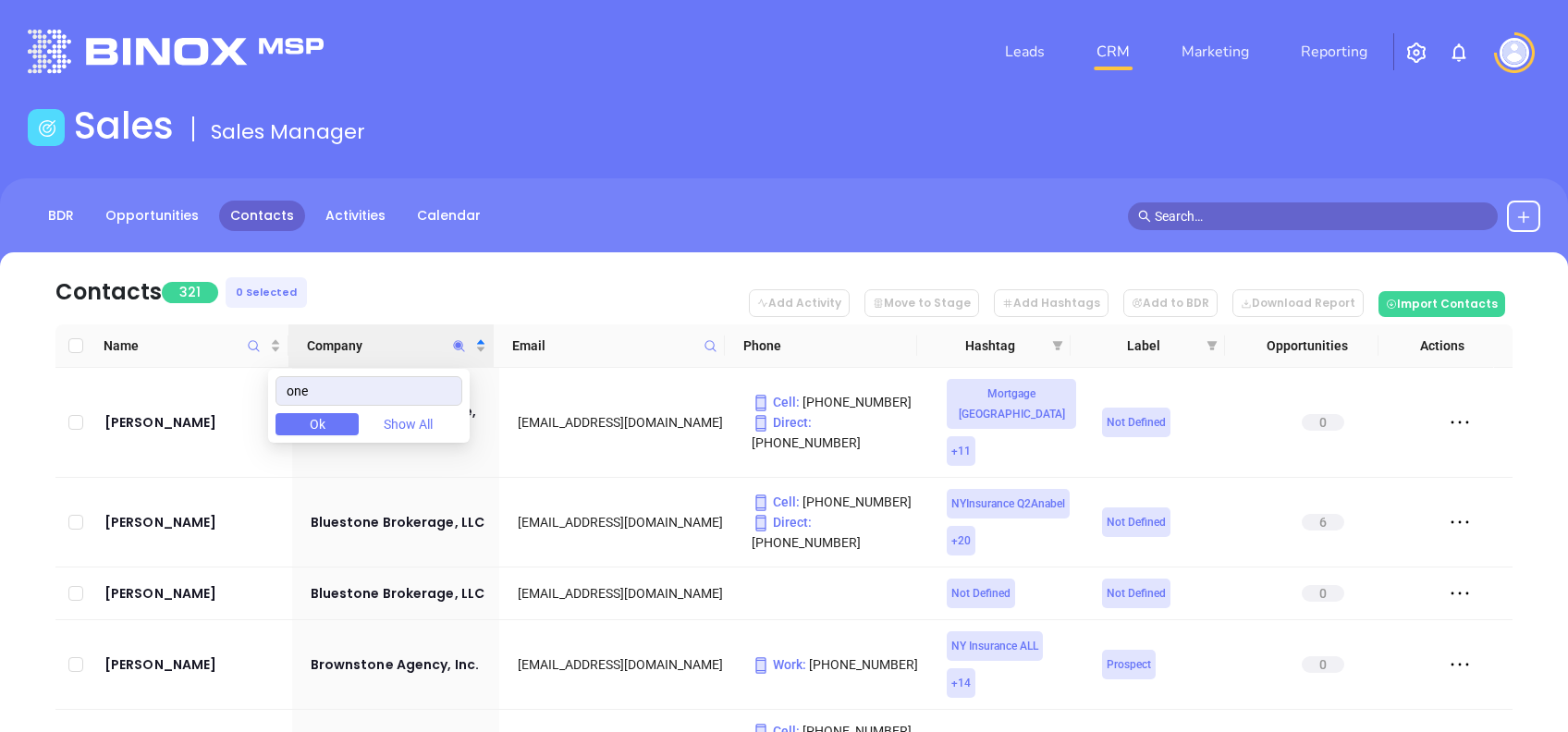
drag, startPoint x: 331, startPoint y: 392, endPoint x: 215, endPoint y: 414, distance: 118.1
click at [216, 413] on body "Leads CRM Marketing Reporting Financial Leads Leads Sales Sales Manager BDR Opp…" at bounding box center [784, 366] width 1568 height 732
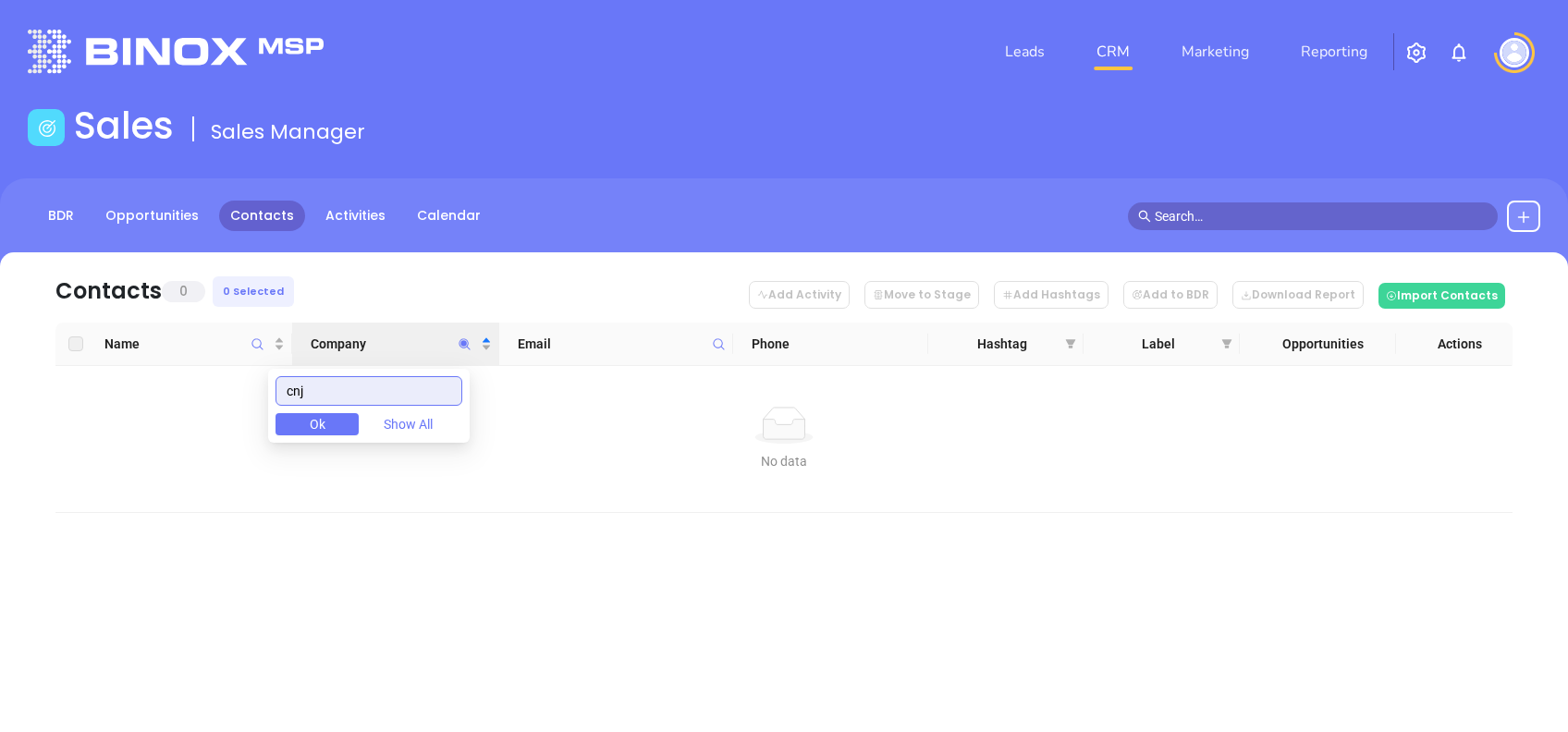
drag, startPoint x: 345, startPoint y: 394, endPoint x: 236, endPoint y: 391, distance: 109.0
click at [237, 390] on body "Leads CRM Marketing Reporting Financial Leads Leads Sales Sales Manager BDR Opp…" at bounding box center [784, 366] width 1568 height 732
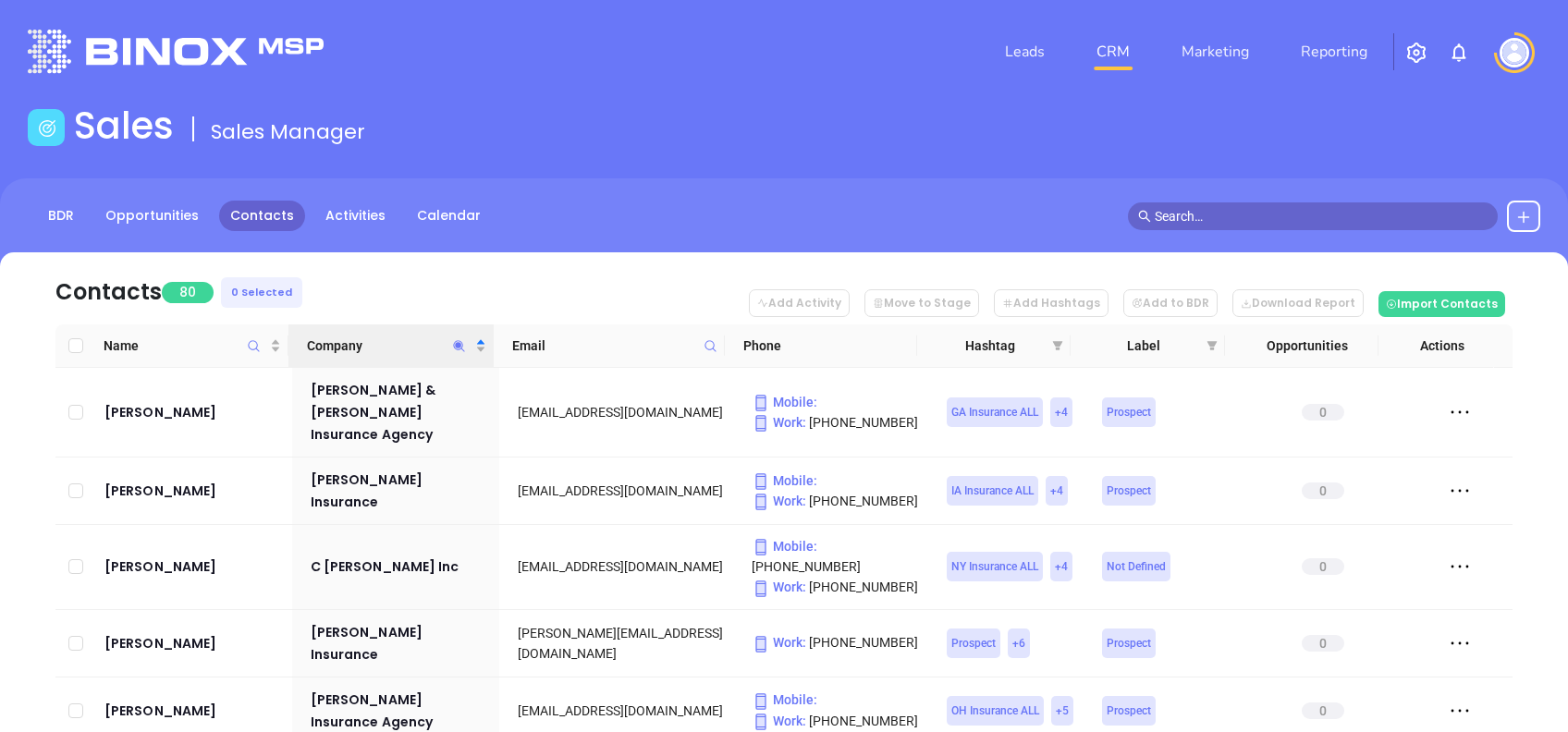
click at [390, 269] on nav "Contacts 80 0 Selected Add Activity Move to Stage Add Hashtags Add to BDR Downl…" at bounding box center [784, 288] width 1457 height 72
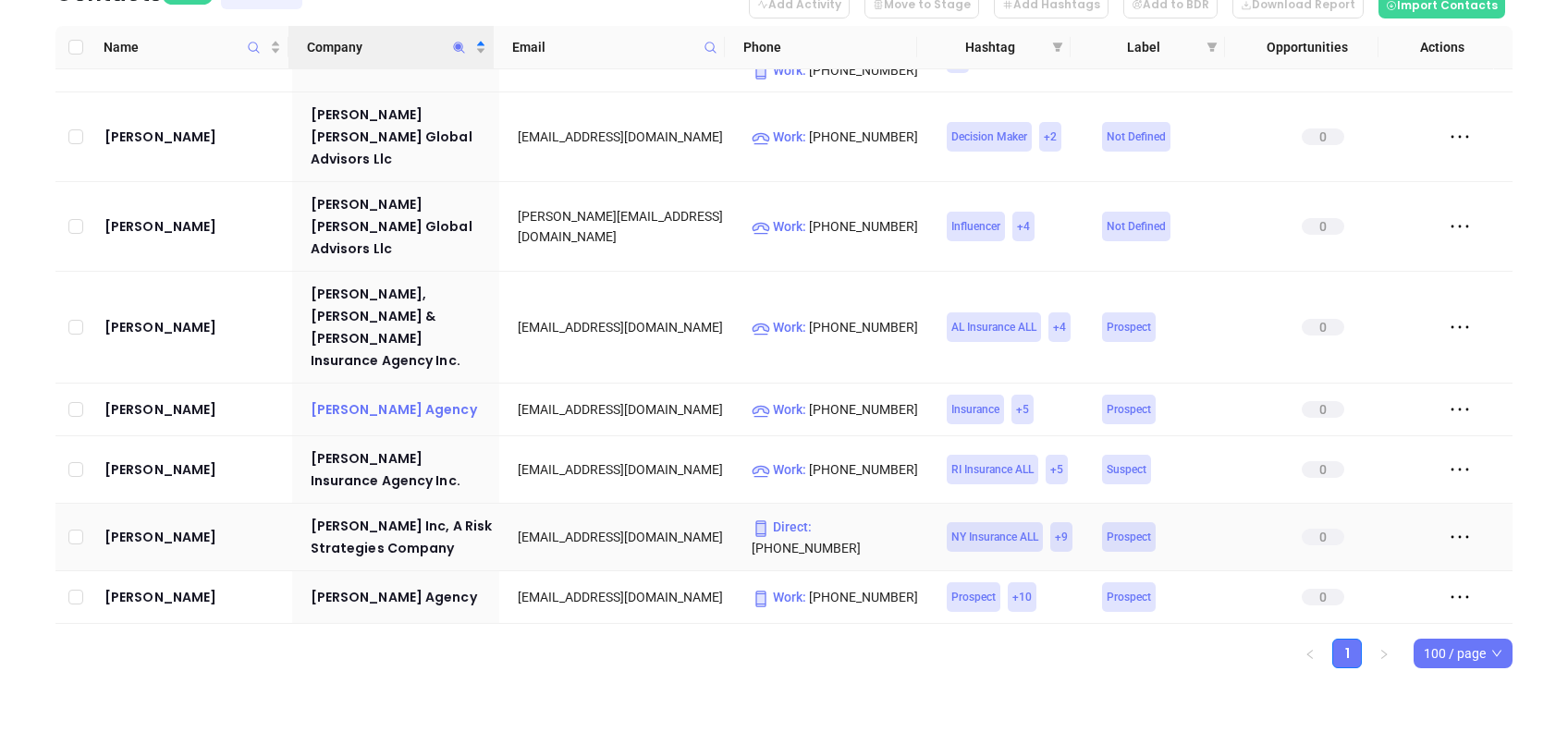
scroll to position [740, 0]
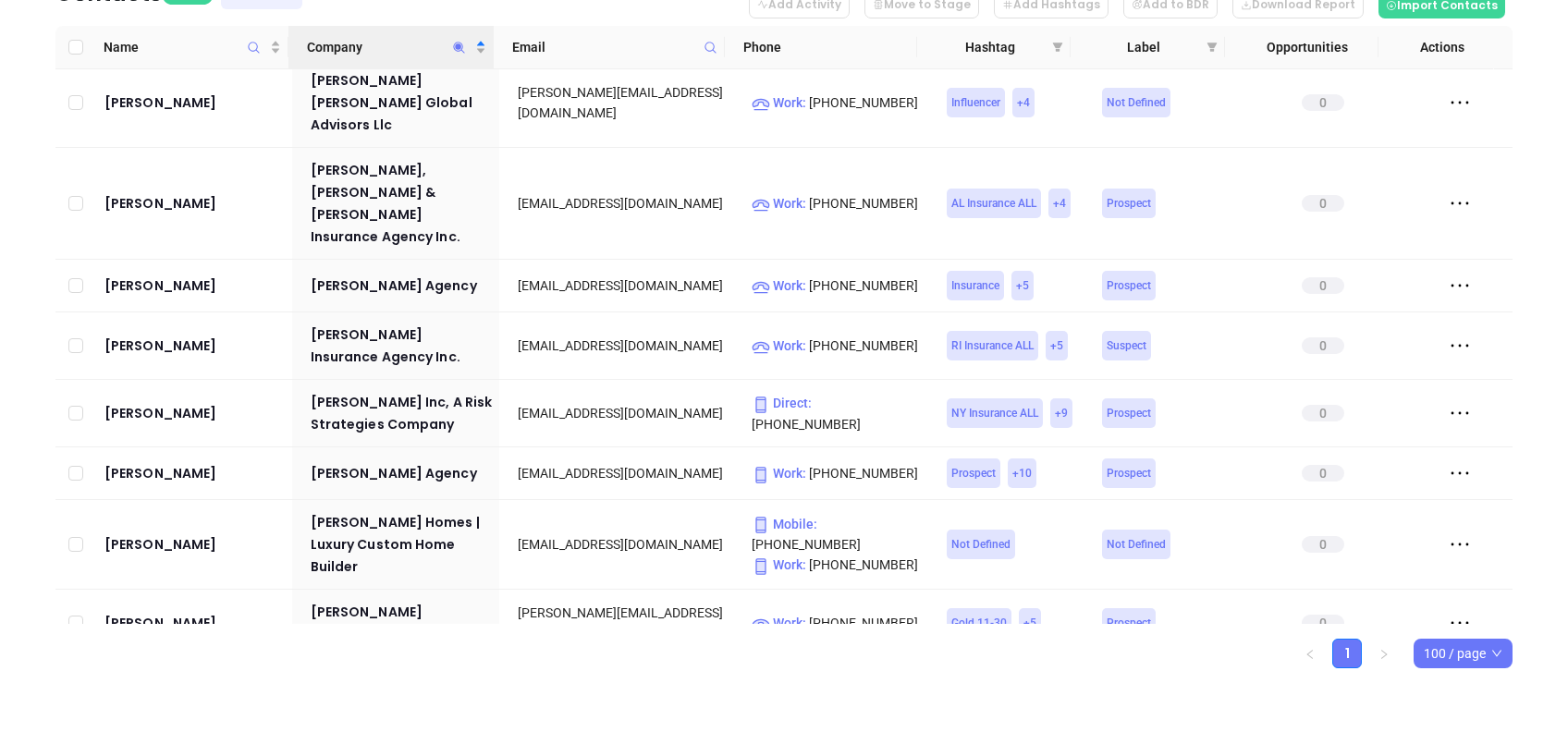
click at [457, 49] on icon "Company" at bounding box center [458, 47] width 14 height 14
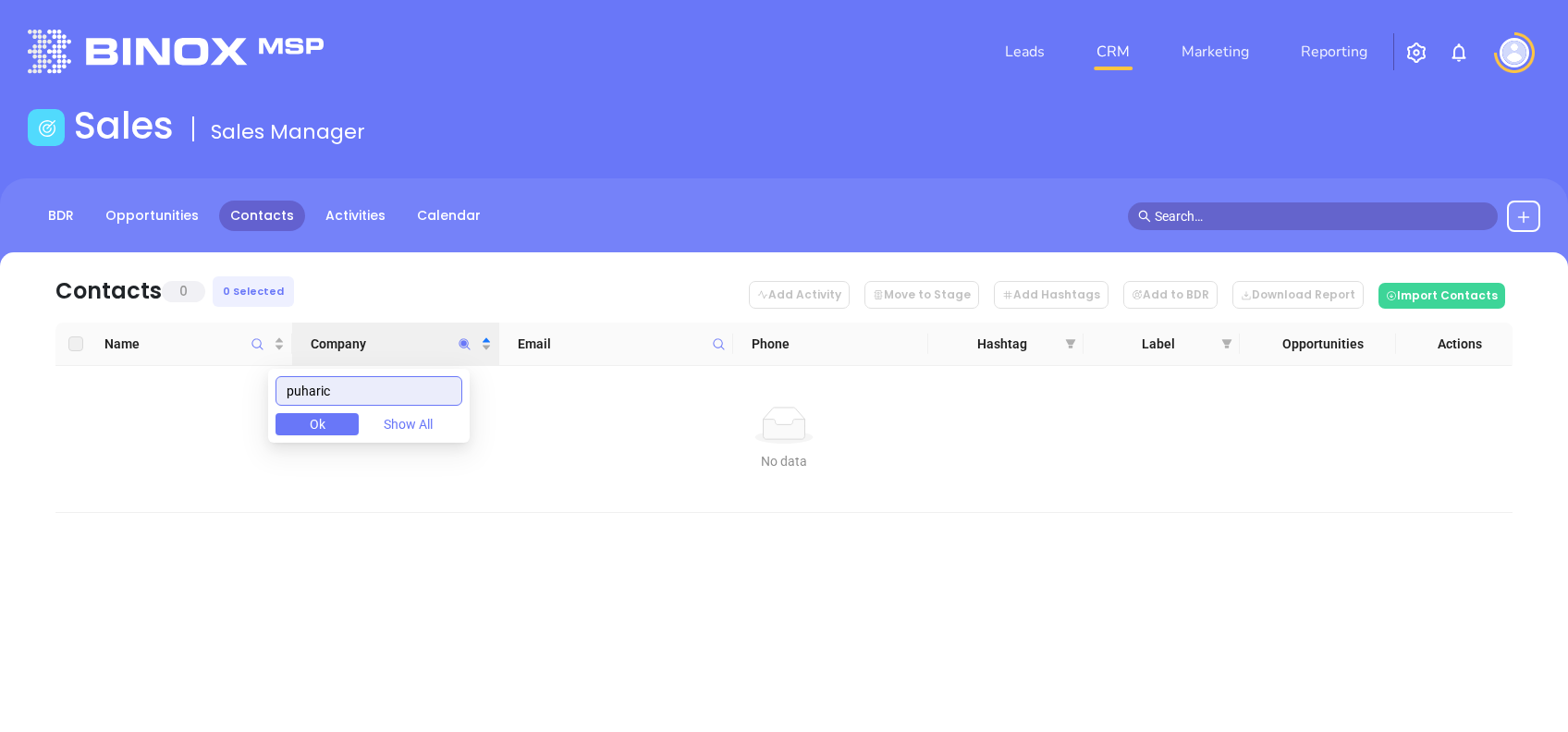
scroll to position [0, 0]
type input "puharic"
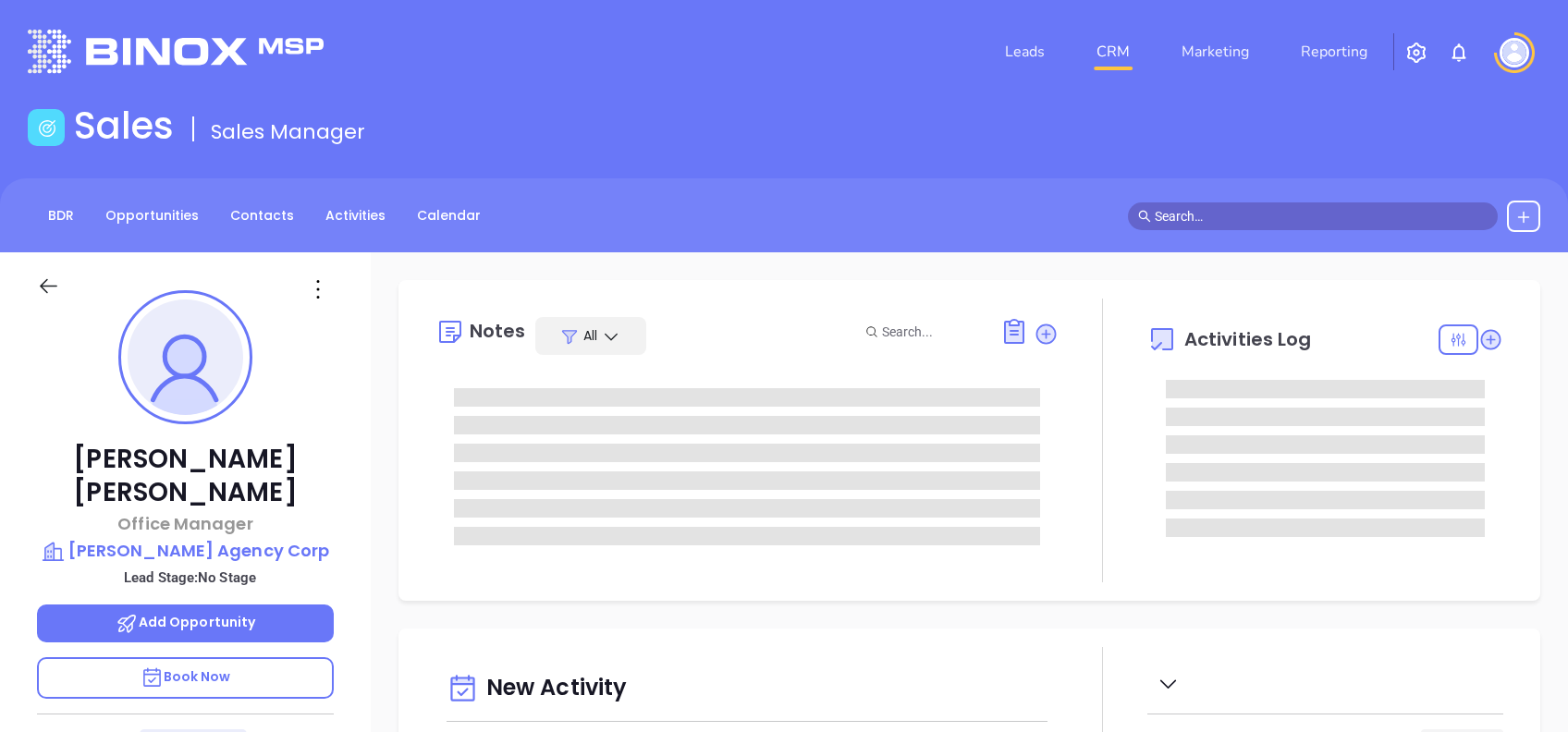
type input "[DATE]"
type input "[PERSON_NAME]"
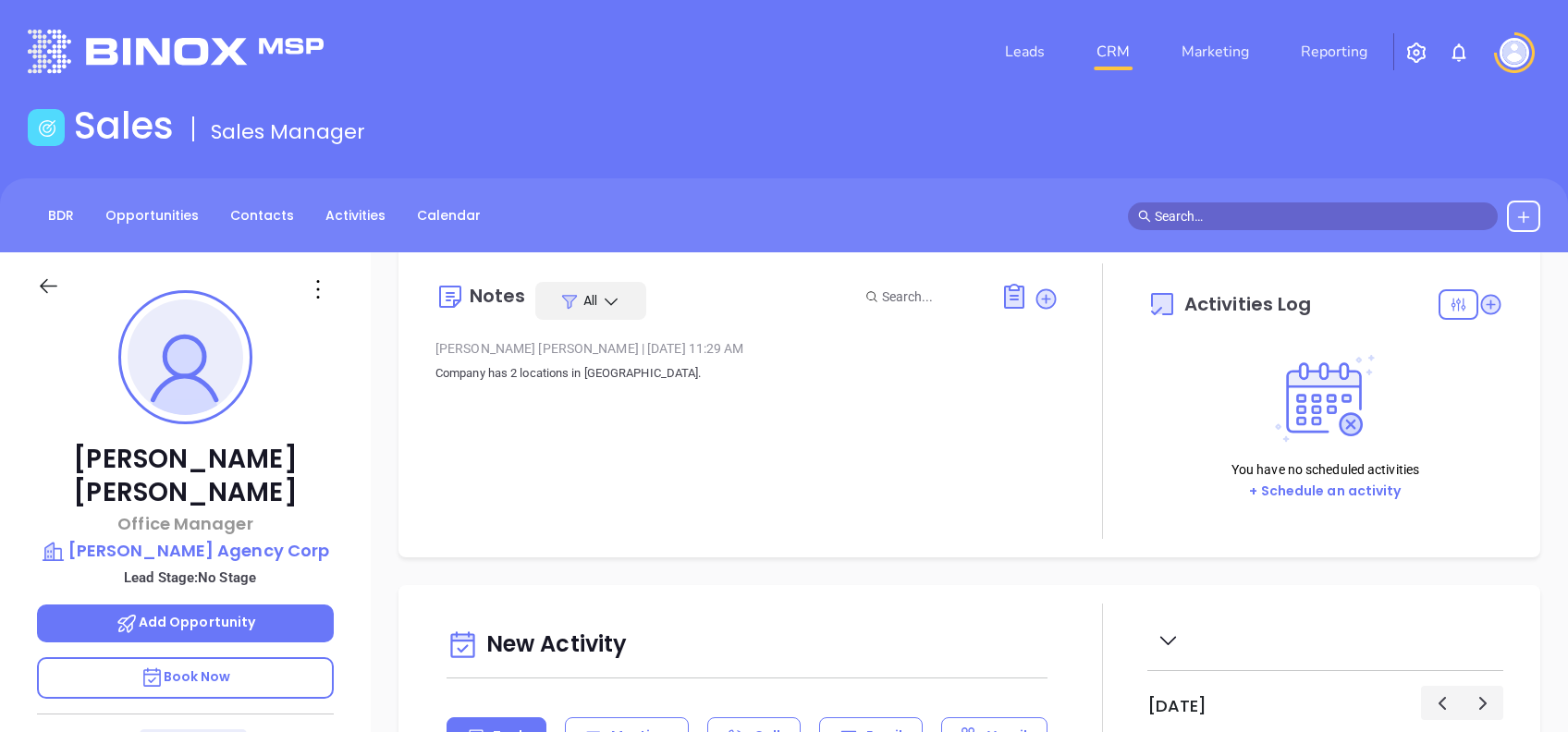
scroll to position [0, 0]
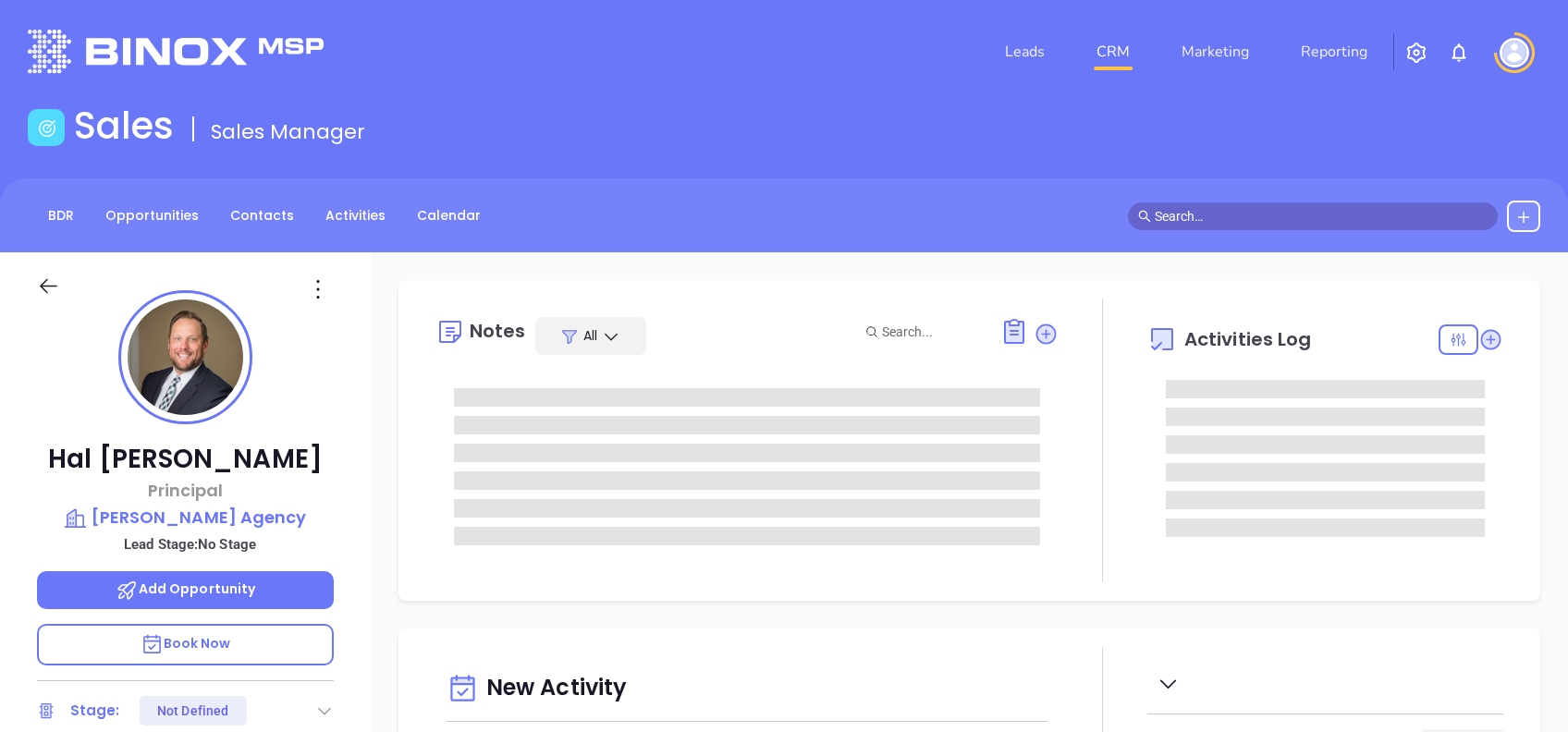
type input "[PERSON_NAME]"
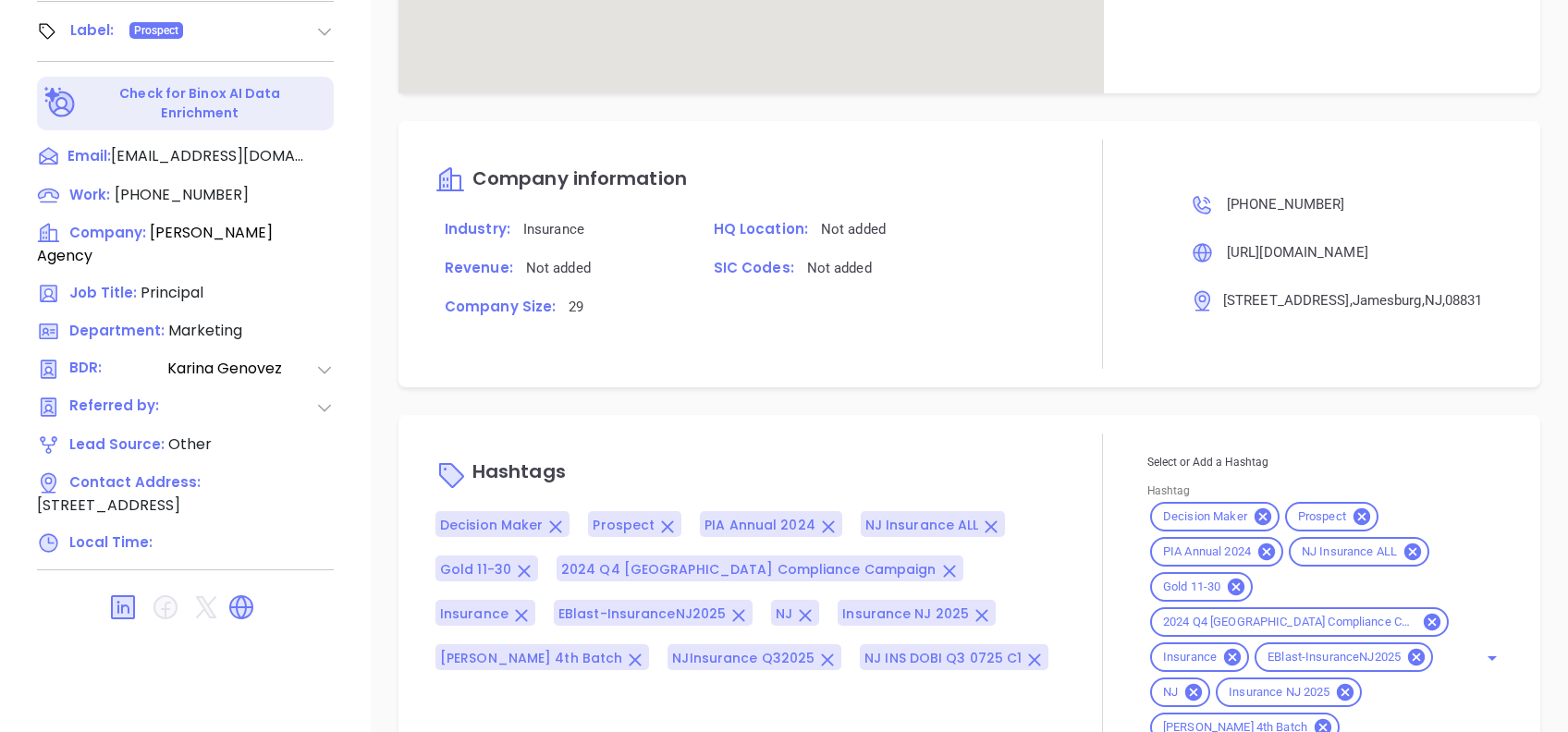
scroll to position [1415, 0]
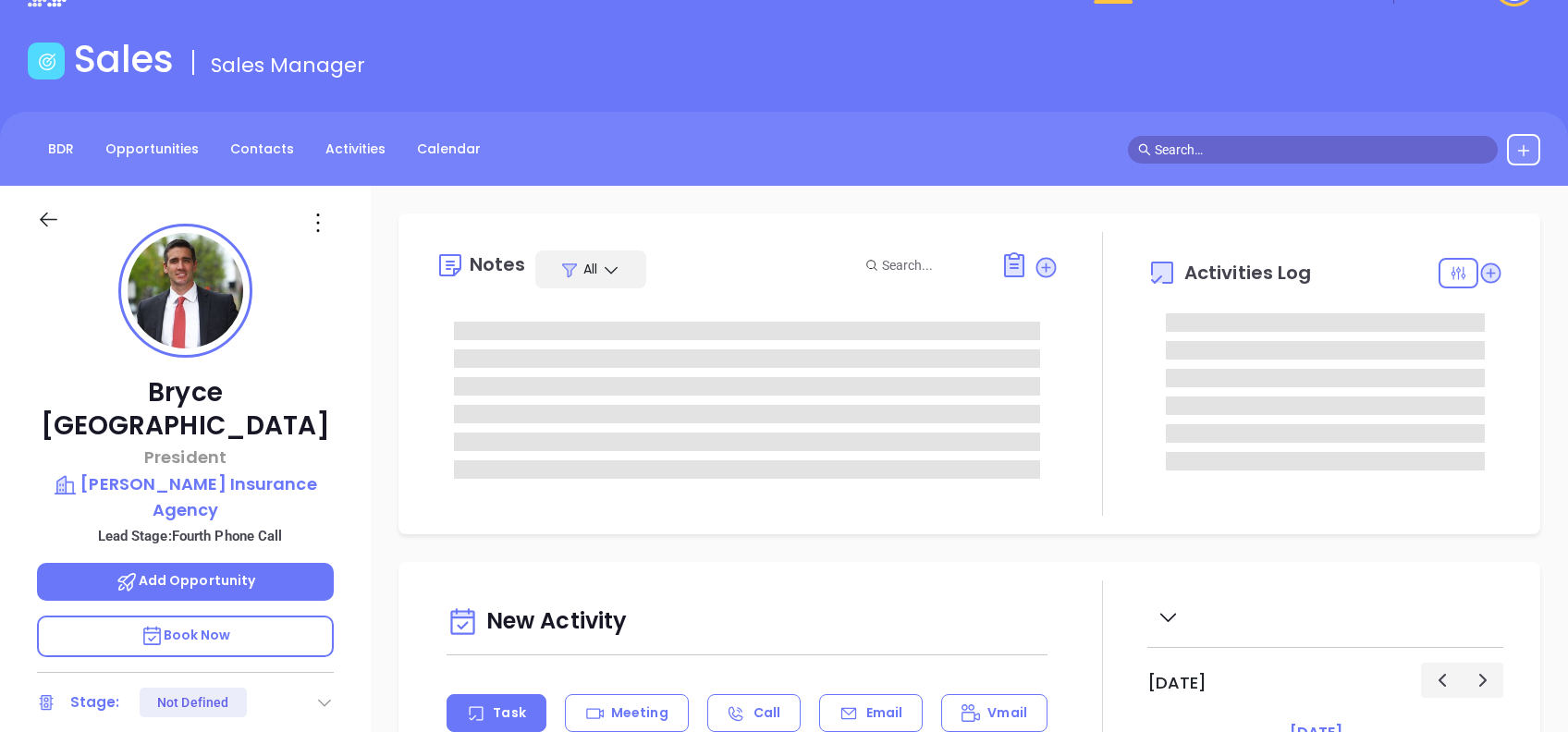
type input "[DATE]"
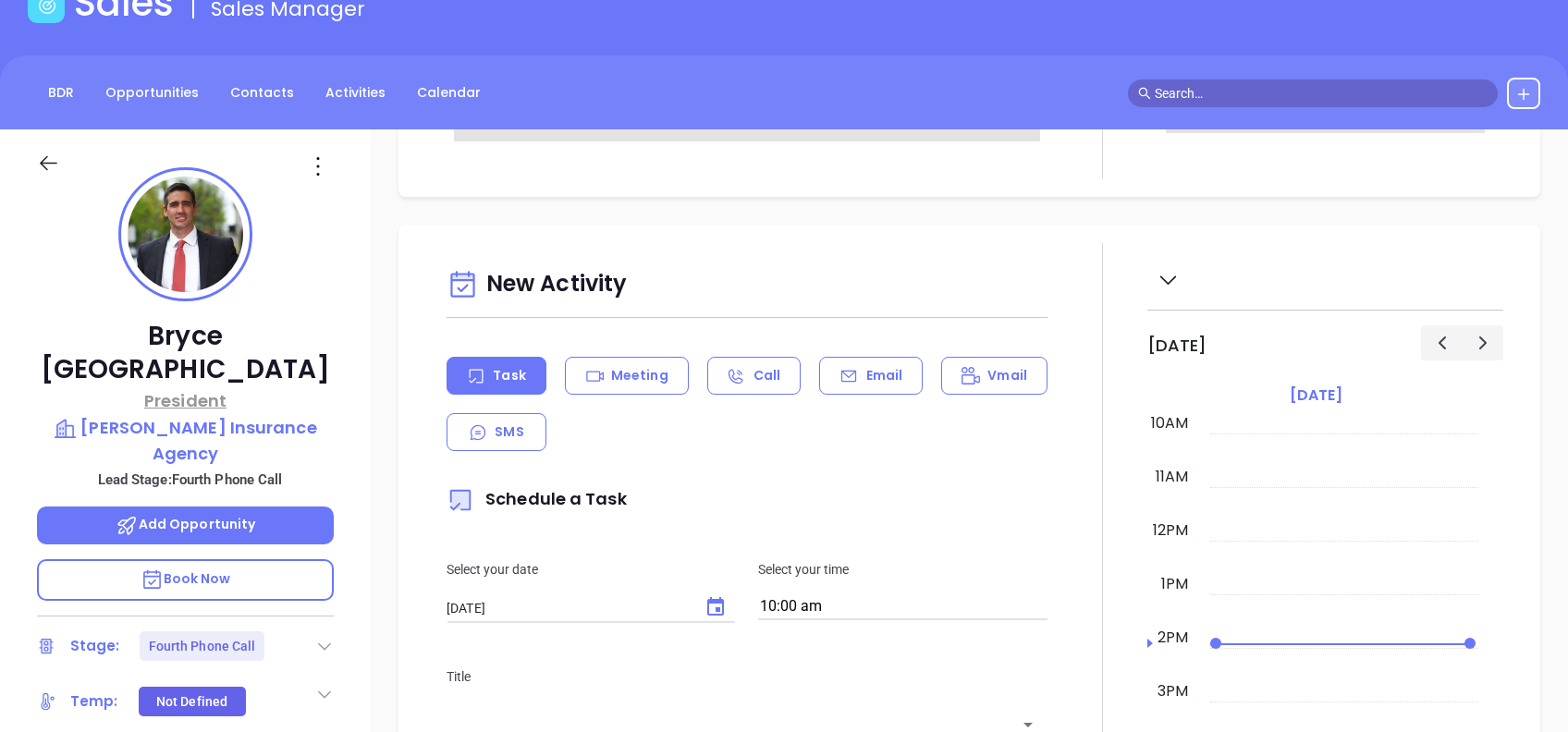
scroll to position [616, 0]
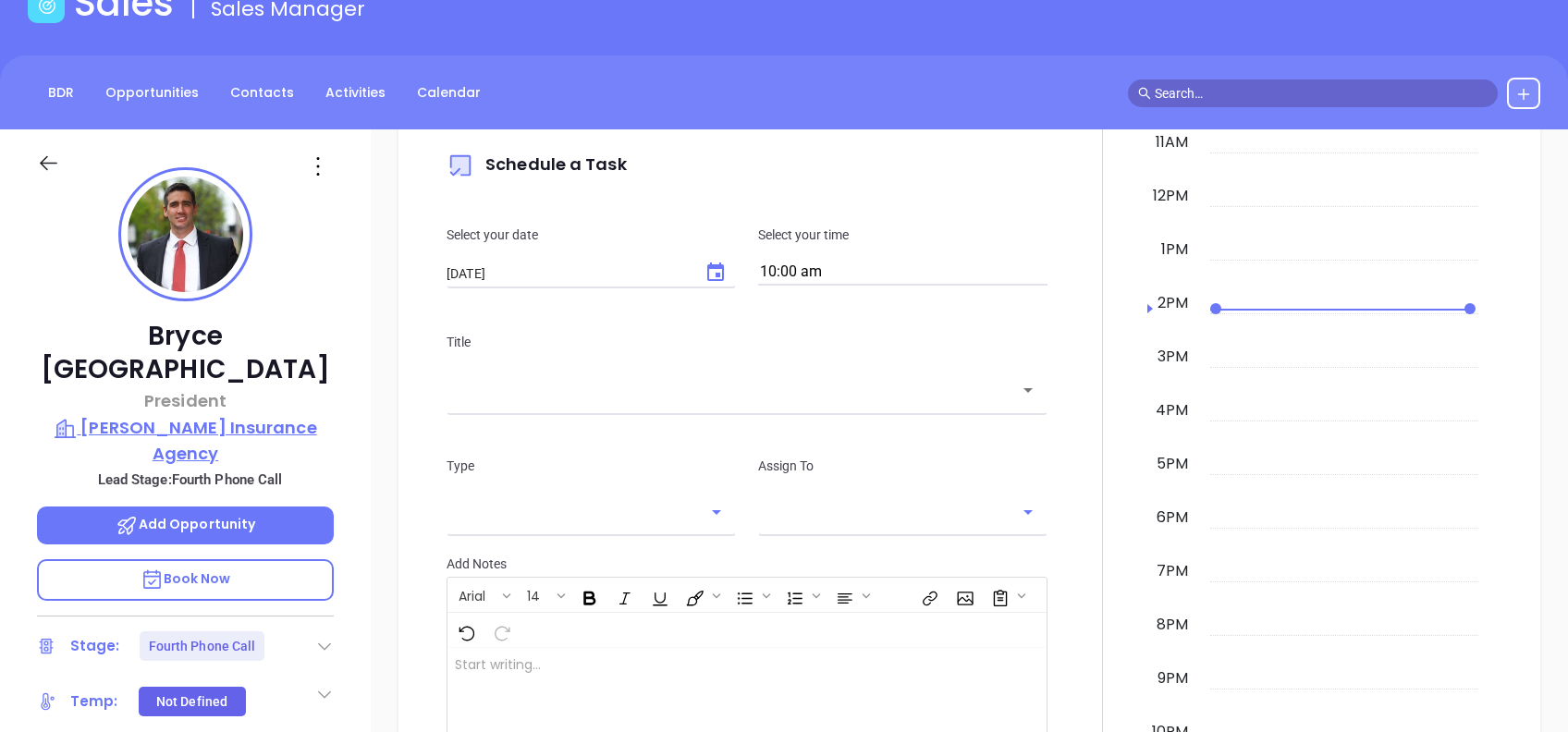
type input "Alejandra Lara"
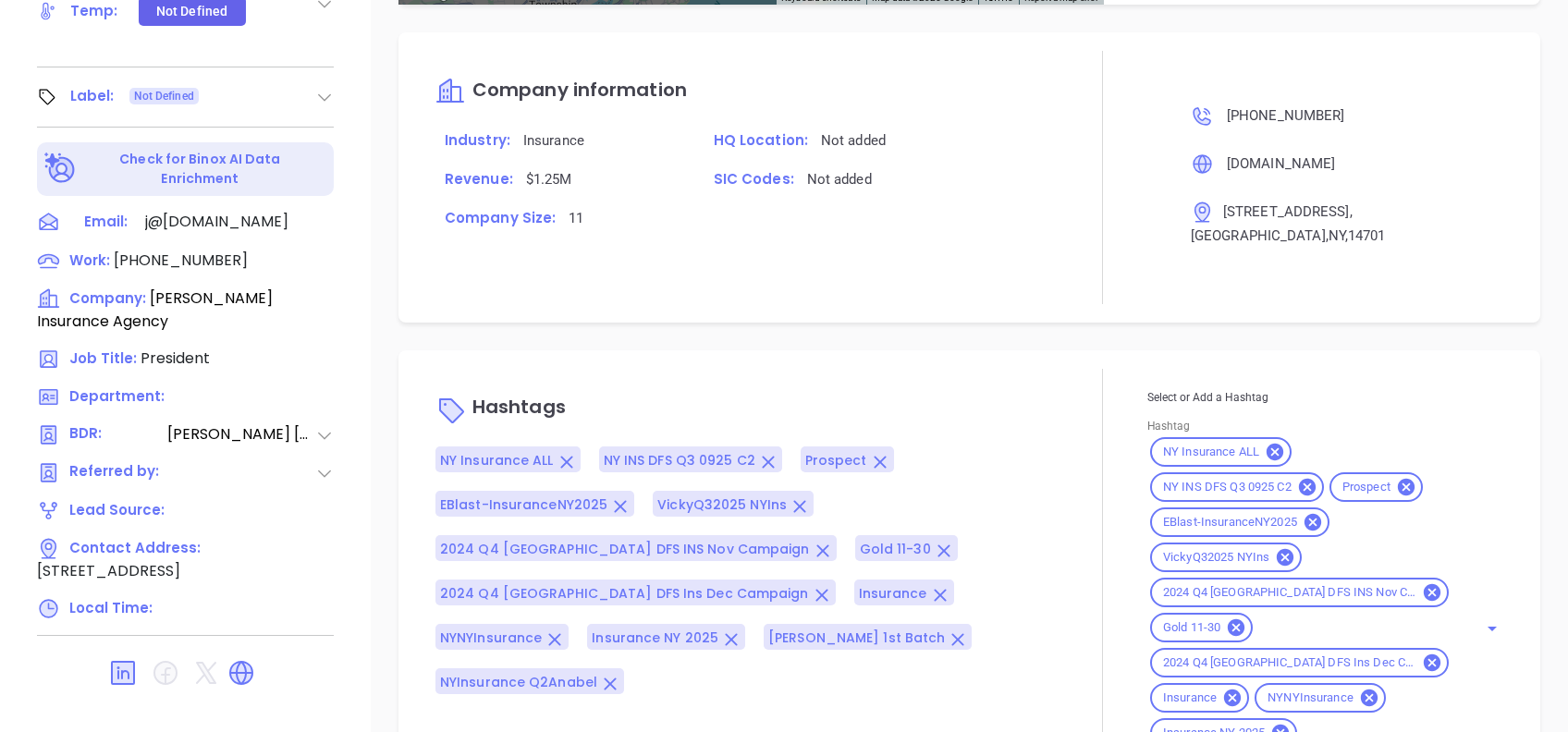
scroll to position [1485, 0]
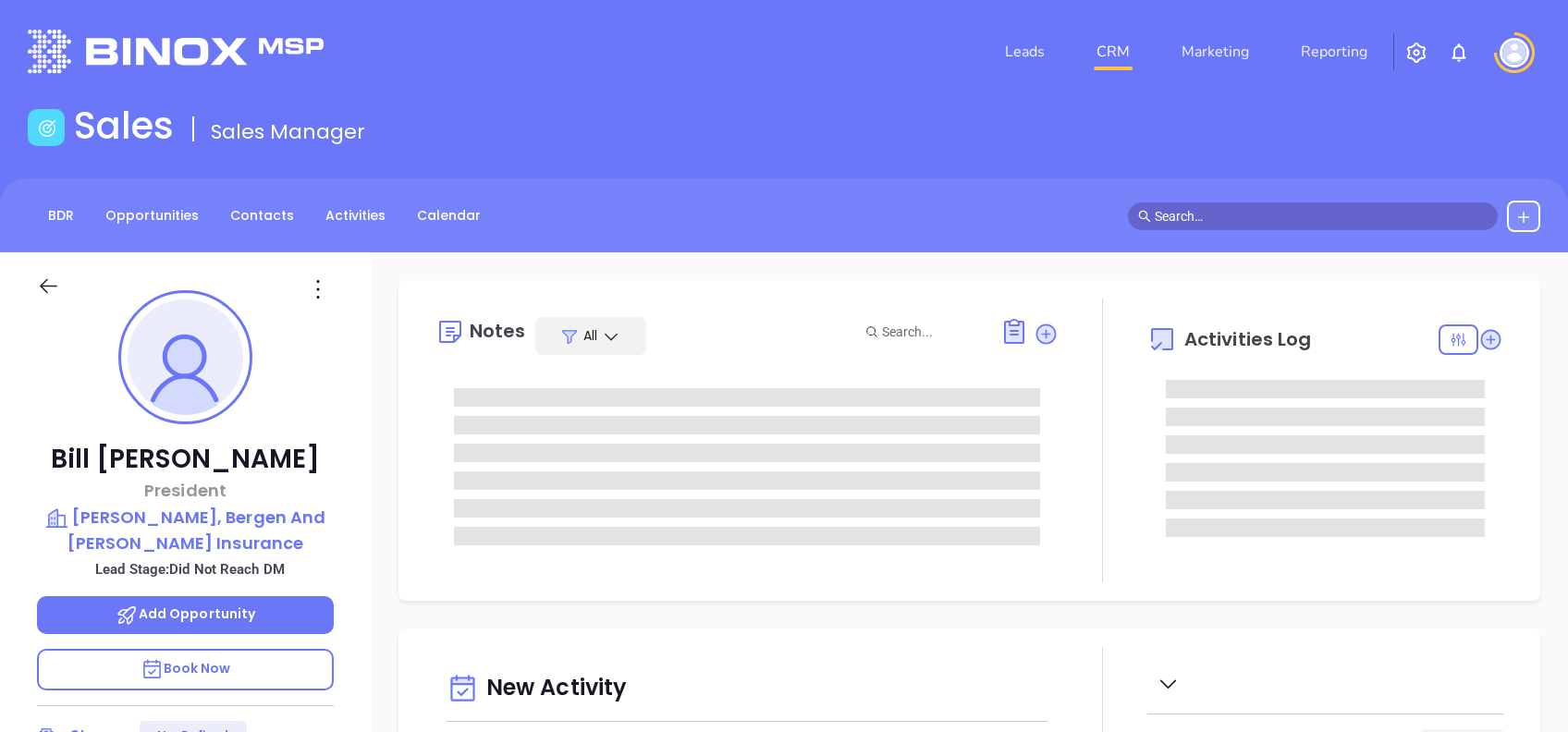
type input "[DATE]"
type input "[PERSON_NAME]"
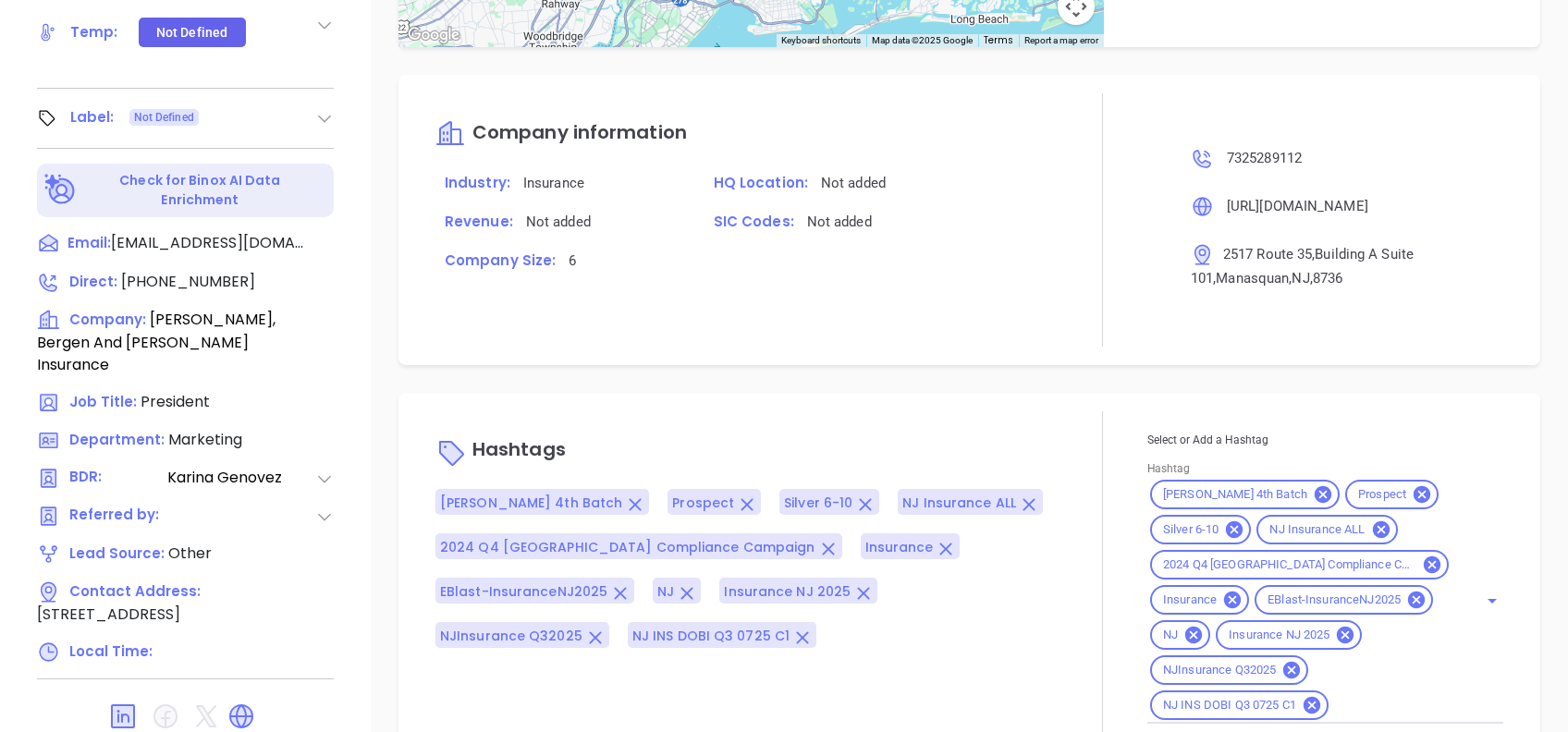
scroll to position [813, 0]
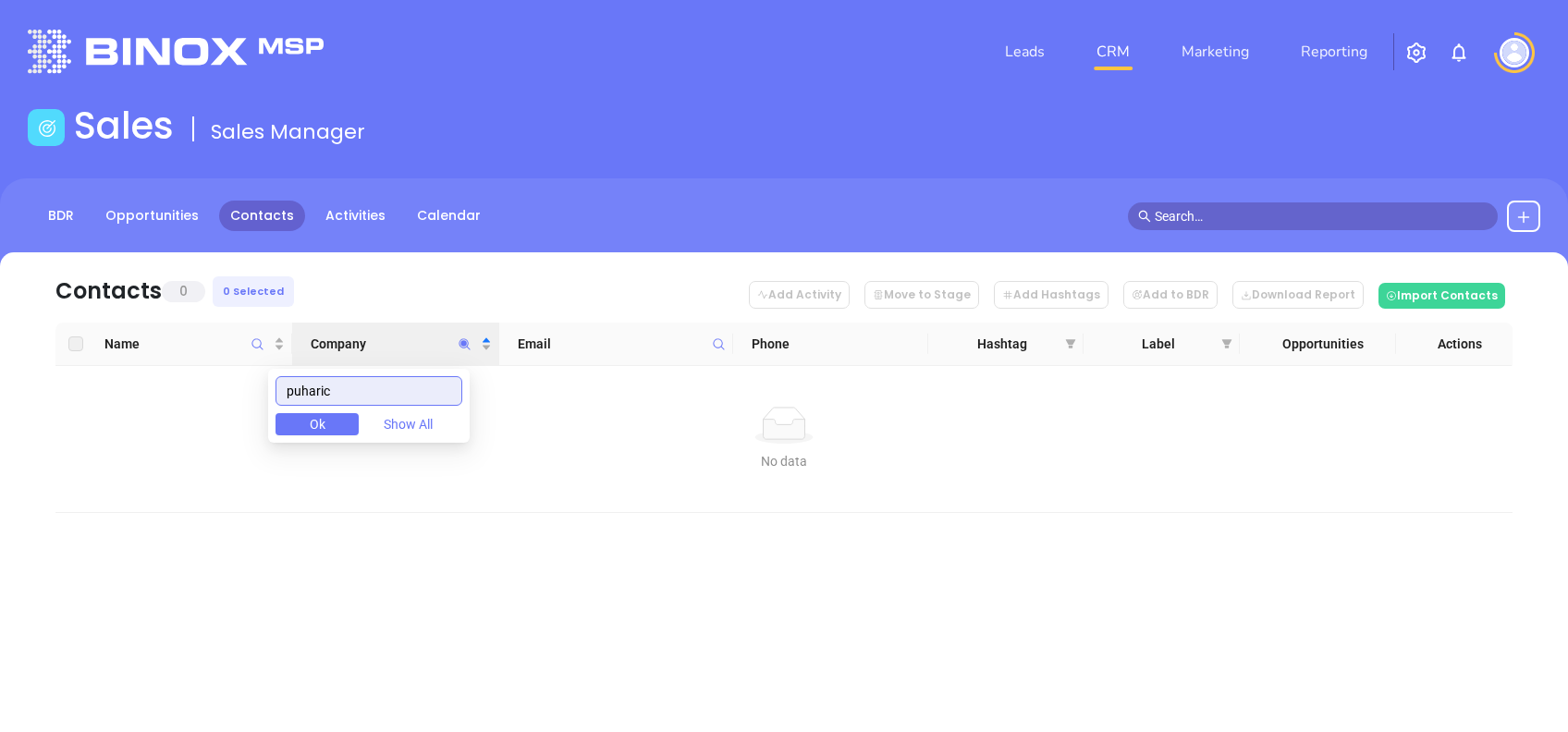
drag, startPoint x: 383, startPoint y: 386, endPoint x: 197, endPoint y: 377, distance: 186.2
click at [197, 377] on body "Leads CRM Marketing Reporting Financial Leads Leads Sales Sales Manager BDR Opp…" at bounding box center [784, 366] width 1568 height 732
click at [201, 373] on td "No data No data" at bounding box center [784, 439] width 1457 height 147
